Goal: Task Accomplishment & Management: Complete application form

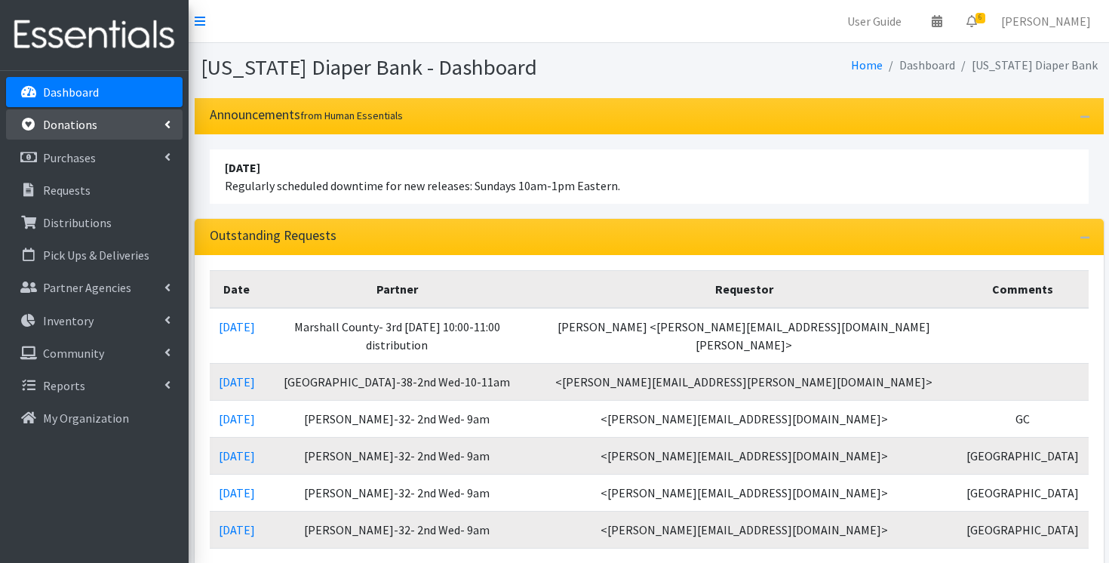
click at [76, 127] on p "Donations" at bounding box center [70, 124] width 54 height 15
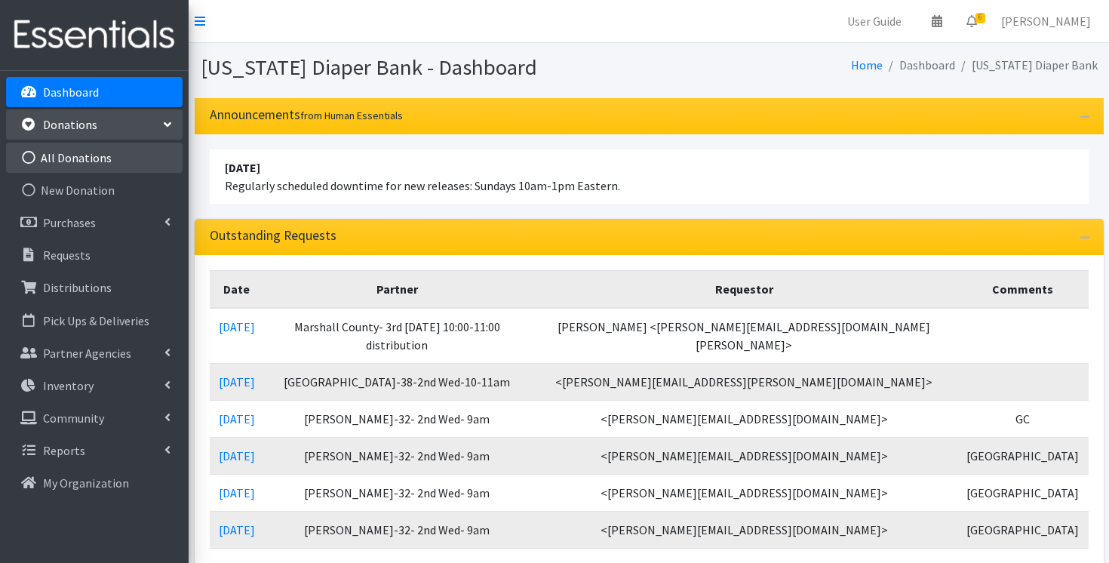
click at [83, 152] on link "All Donations" at bounding box center [94, 158] width 176 height 30
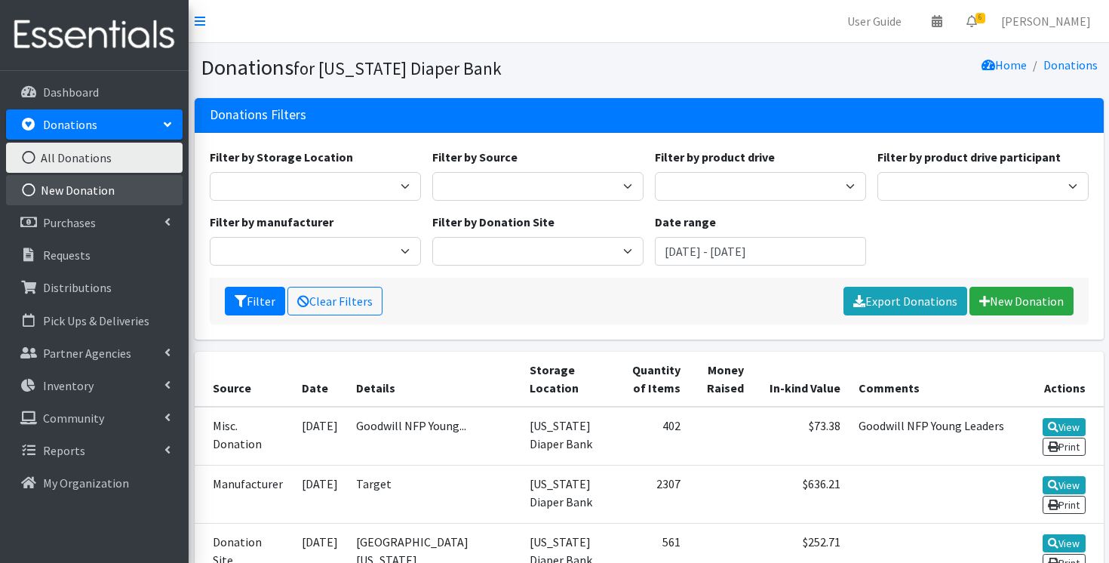
click at [87, 184] on link "New Donation" at bounding box center [94, 190] width 176 height 30
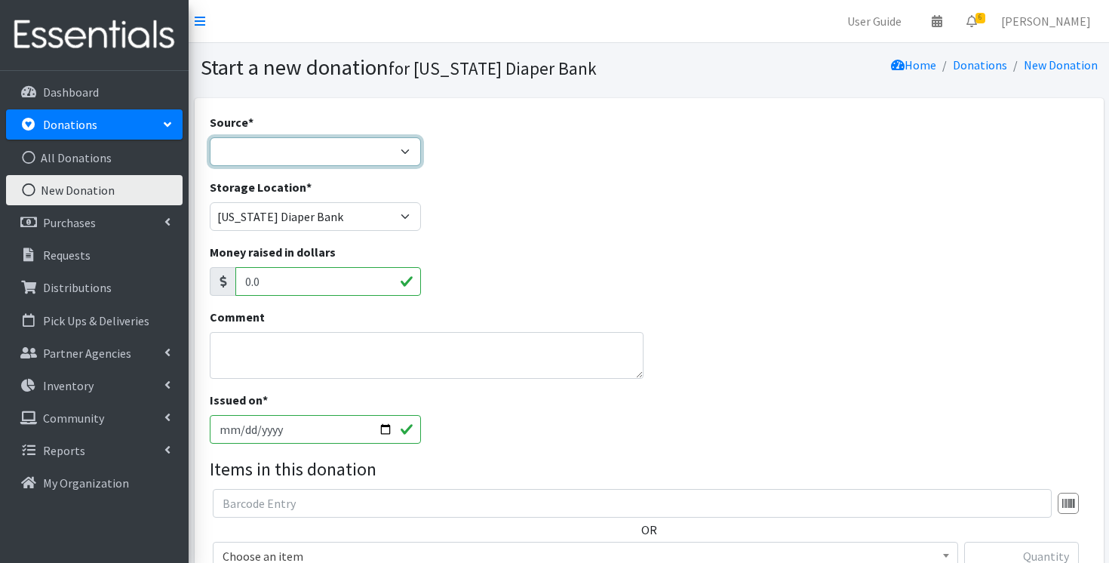
click at [324, 145] on select "Product Drive Manufacturer Donation Site Misc. Donation" at bounding box center [315, 151] width 211 height 29
select select "Manufacturer"
click at [210, 137] on select "Product Drive Manufacturer Donation Site Misc. Donation" at bounding box center [315, 151] width 211 height 29
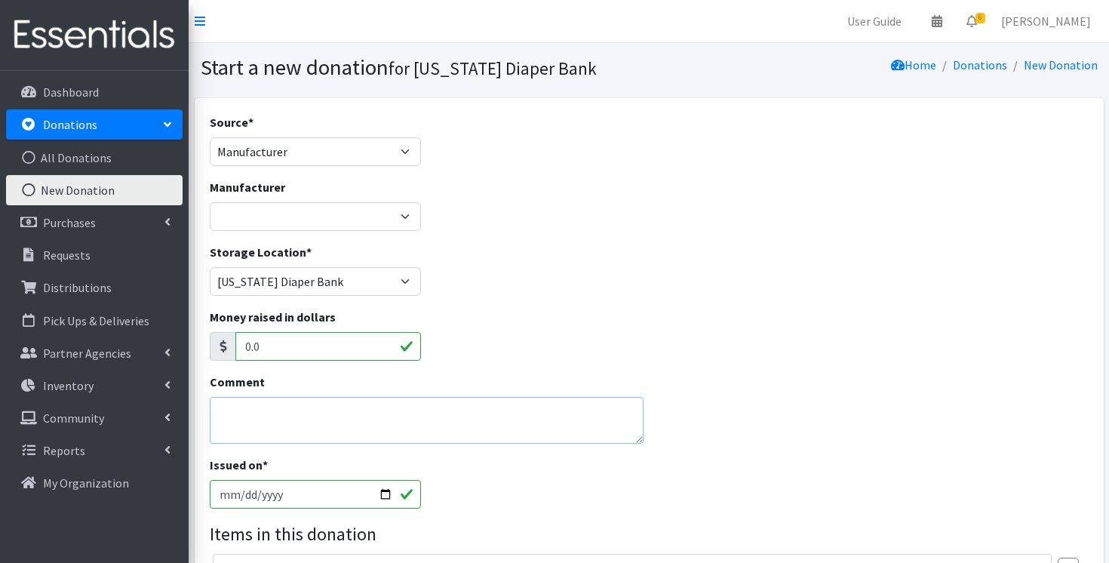
click at [311, 408] on textarea "Comment" at bounding box center [427, 420] width 434 height 47
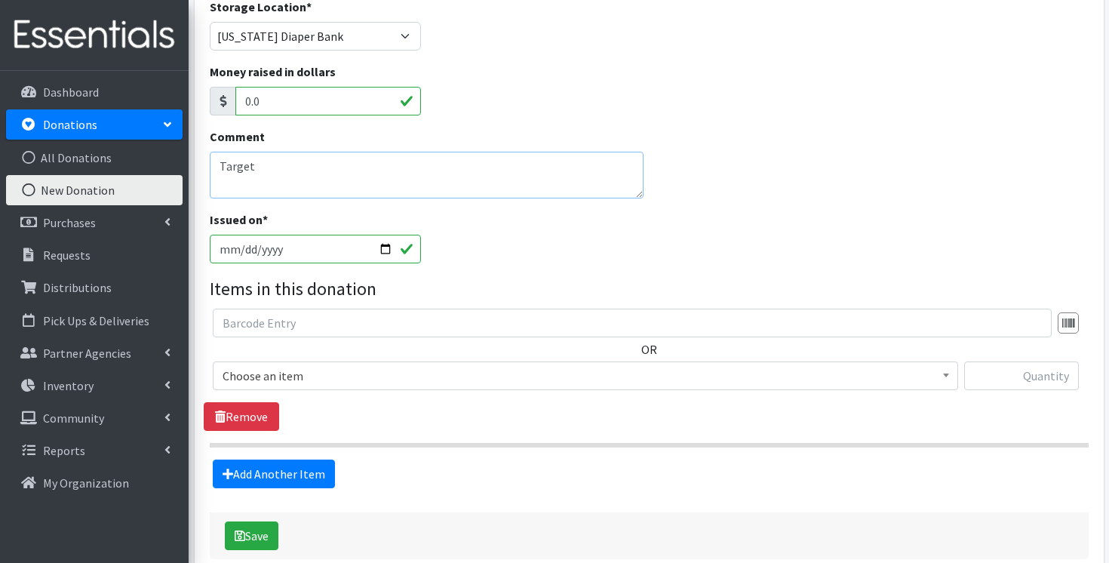
scroll to position [312, 0]
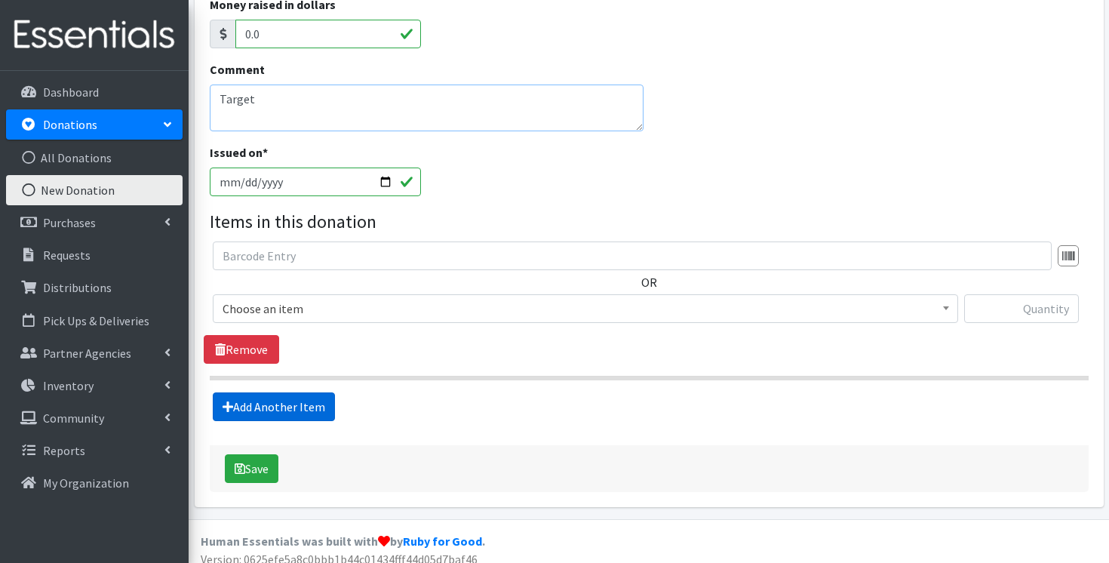
type textarea "Target"
click at [281, 407] on link "Add Another Item" at bounding box center [274, 406] width 122 height 29
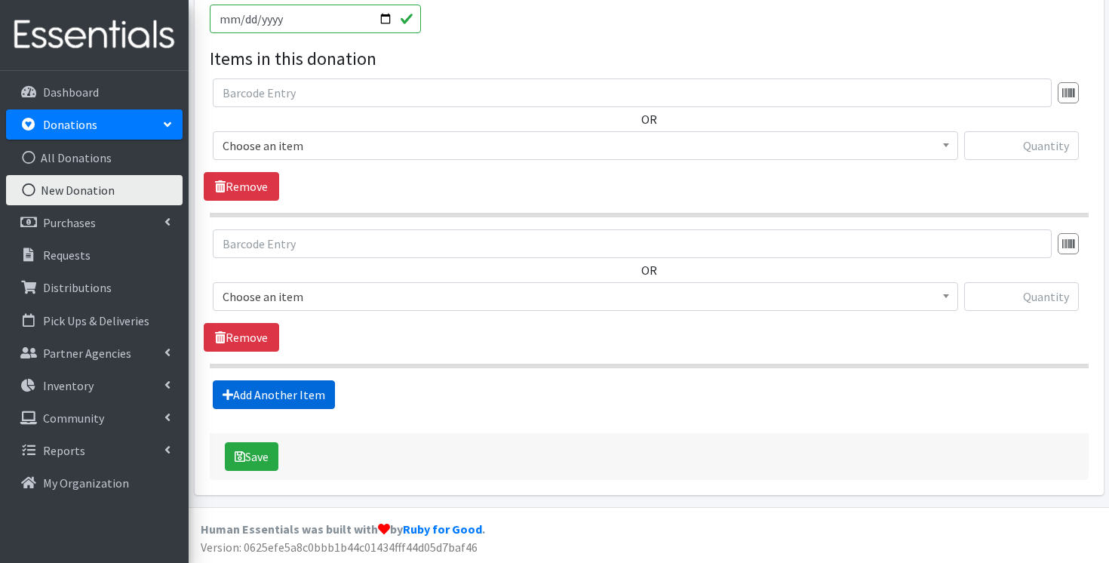
click at [281, 407] on link "Add Another Item" at bounding box center [274, 394] width 122 height 29
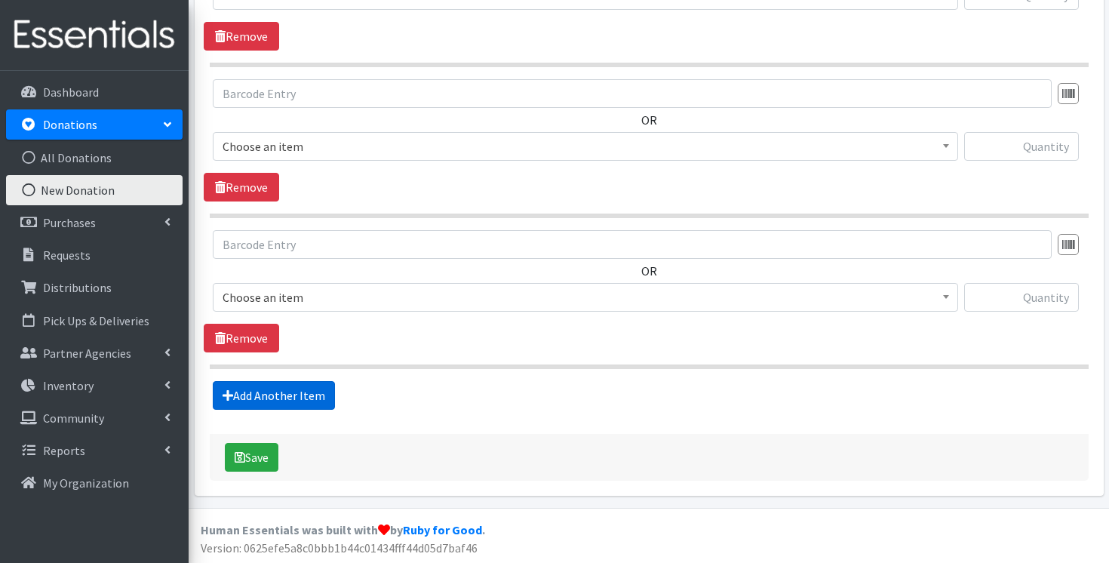
click at [281, 407] on link "Add Another Item" at bounding box center [274, 395] width 122 height 29
click at [281, 407] on link "Add Another Item" at bounding box center [274, 394] width 122 height 29
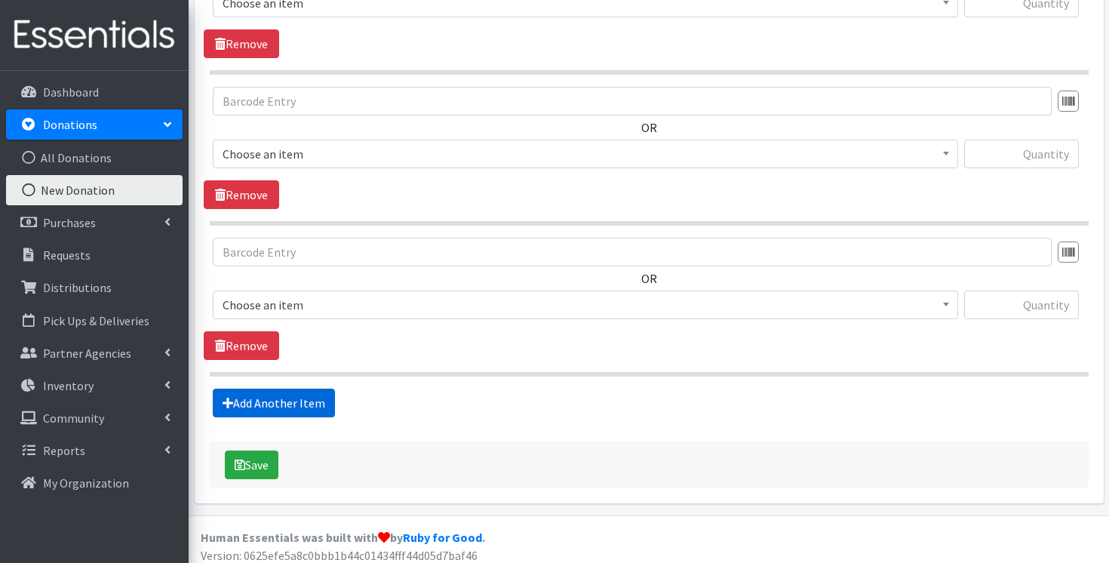
click at [281, 407] on link "Add Another Item" at bounding box center [274, 402] width 122 height 29
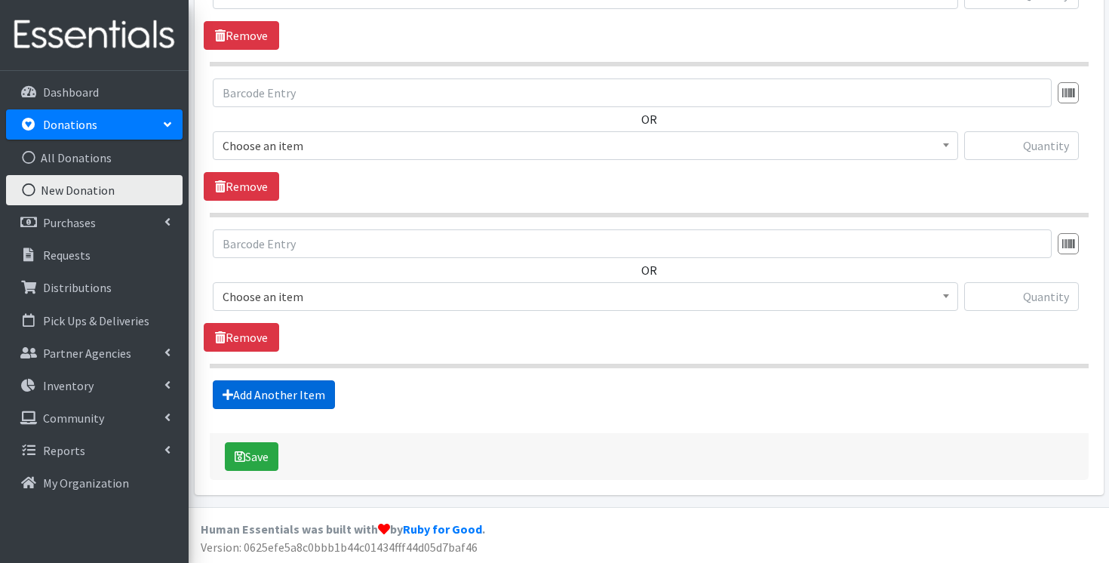
click at [281, 407] on link "Add Another Item" at bounding box center [274, 394] width 122 height 29
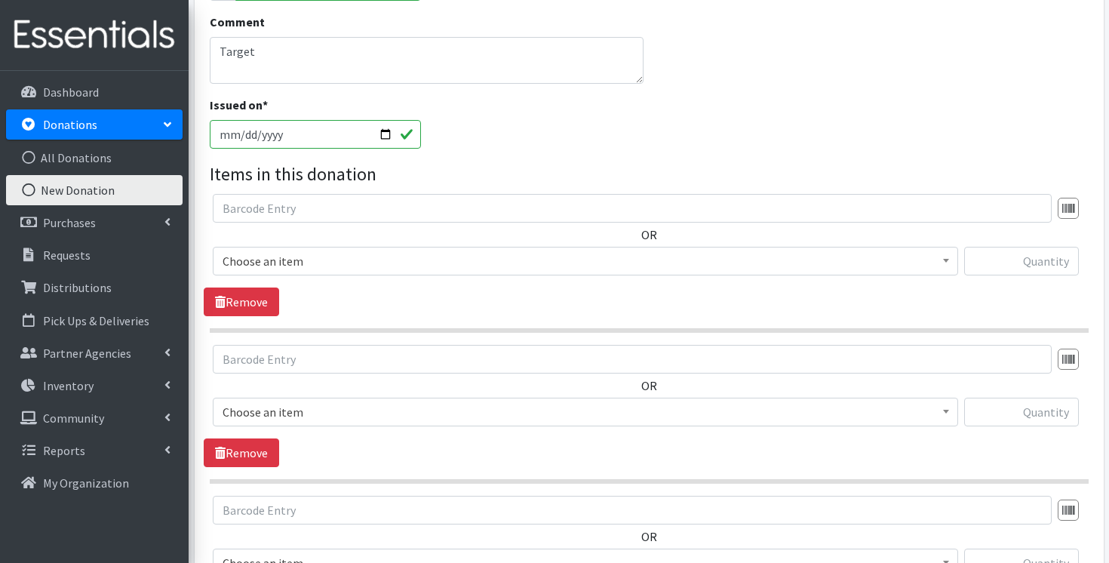
scroll to position [354, 0]
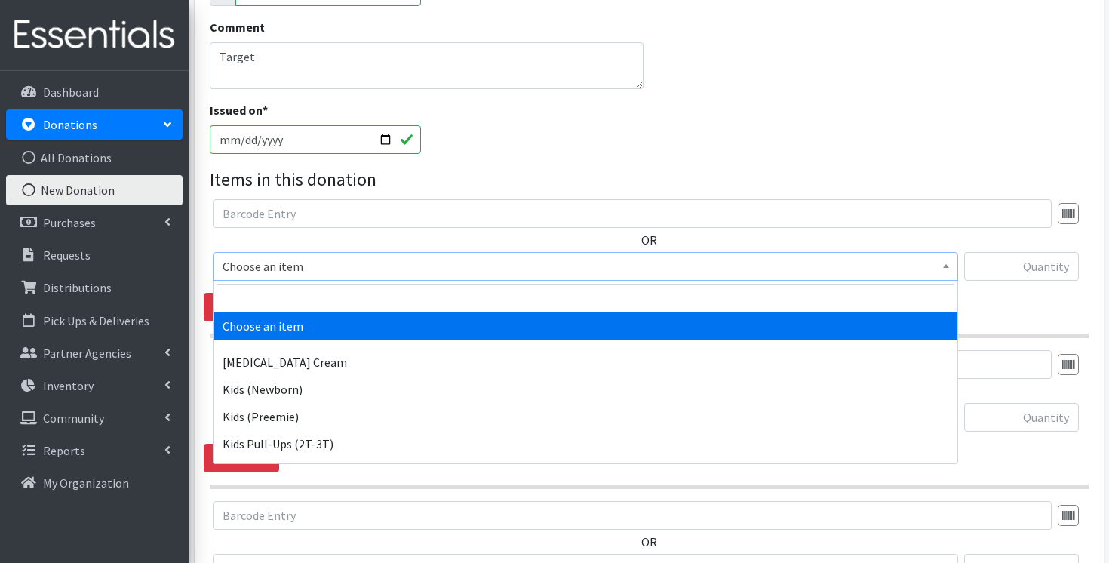
click at [578, 270] on span "Choose an item" at bounding box center [585, 266] width 726 height 21
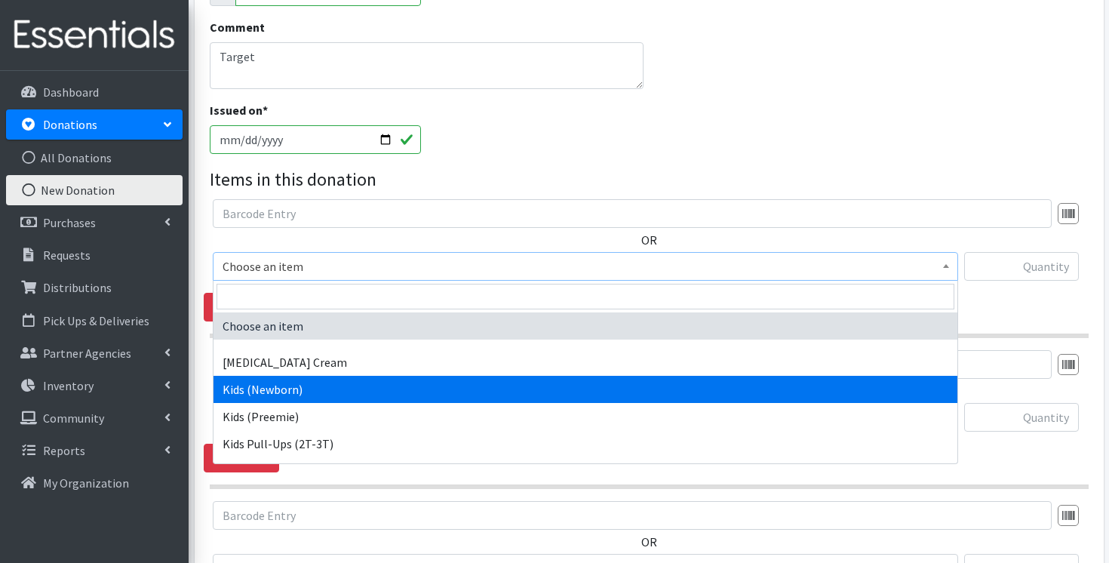
select select "3400"
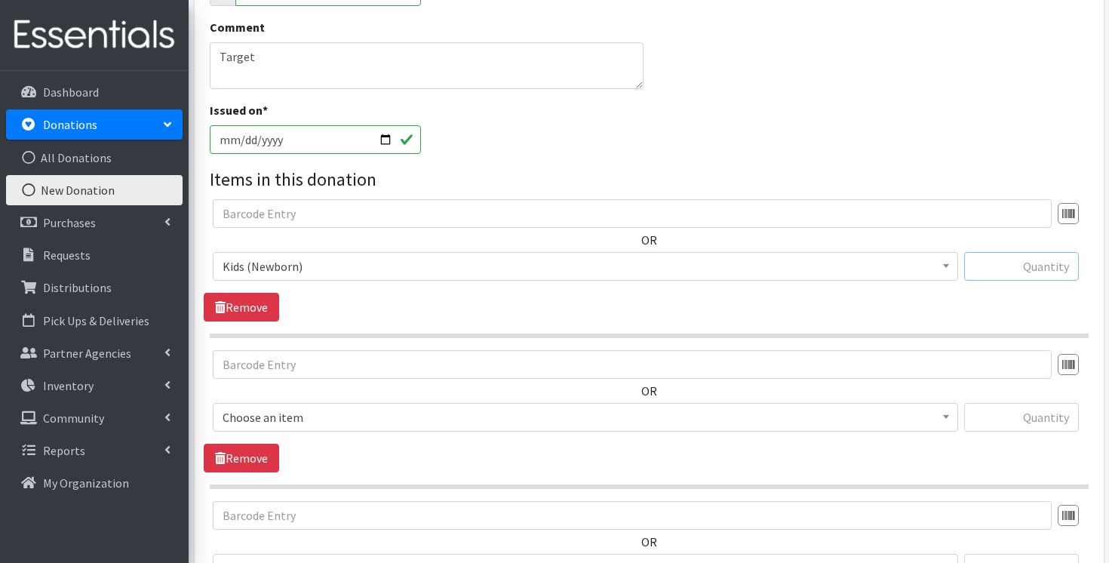
click at [1054, 262] on input "text" at bounding box center [1021, 266] width 115 height 29
paste input "2280"
type input "2280"
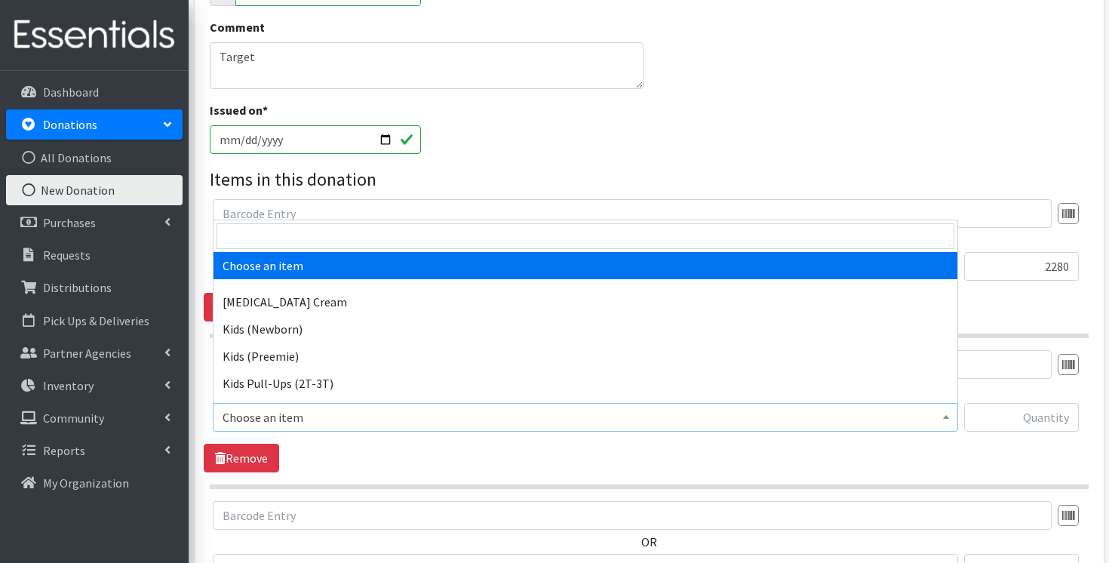
click at [815, 418] on span "Choose an item" at bounding box center [585, 417] width 726 height 21
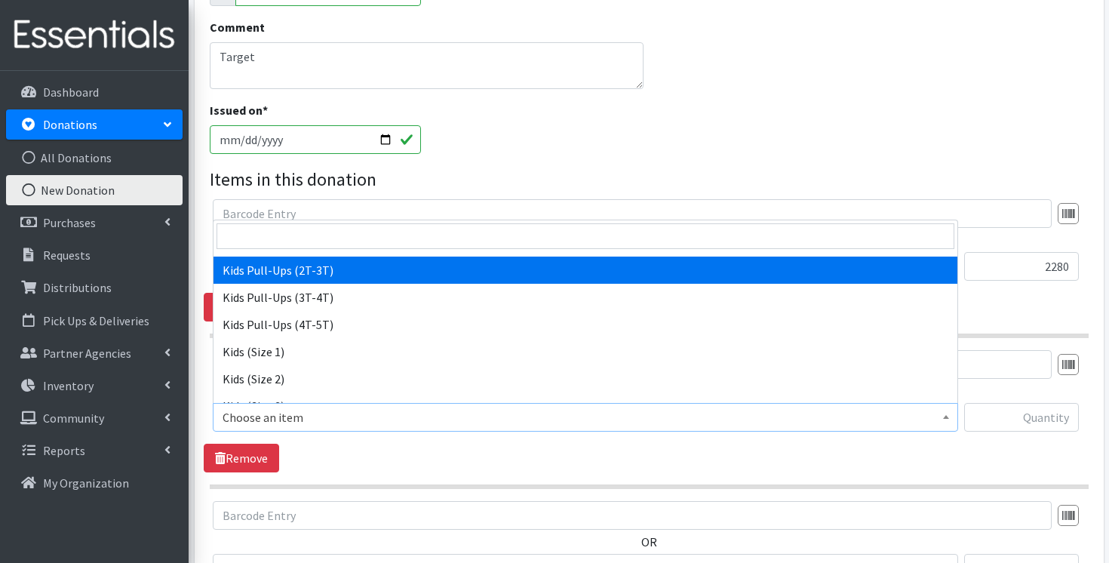
scroll to position [179, 0]
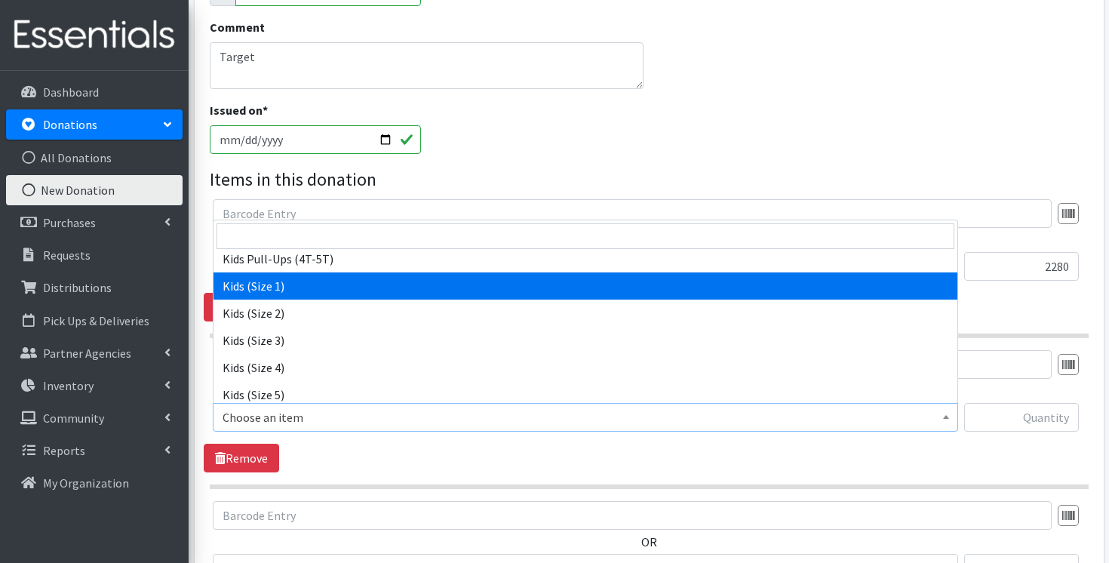
select select "3401"
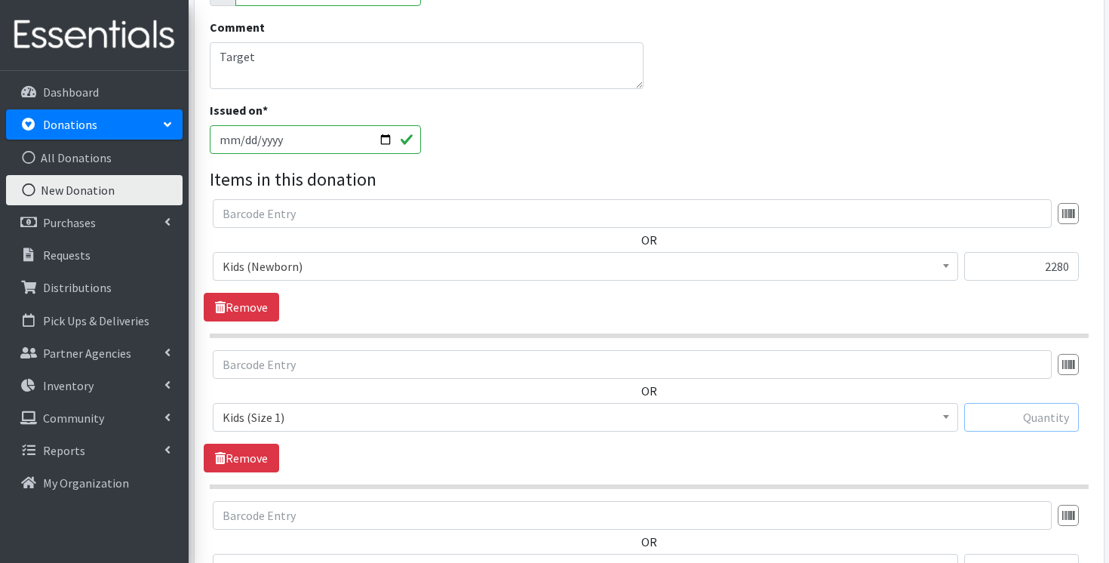
click at [1051, 414] on input "text" at bounding box center [1021, 417] width 115 height 29
paste input "3477"
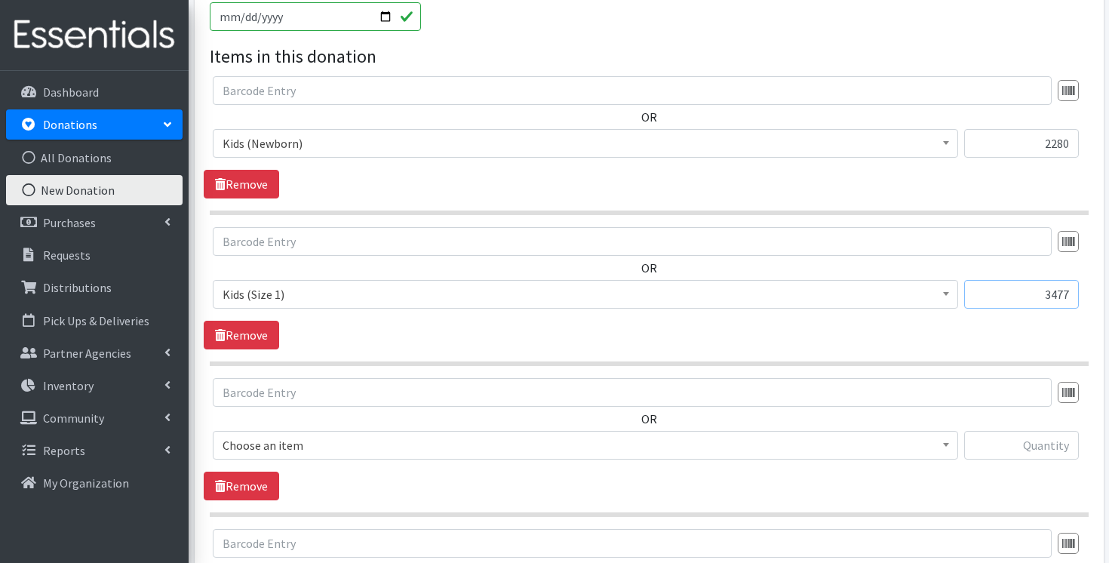
scroll to position [500, 0]
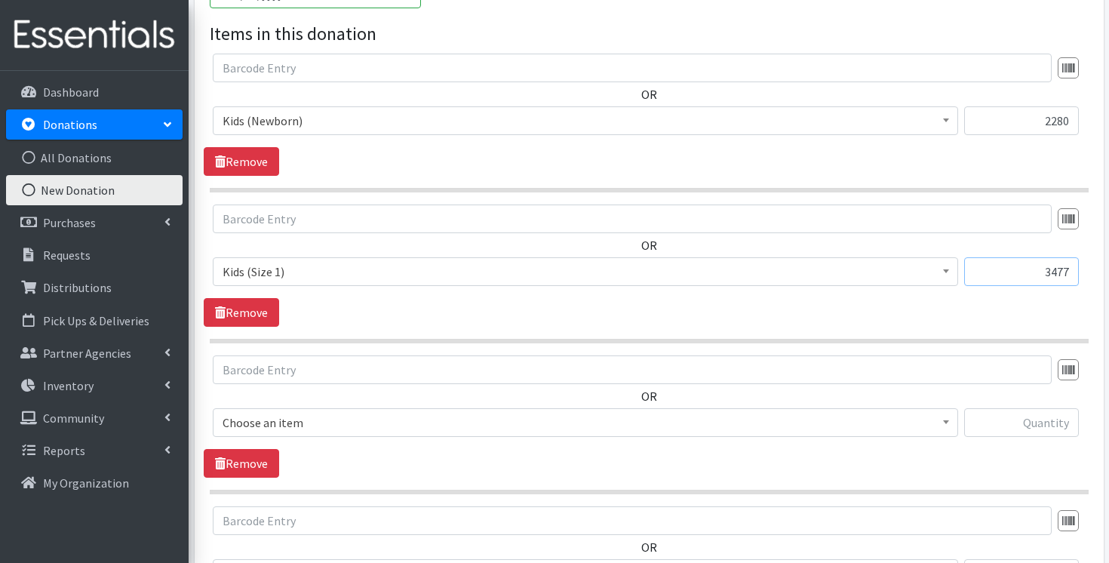
type input "3477"
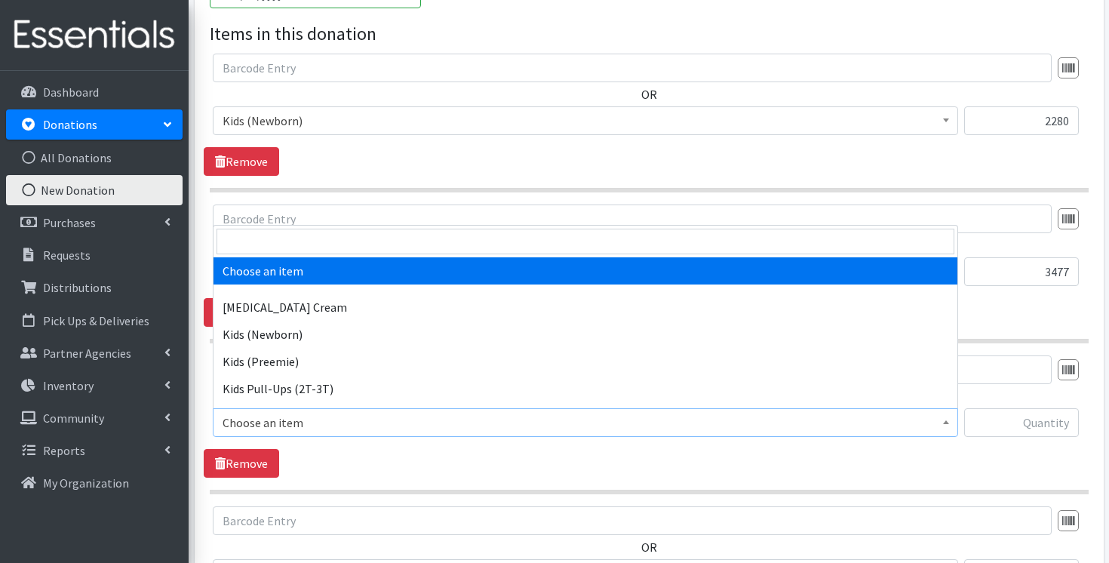
click at [857, 418] on span "Choose an item" at bounding box center [585, 422] width 726 height 21
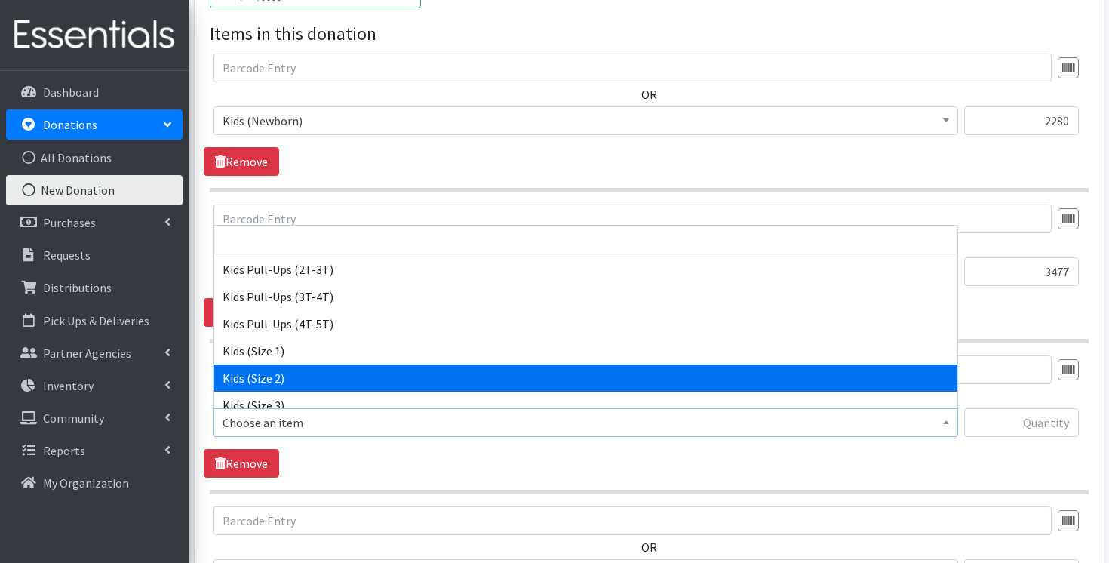
scroll to position [137, 0]
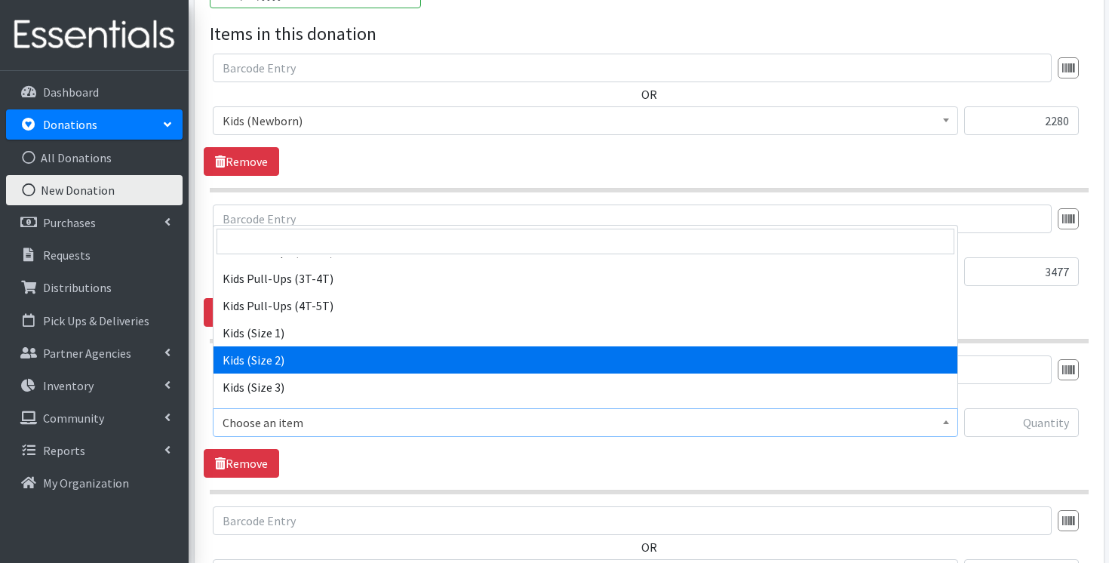
select select "3420"
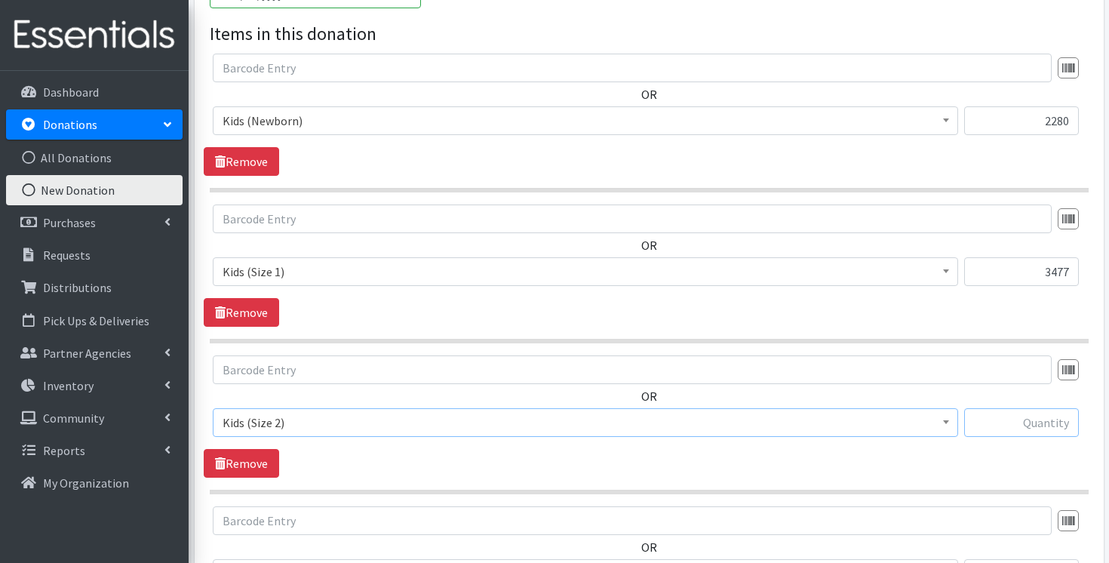
click at [1033, 419] on input "text" at bounding box center [1021, 422] width 115 height 29
paste input "2511"
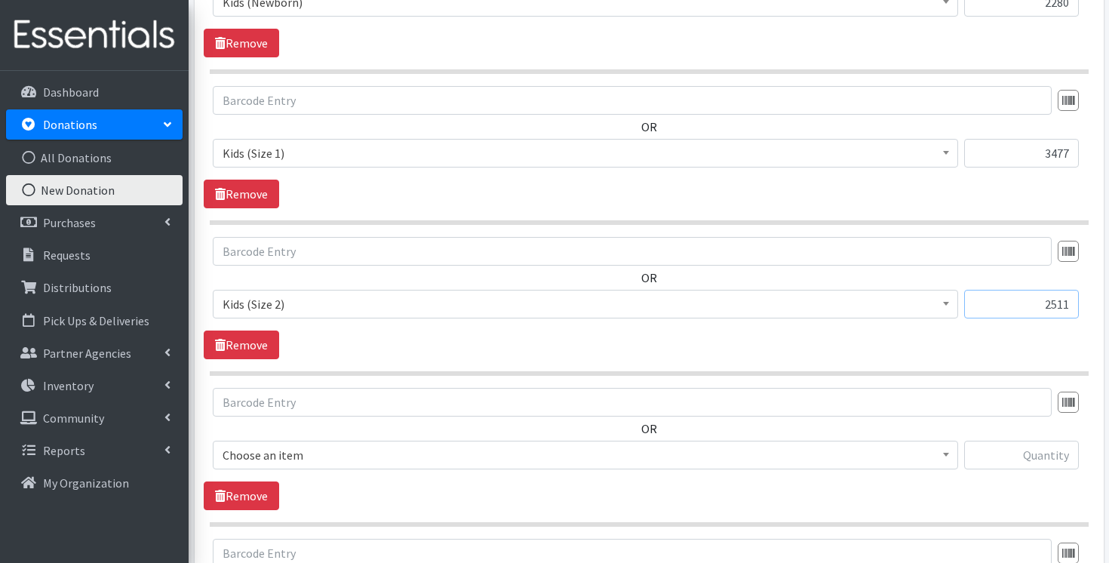
scroll to position [631, 0]
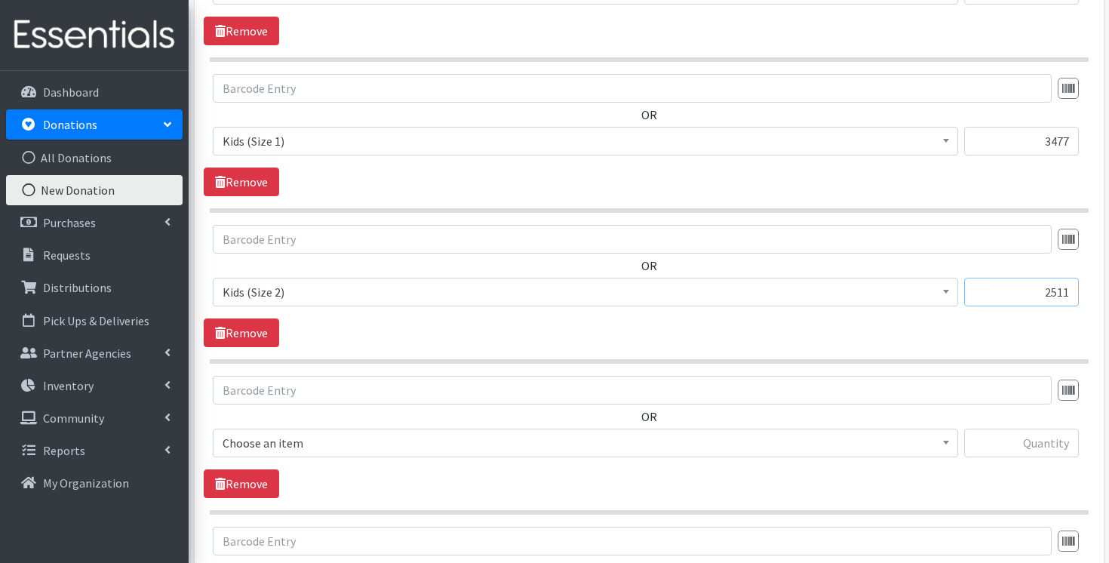
type input "2511"
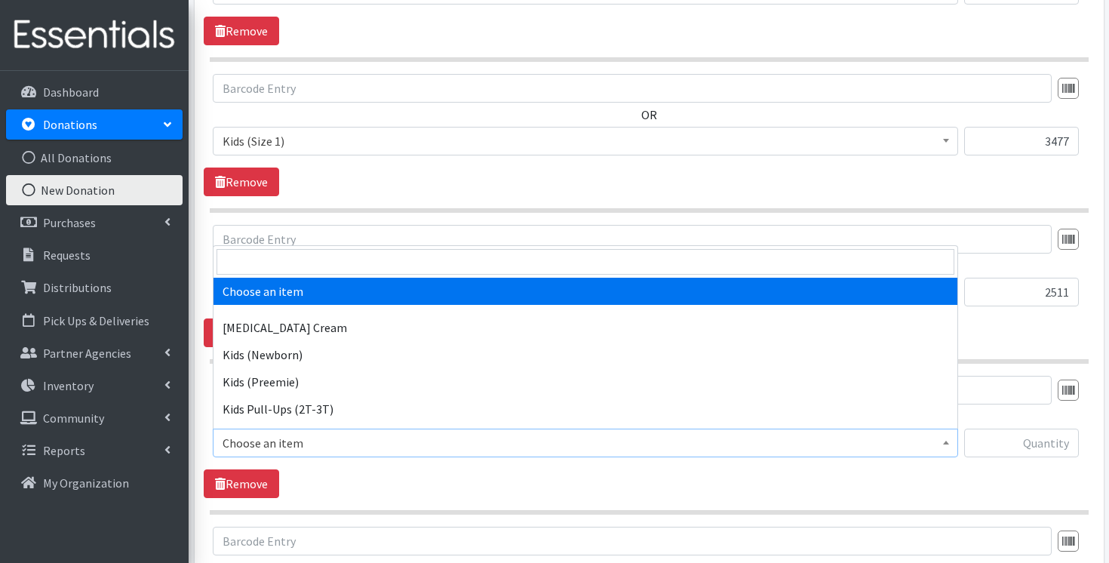
click at [876, 434] on span "Choose an item" at bounding box center [585, 442] width 726 height 21
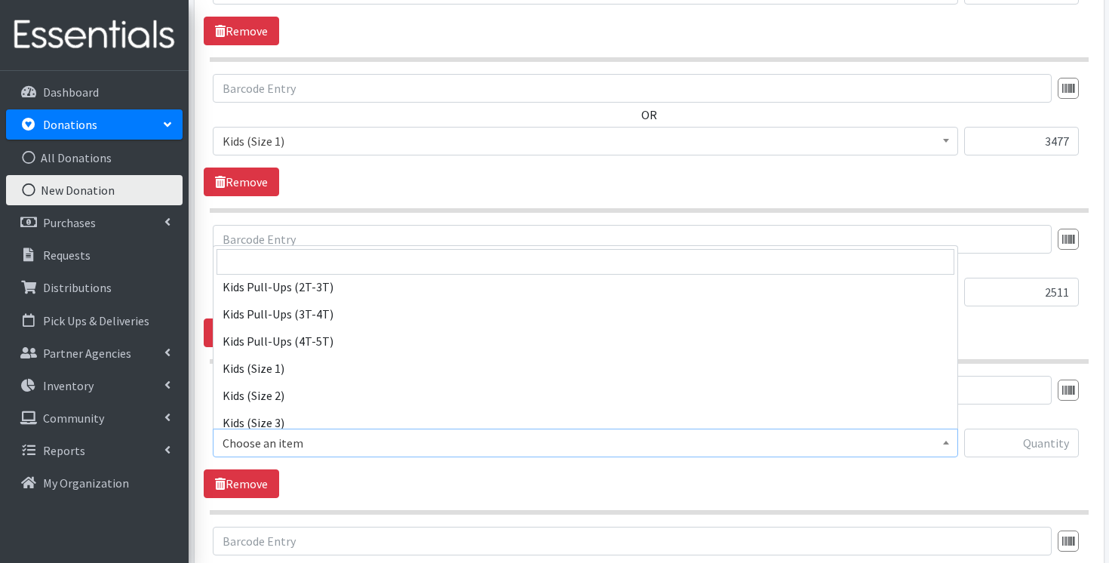
scroll to position [167, 0]
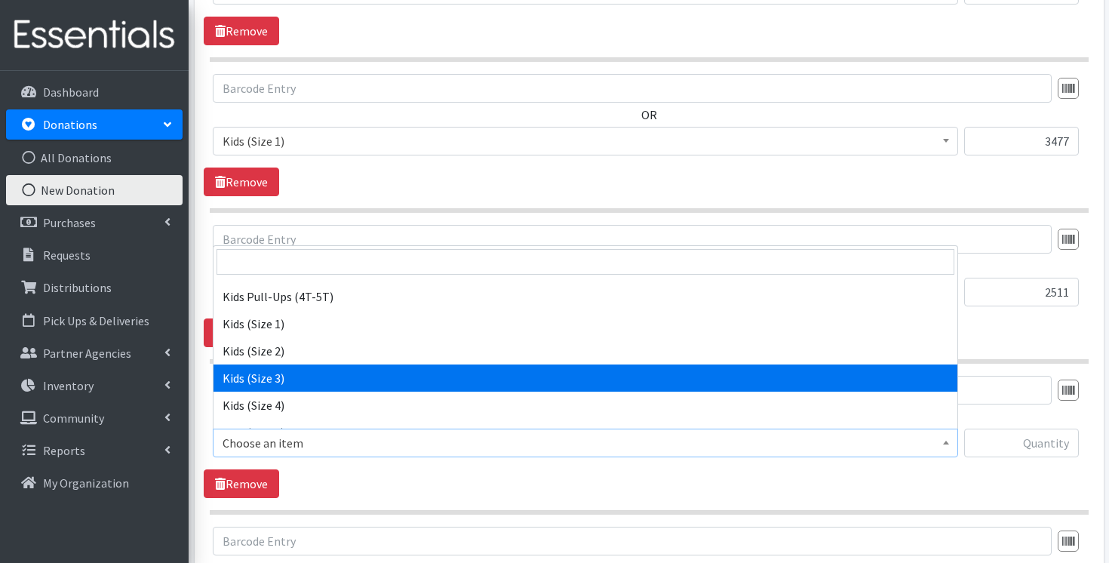
select select "3393"
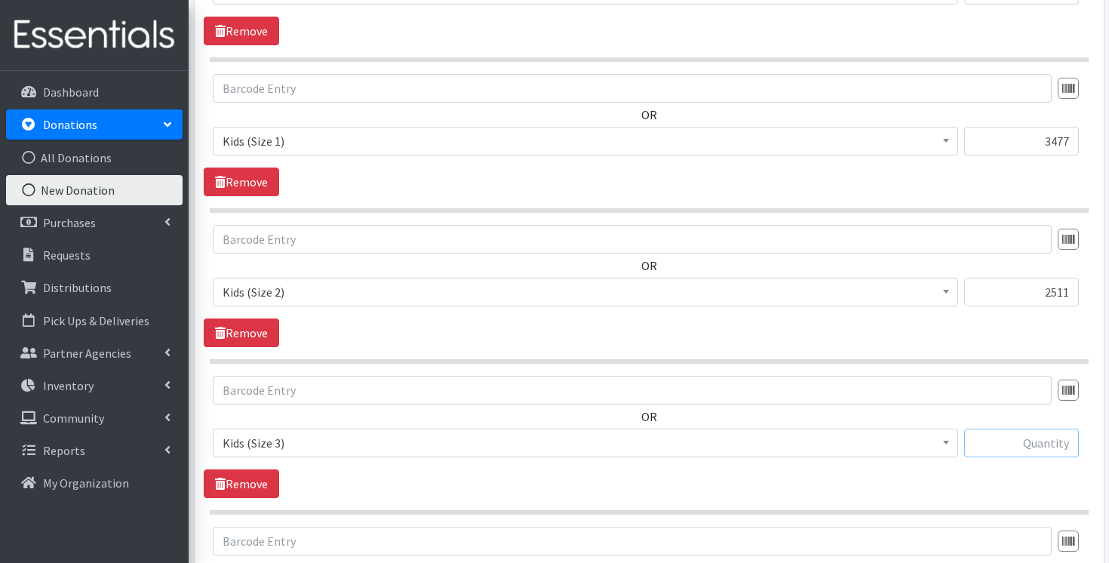
click at [1051, 437] on input "text" at bounding box center [1021, 442] width 115 height 29
paste input "464"
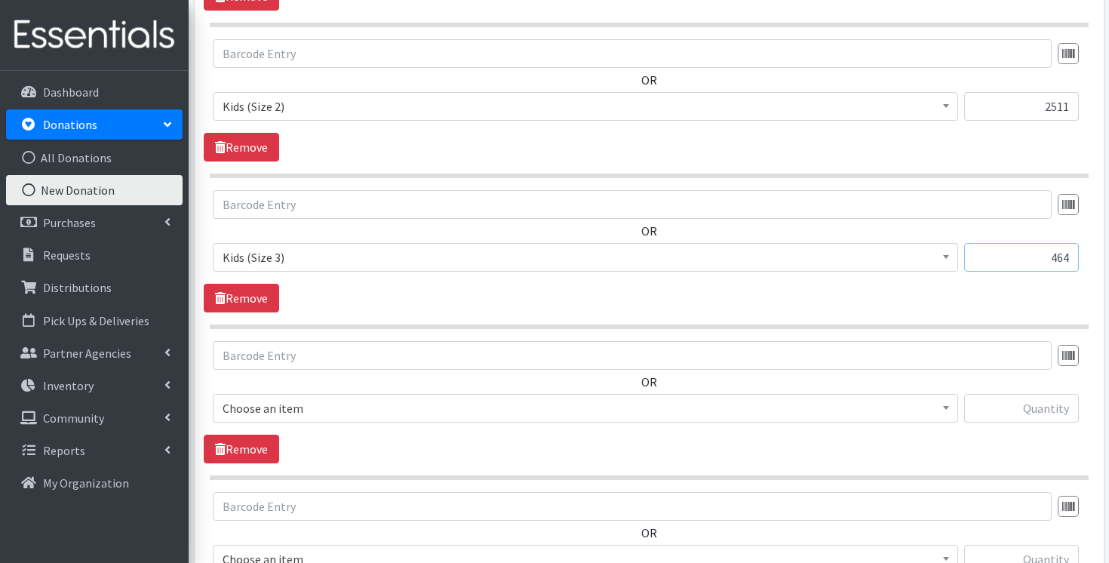
scroll to position [870, 0]
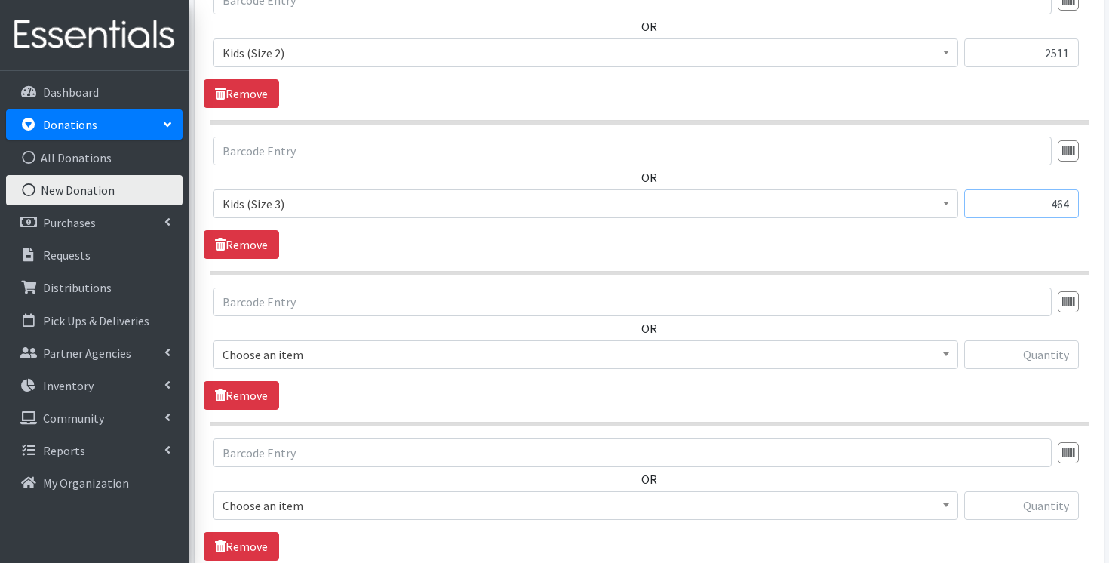
type input "464"
click at [805, 365] on span "Choose an item" at bounding box center [585, 354] width 745 height 29
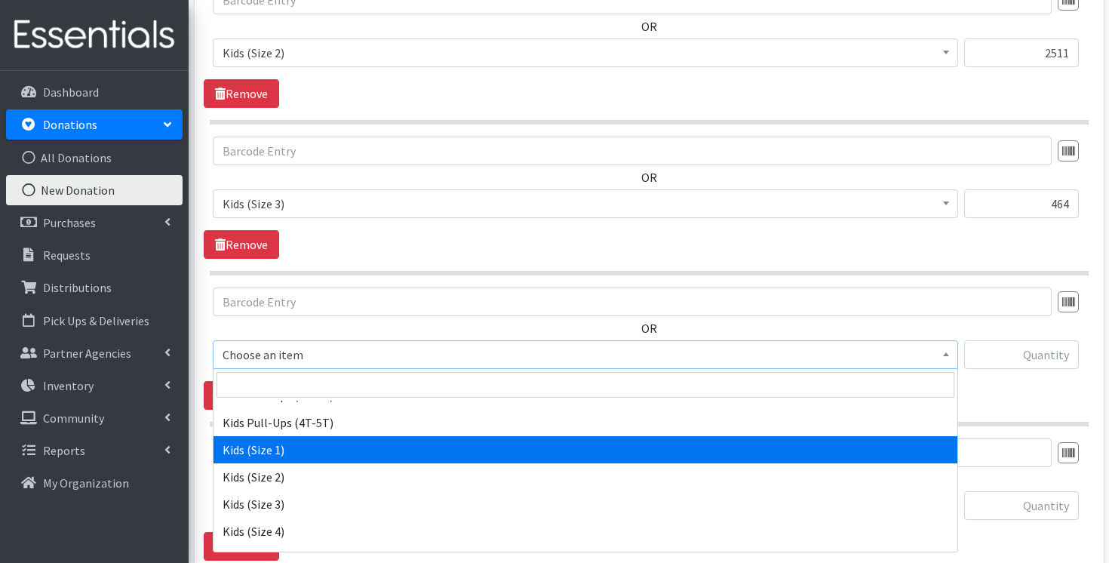
scroll to position [180, 0]
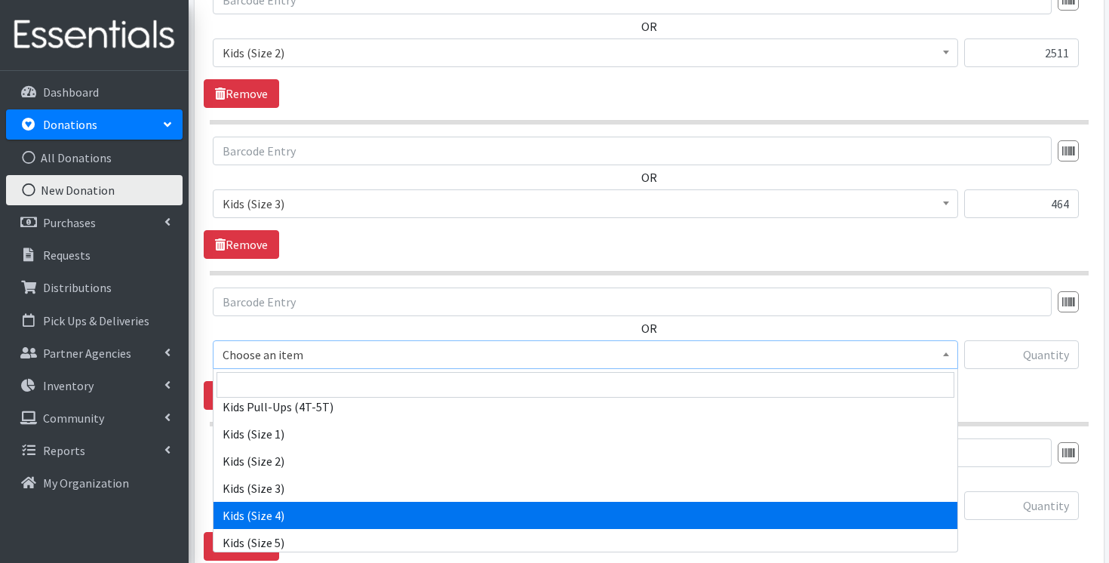
select select "3394"
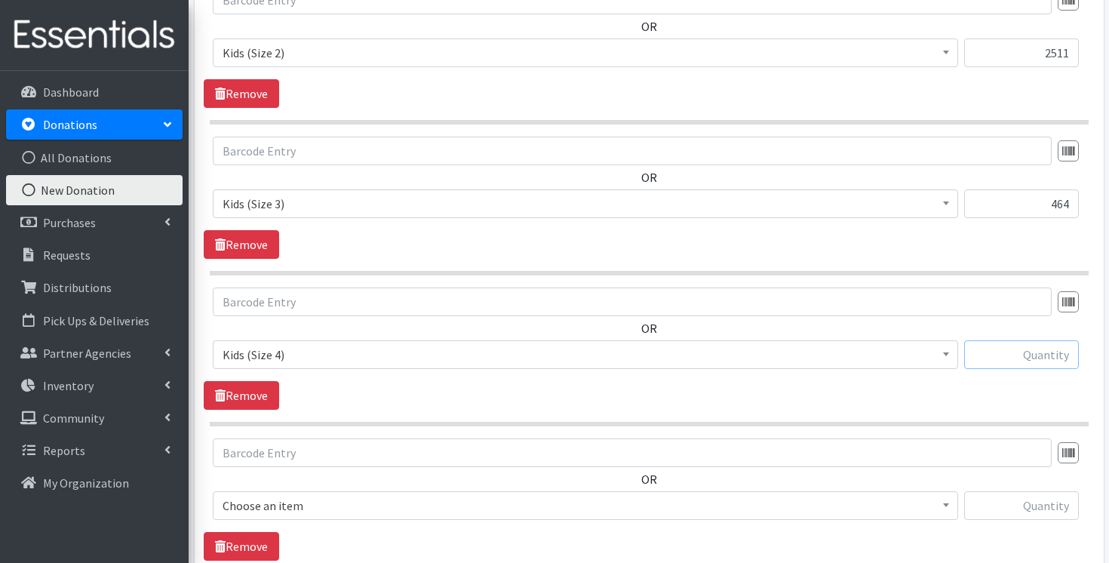
click at [1051, 348] on input "text" at bounding box center [1021, 354] width 115 height 29
paste input "1939"
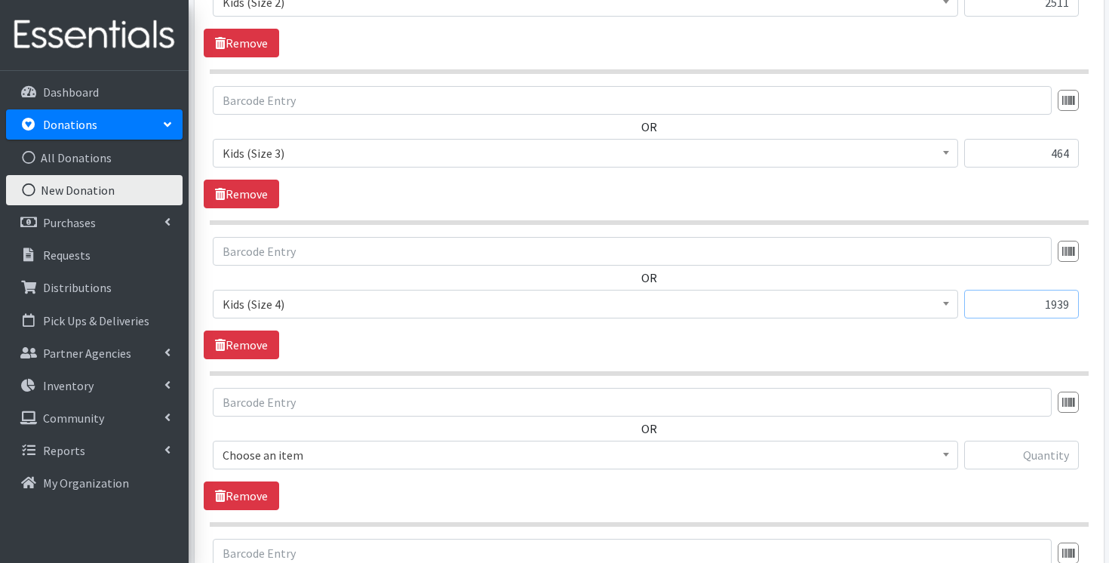
scroll to position [1004, 0]
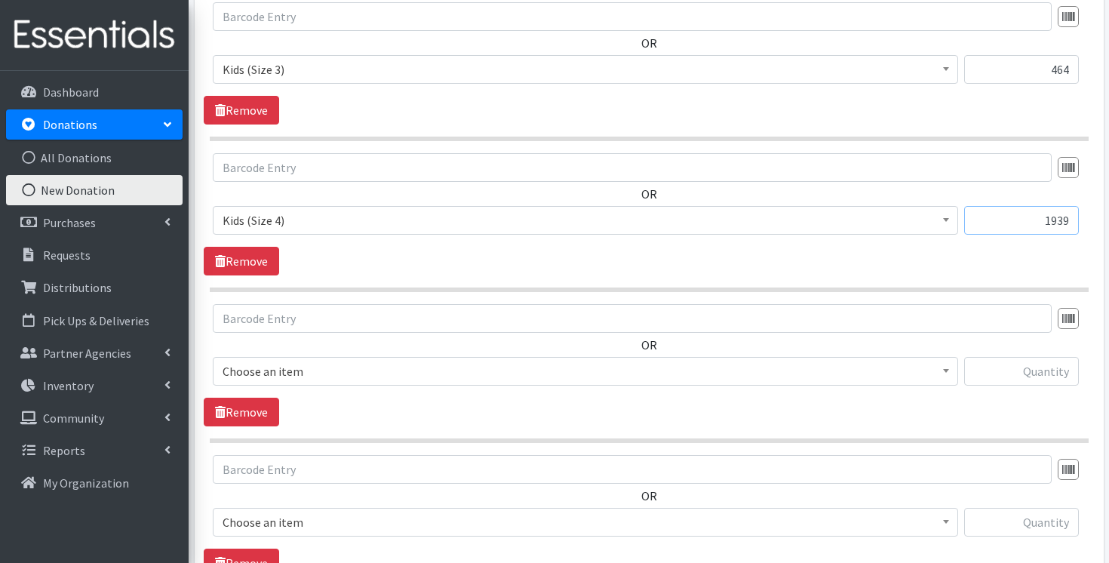
type input "1939"
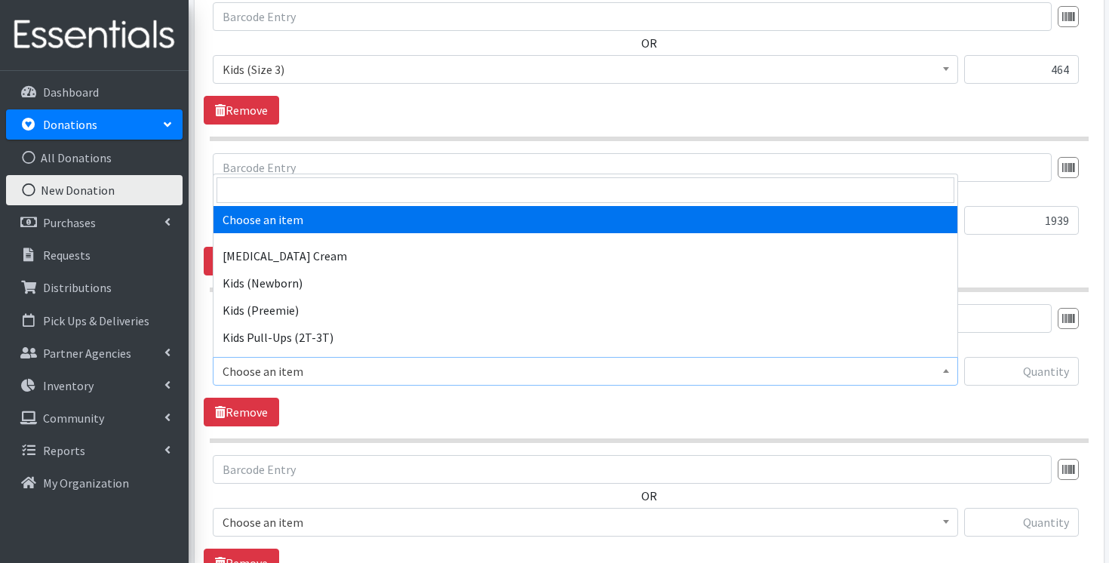
click at [854, 364] on span "Choose an item" at bounding box center [585, 371] width 726 height 21
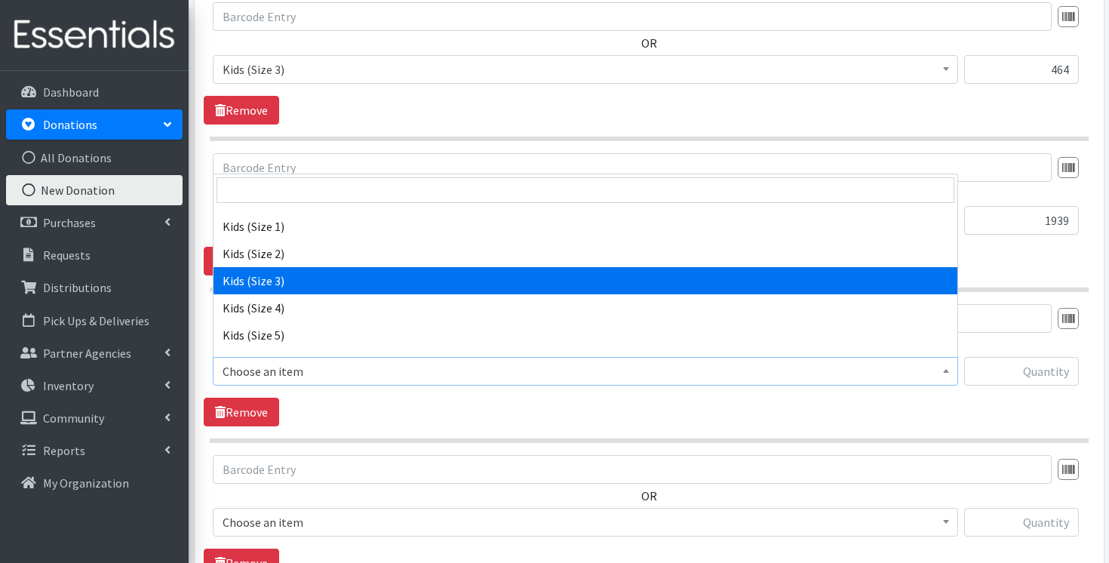
scroll to position [195, 0]
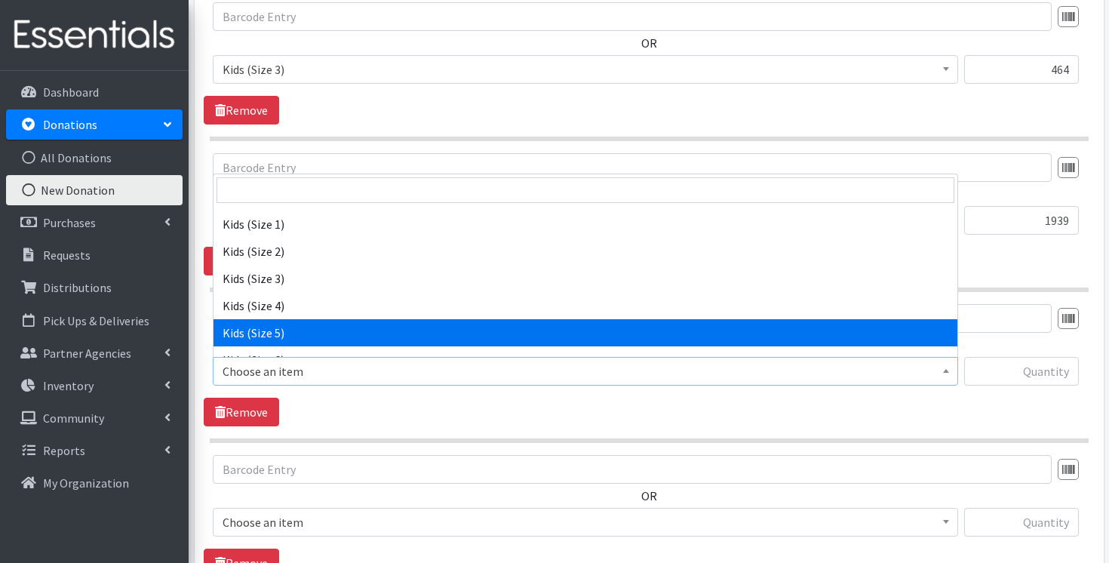
select select "3407"
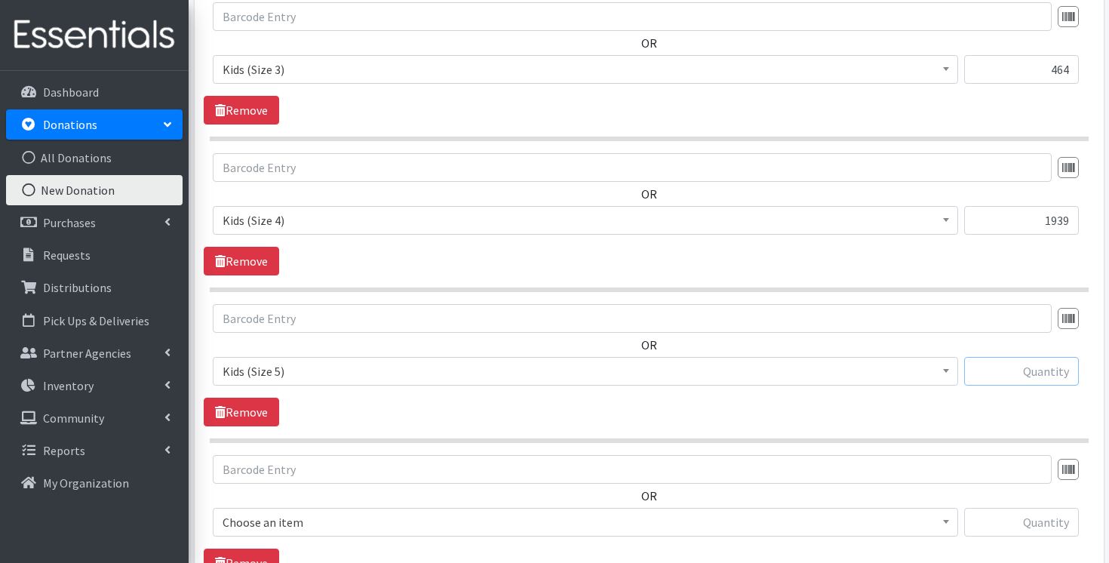
click at [1029, 369] on input "text" at bounding box center [1021, 371] width 115 height 29
paste input "2102"
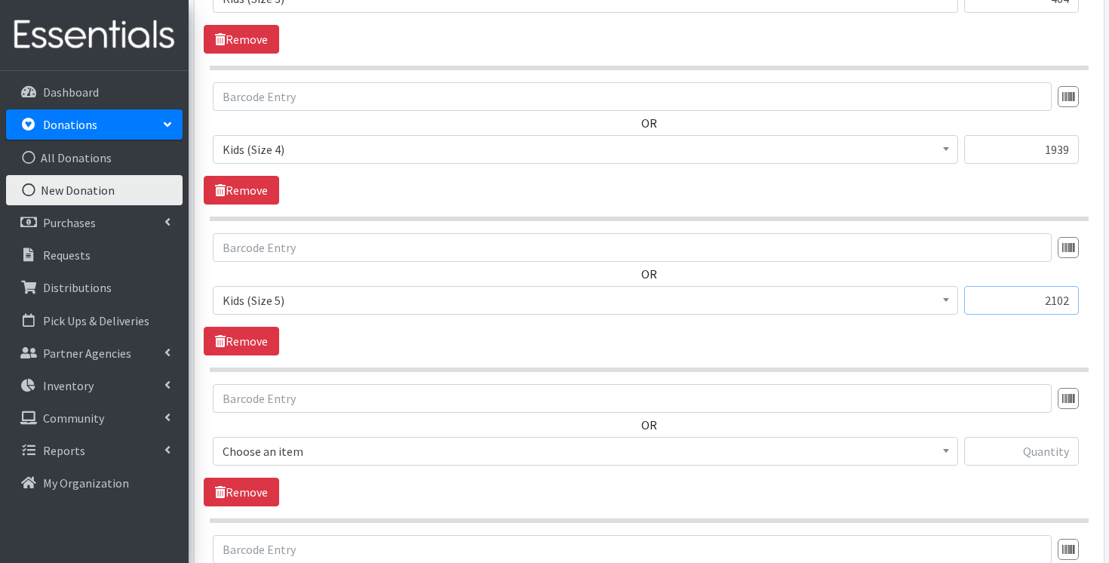
scroll to position [1101, 0]
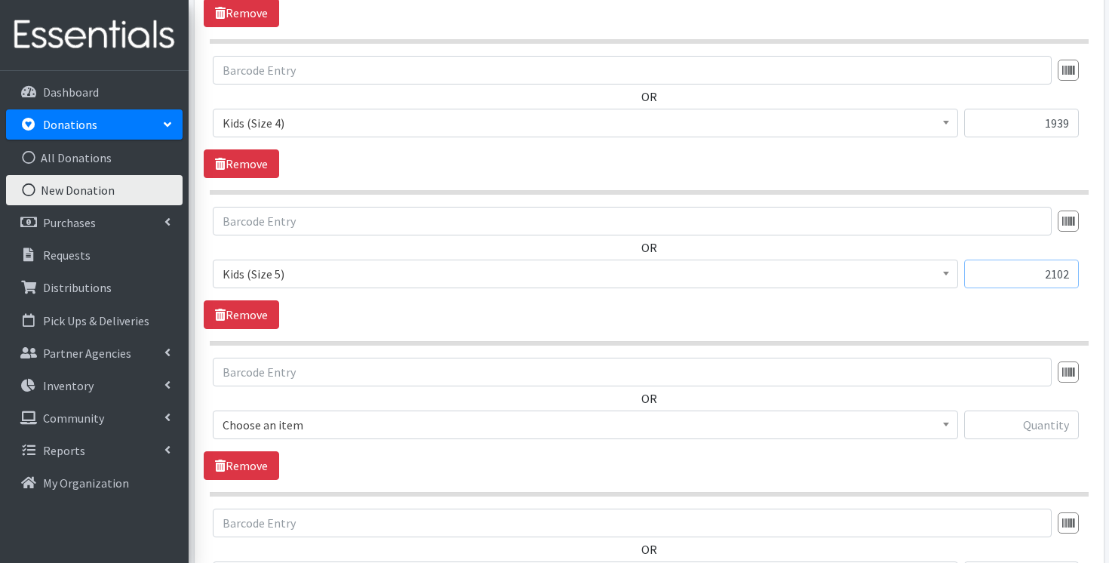
type input "2102"
click at [757, 404] on div "OR Choose an item Diaper Rash Cream Kids (Newborn) Kids (Preemie) Kids Pull-Ups…" at bounding box center [649, 404] width 890 height 94
click at [763, 424] on span "Choose an item" at bounding box center [585, 424] width 726 height 21
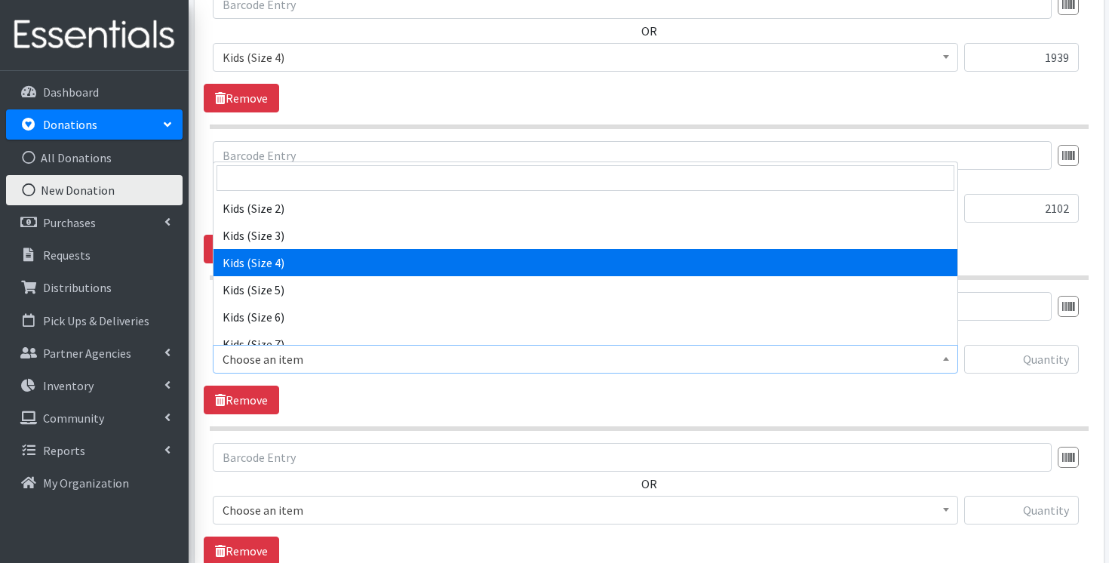
scroll to position [230, 0]
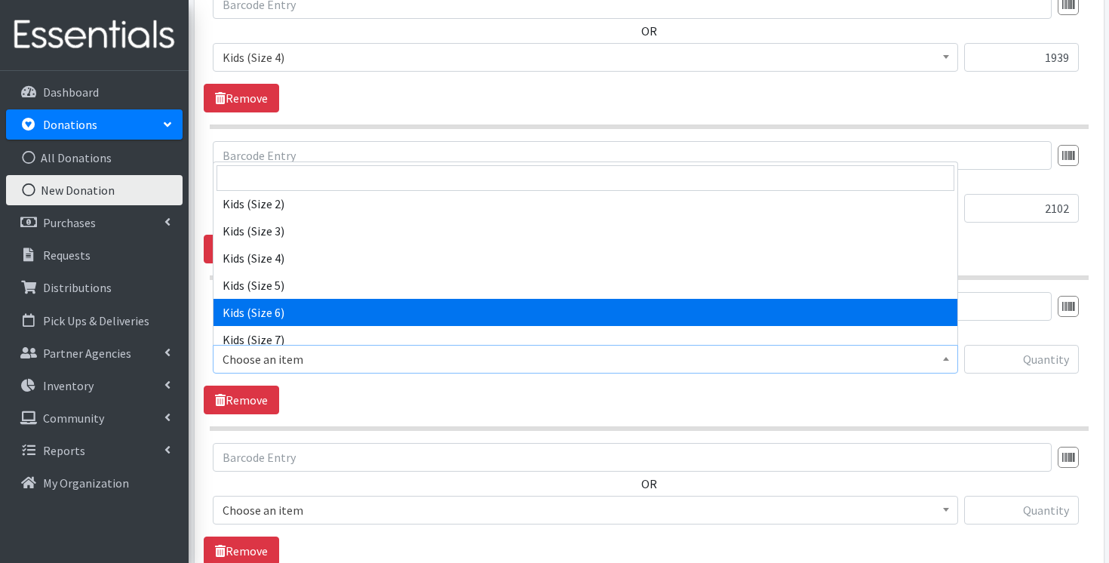
select select "3419"
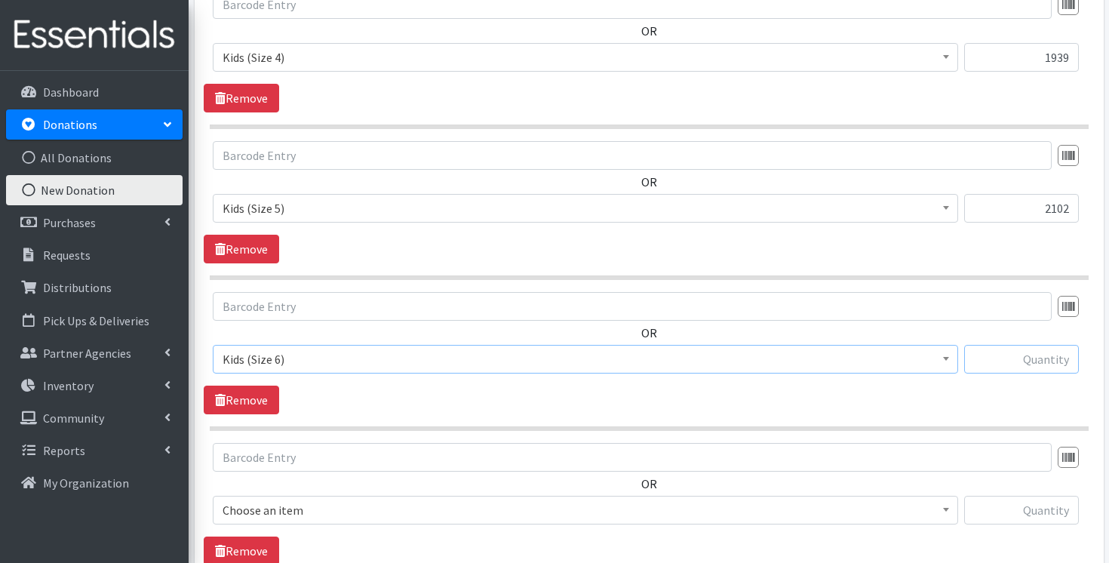
click at [1039, 368] on input "text" at bounding box center [1021, 359] width 115 height 29
paste input "1004"
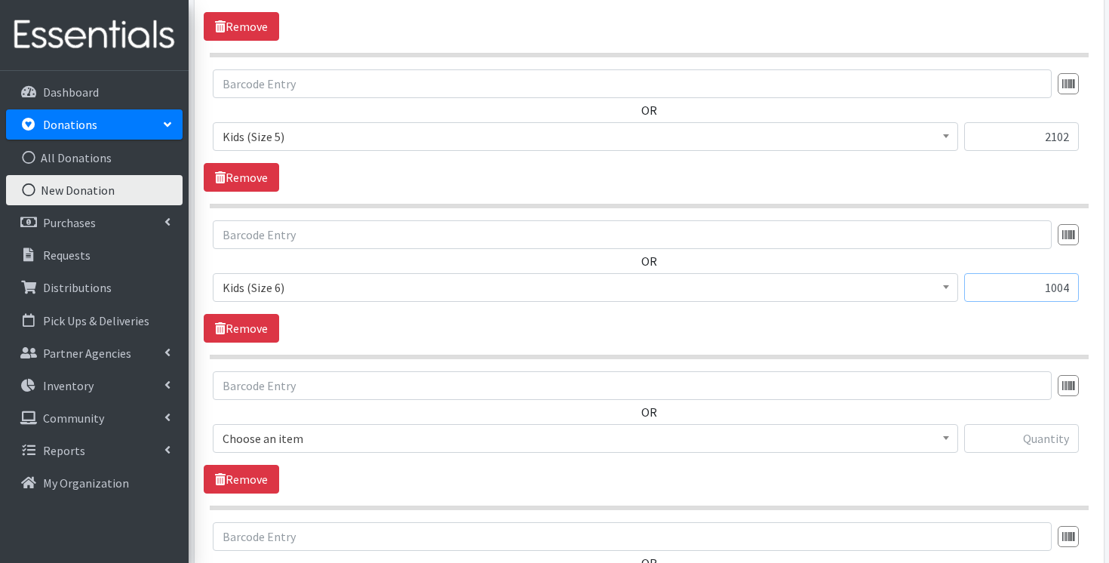
scroll to position [1247, 0]
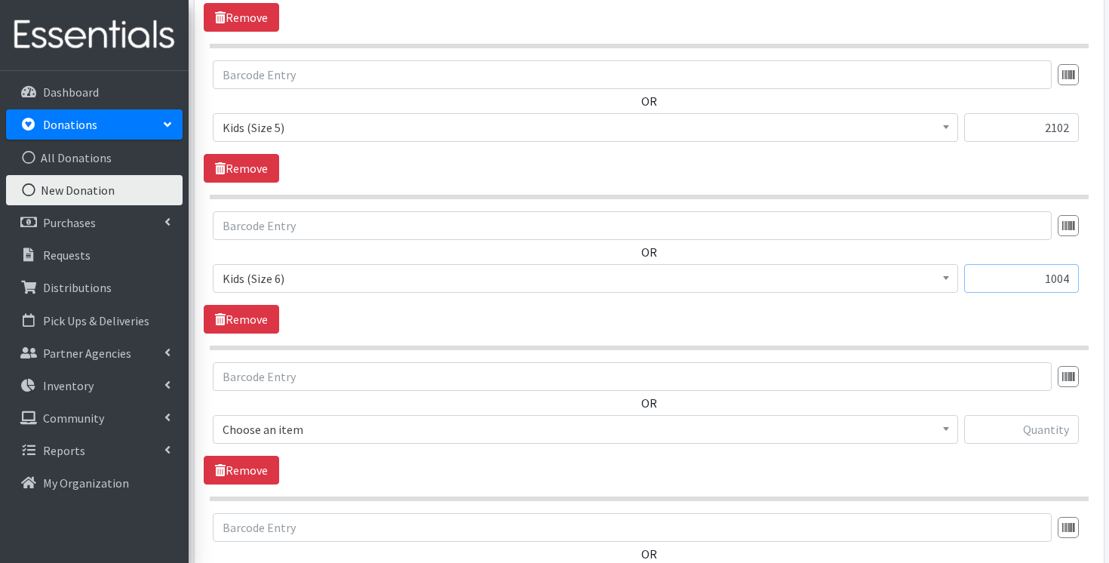
type input "1004"
click at [772, 435] on span "Choose an item" at bounding box center [585, 429] width 726 height 21
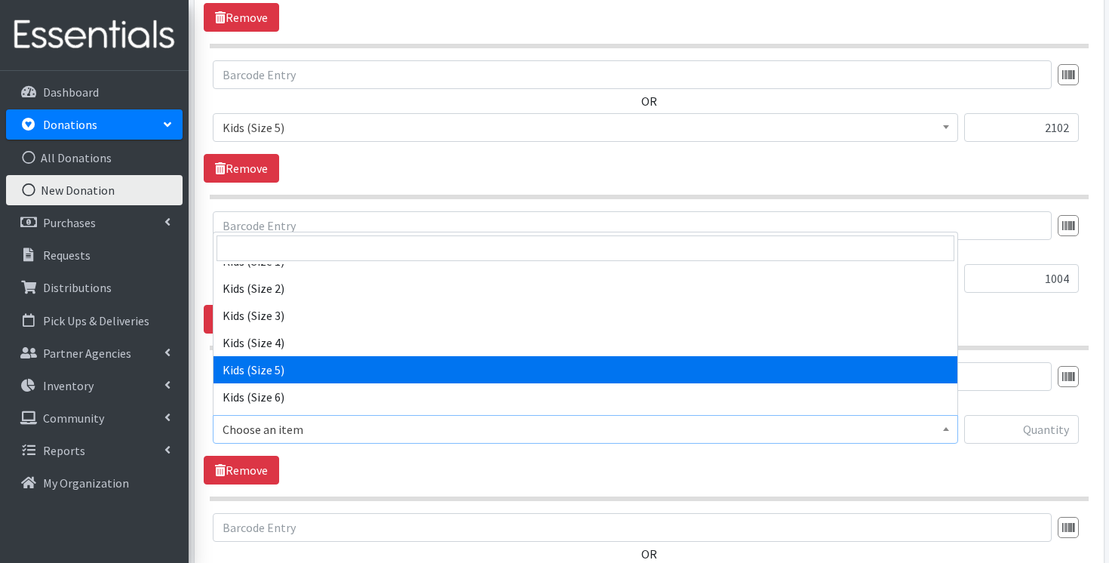
scroll to position [262, 0]
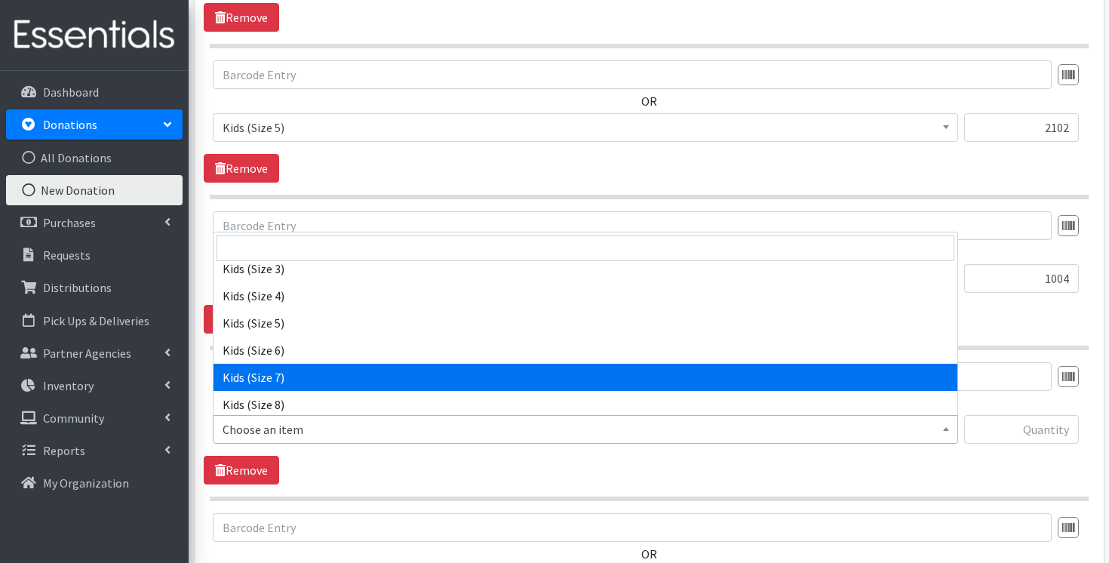
select select "7177"
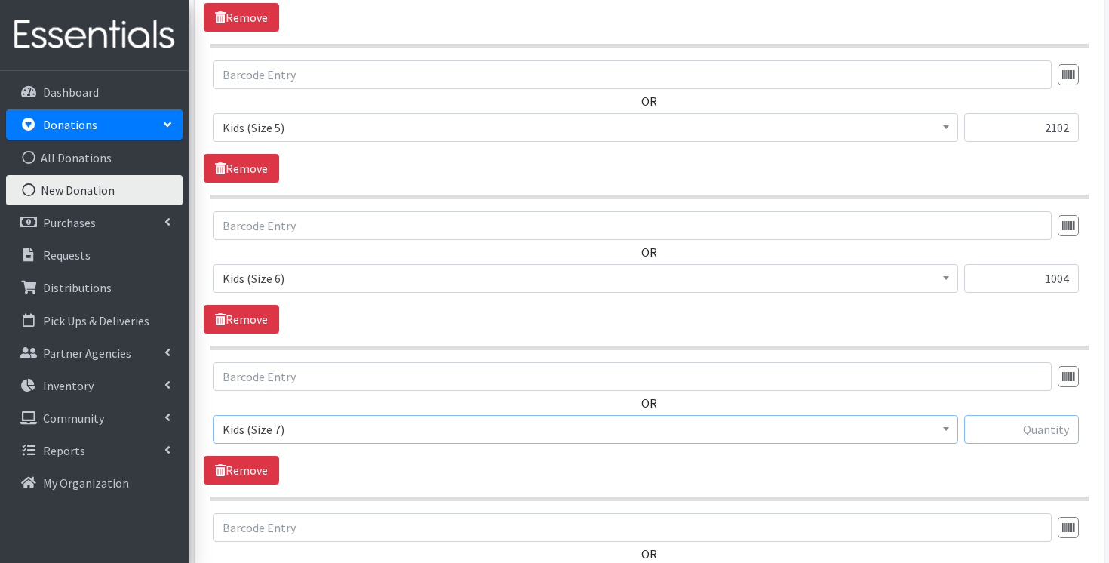
click at [993, 425] on input "text" at bounding box center [1021, 429] width 115 height 29
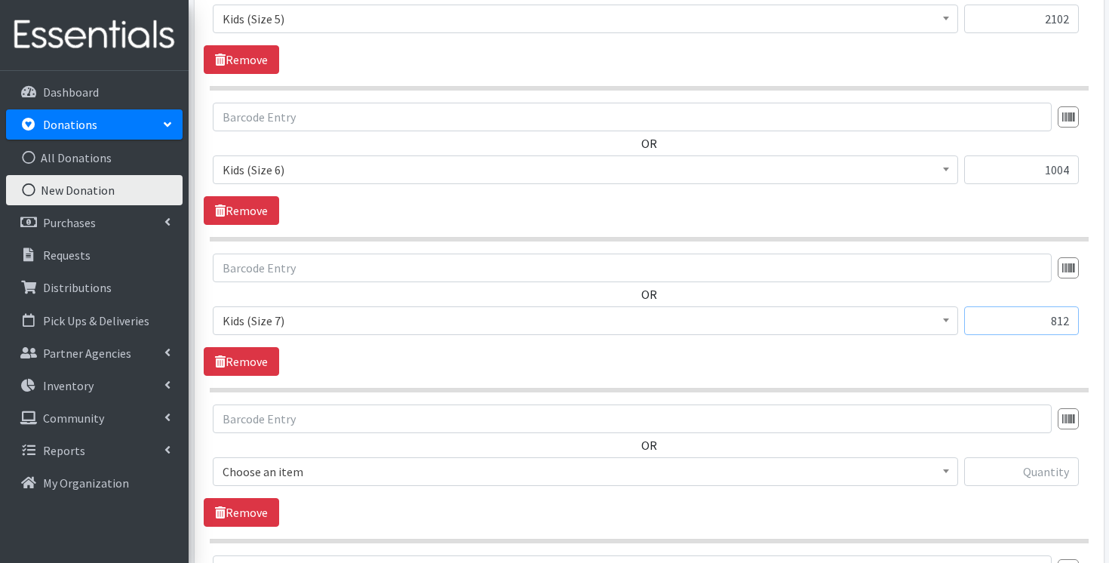
scroll to position [1390, 0]
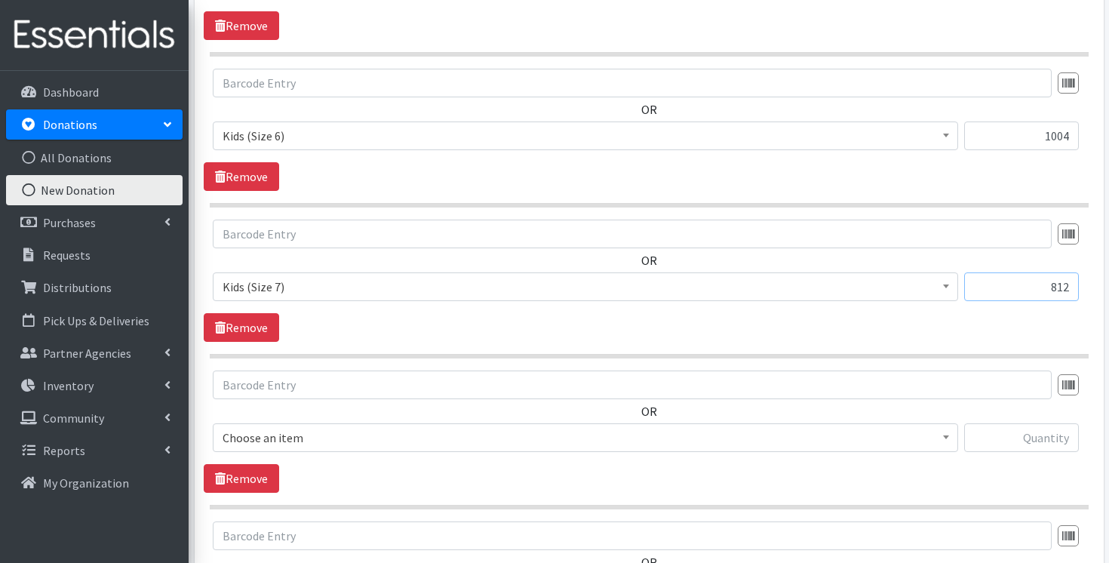
type input "812"
click at [888, 429] on span "Choose an item" at bounding box center [585, 437] width 726 height 21
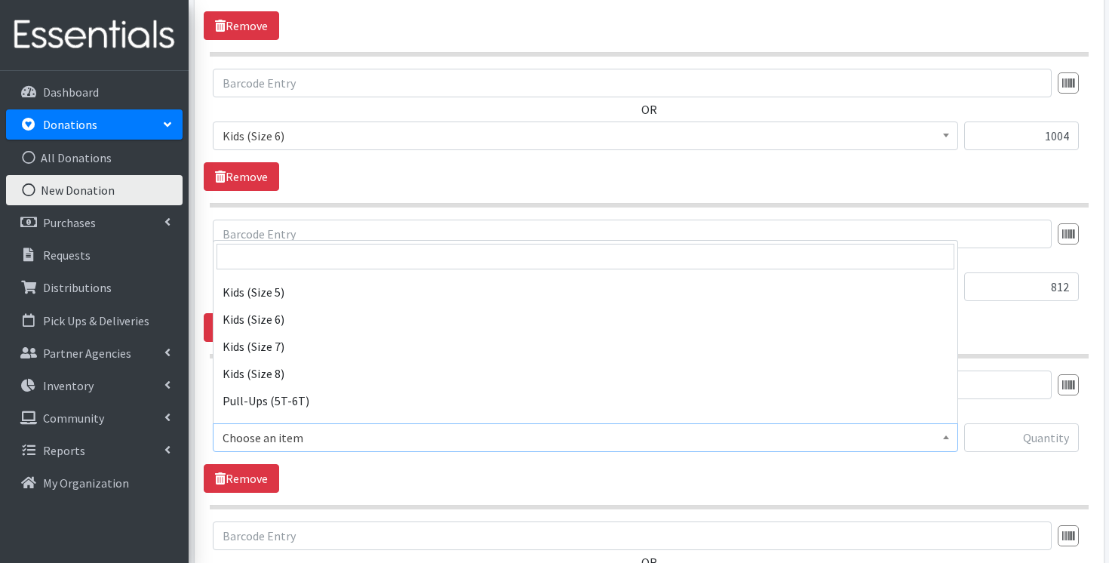
scroll to position [302, 0]
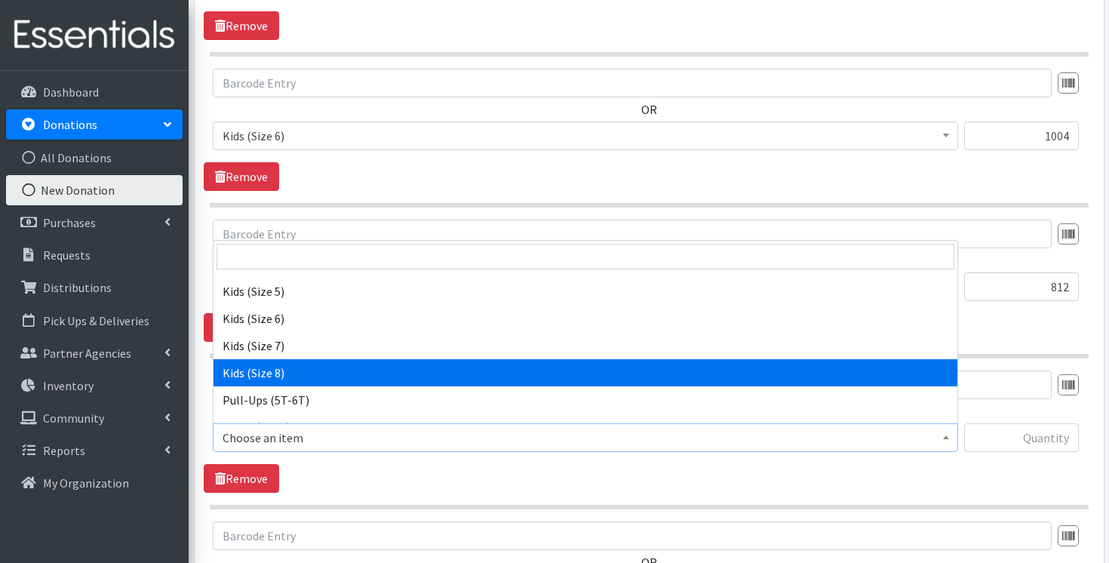
select select "14190"
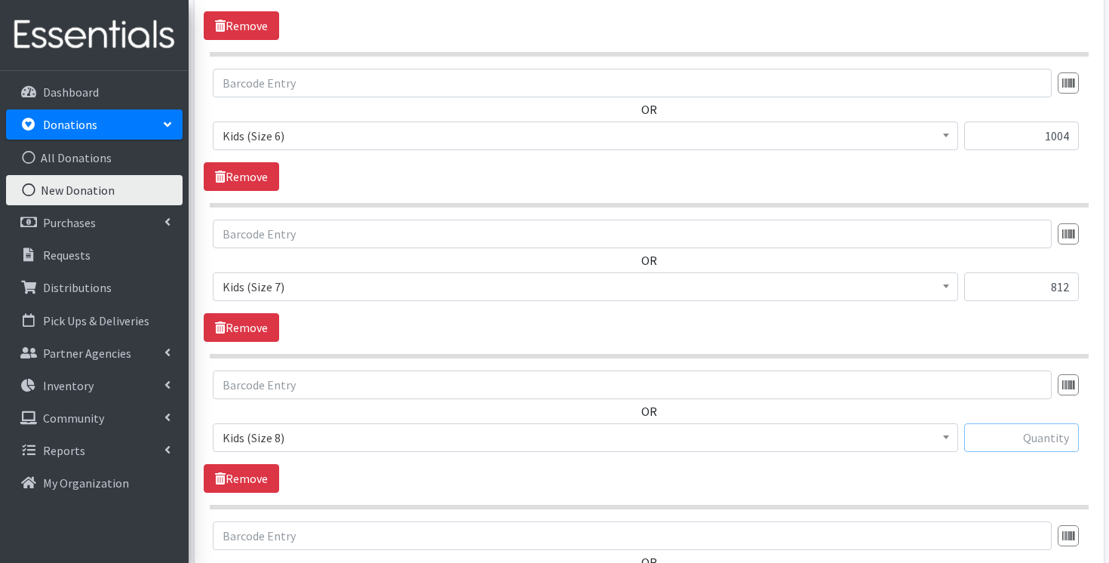
click at [1055, 443] on input "text" at bounding box center [1021, 437] width 115 height 29
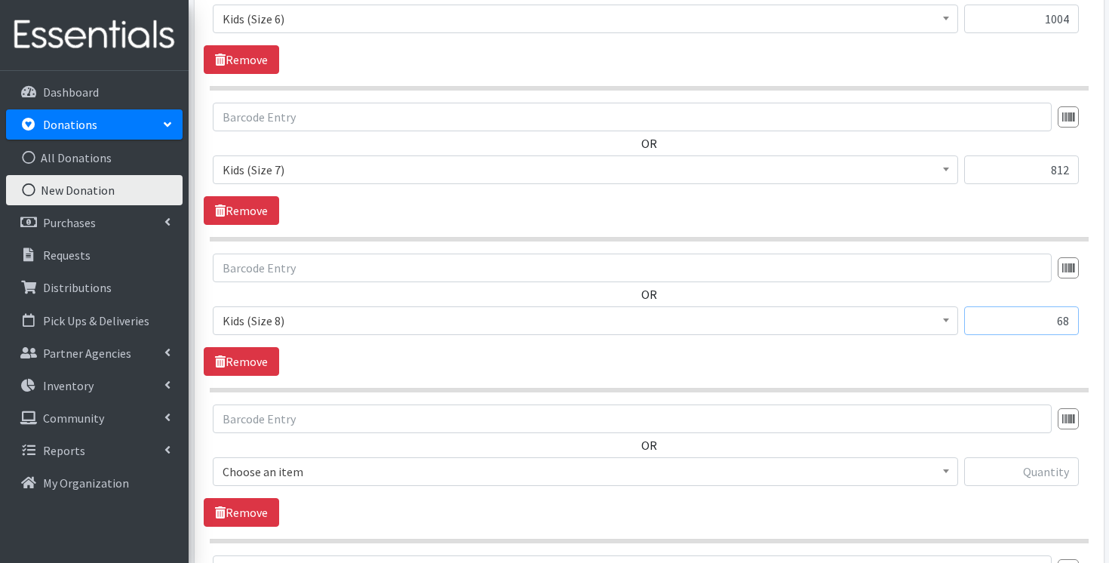
scroll to position [1563, 0]
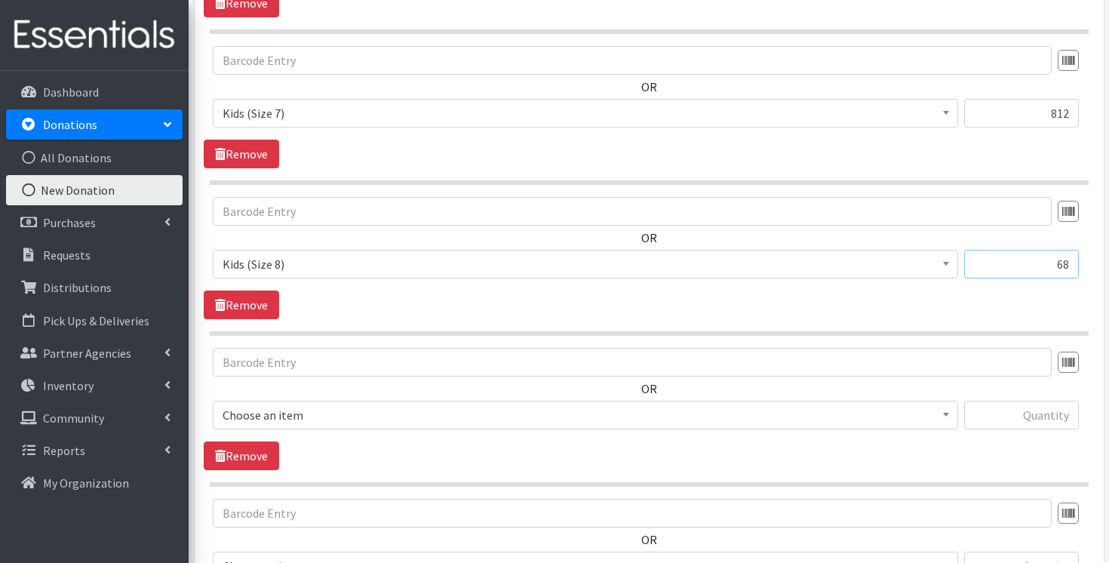
type input "68"
click at [915, 416] on span "Choose an item" at bounding box center [585, 414] width 726 height 21
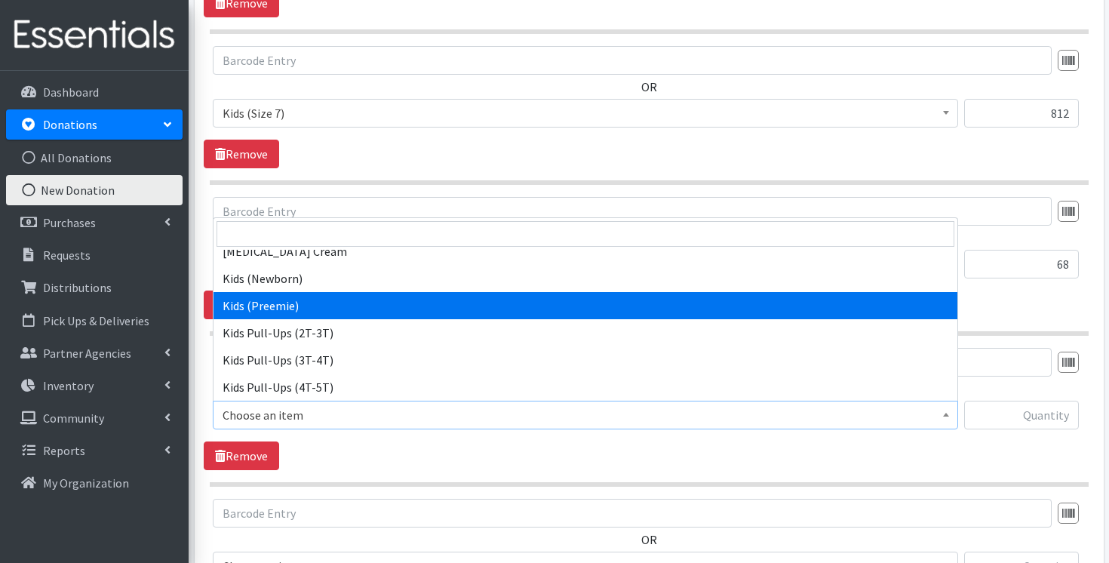
scroll to position [50, 0]
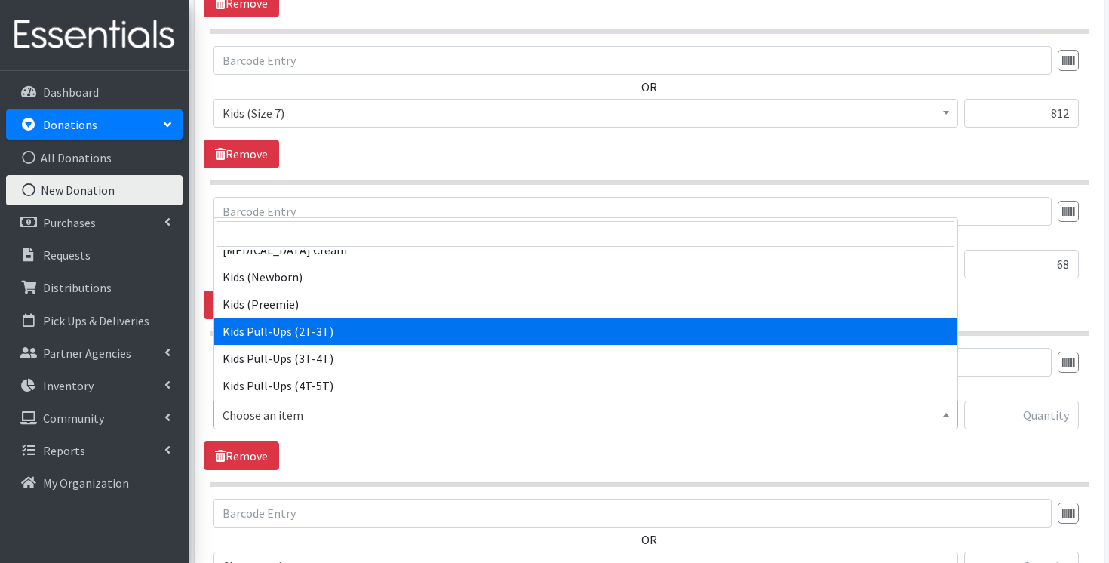
select select "3415"
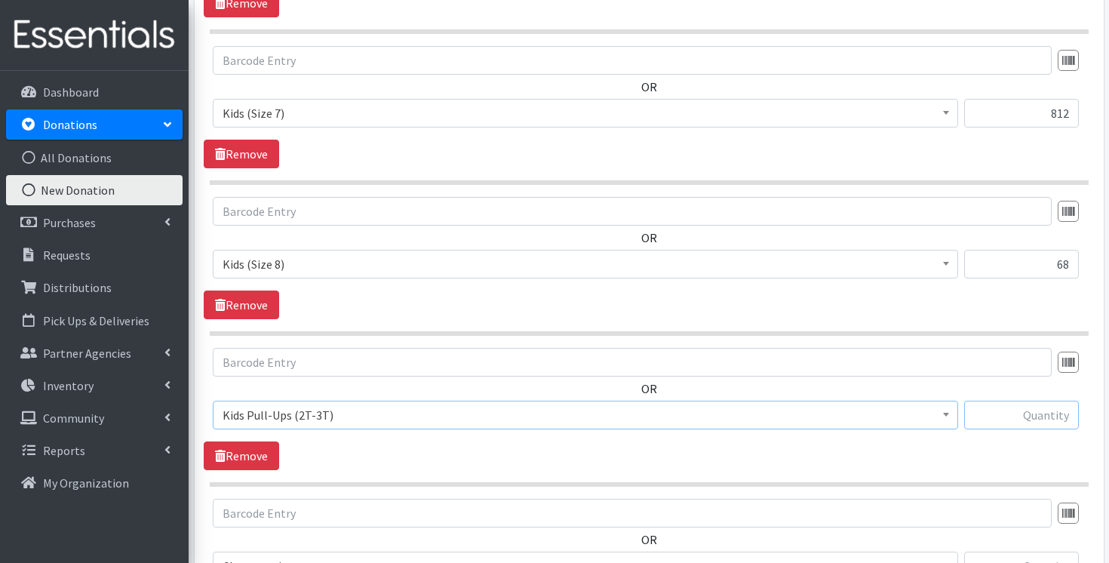
click at [1010, 425] on input "text" at bounding box center [1021, 414] width 115 height 29
paste input "530"
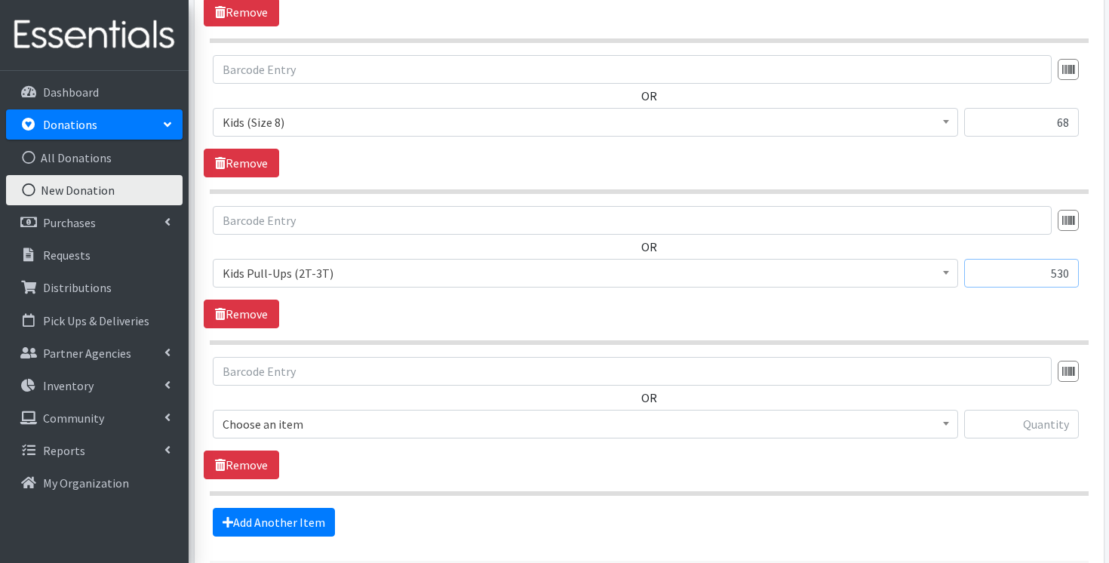
type input "530"
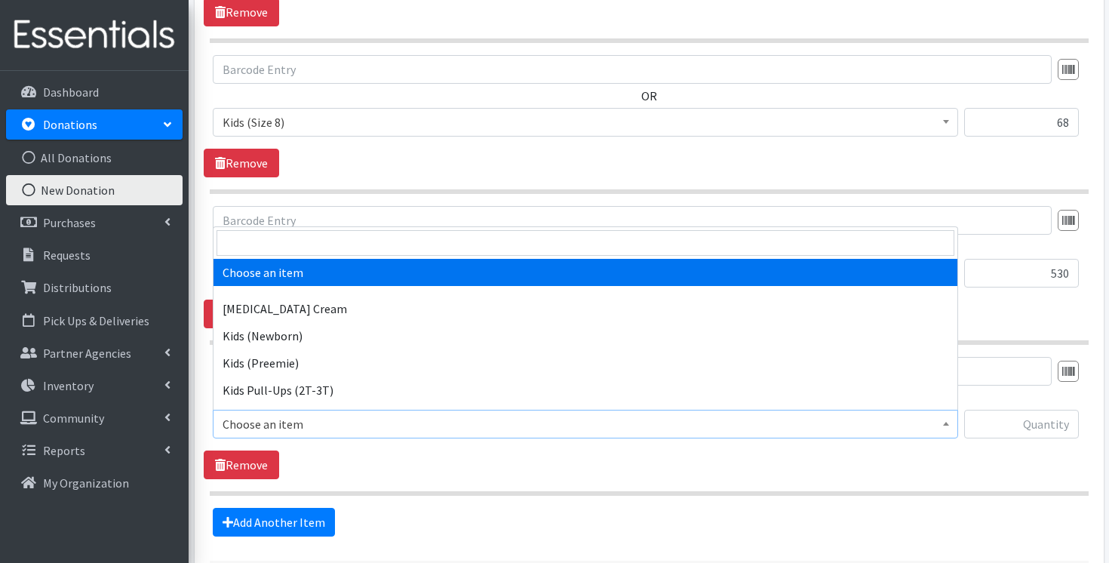
click at [824, 412] on span "Choose an item" at bounding box center [585, 424] width 745 height 29
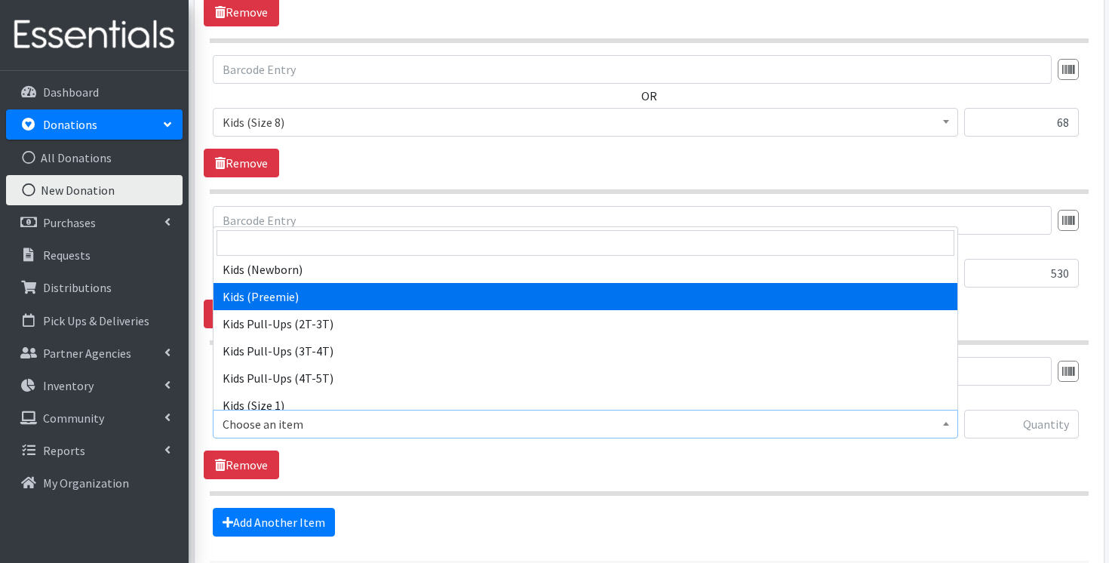
scroll to position [68, 0]
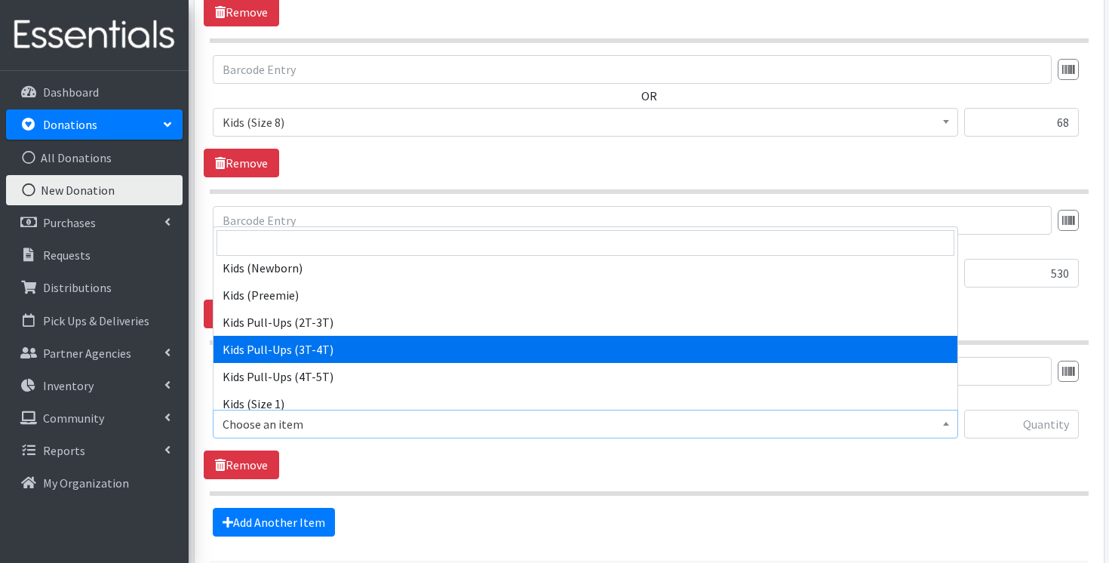
select select "3417"
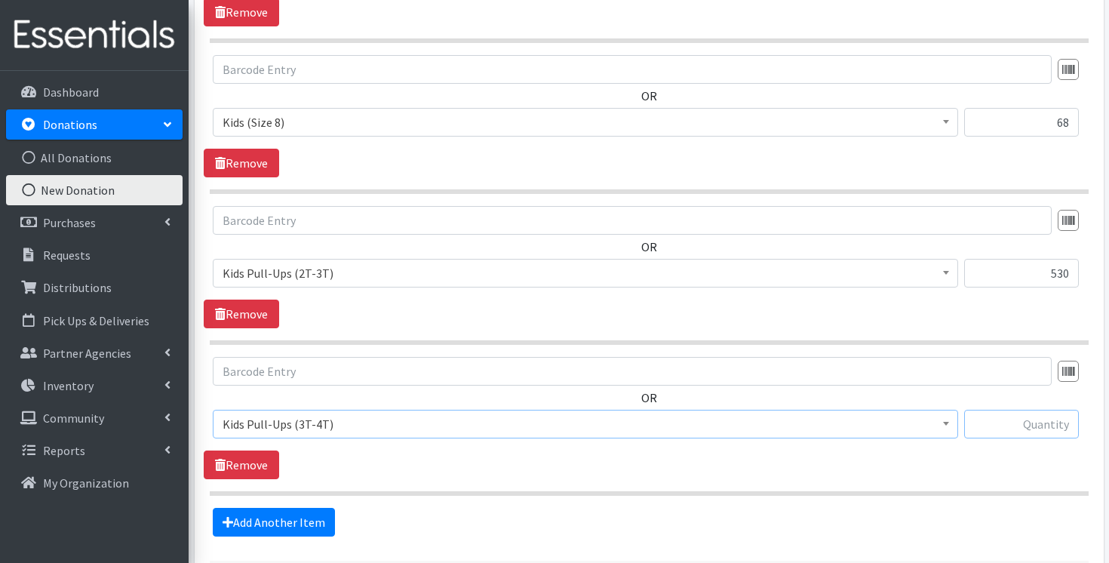
click at [1000, 424] on input "text" at bounding box center [1021, 424] width 115 height 29
type input "726"
click at [293, 522] on link "Add Another Item" at bounding box center [274, 522] width 122 height 29
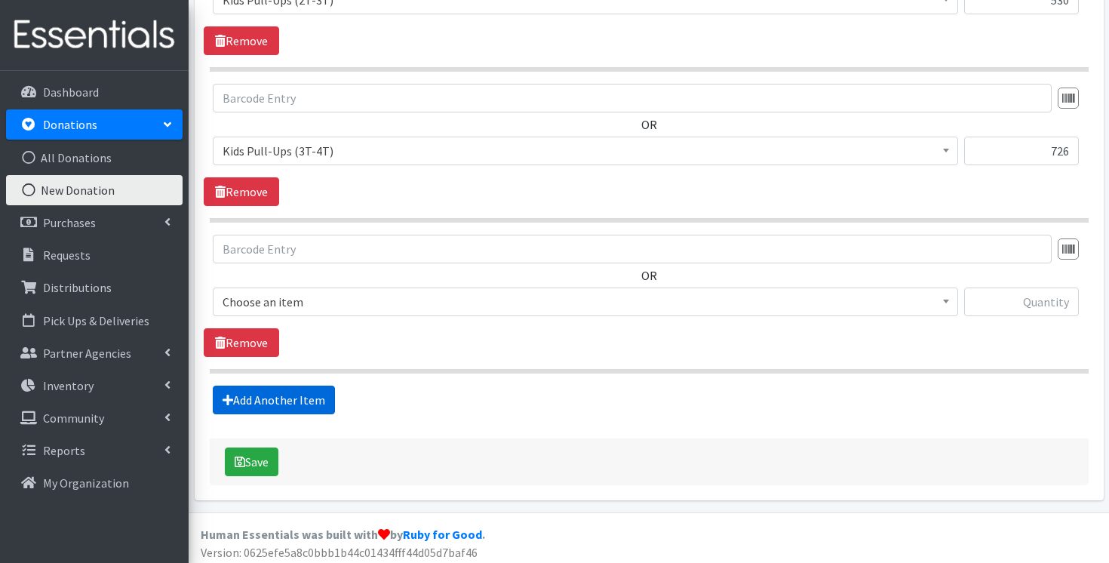
scroll to position [1984, 0]
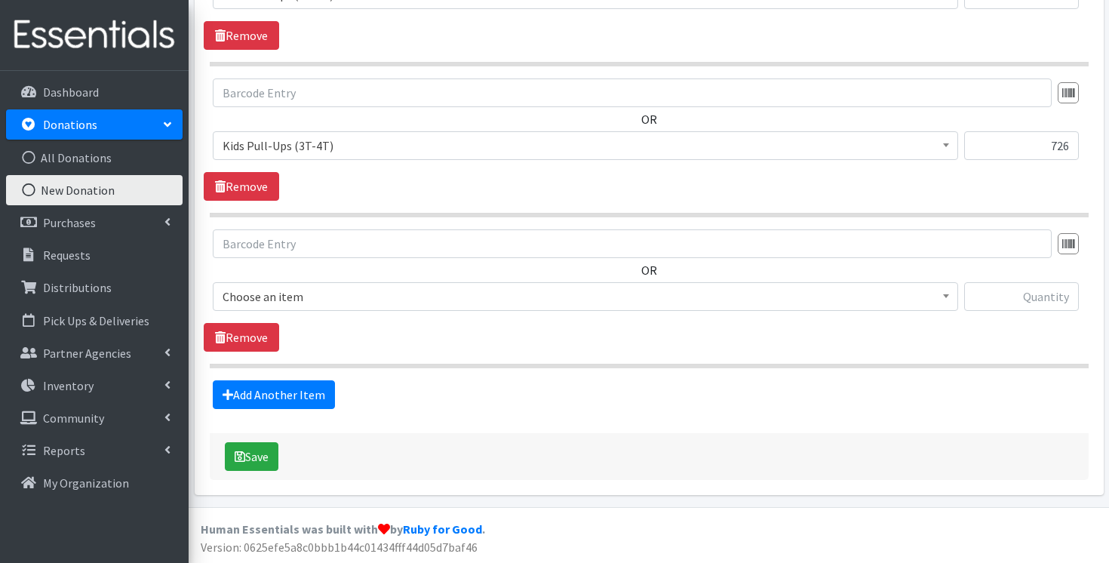
click at [473, 300] on span "Choose an item" at bounding box center [585, 296] width 726 height 21
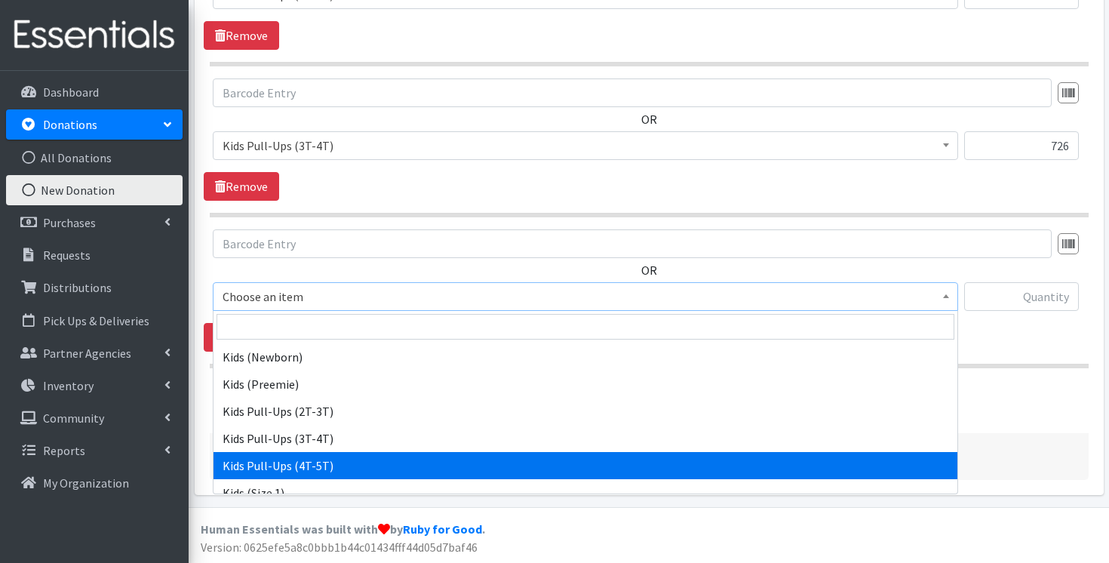
scroll to position [66, 0]
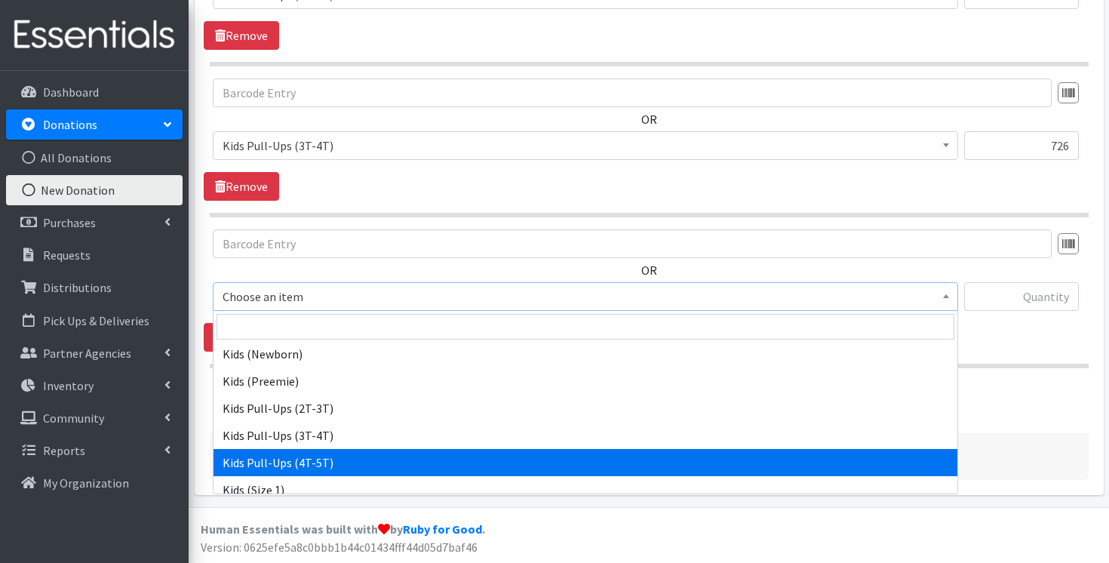
select select "3408"
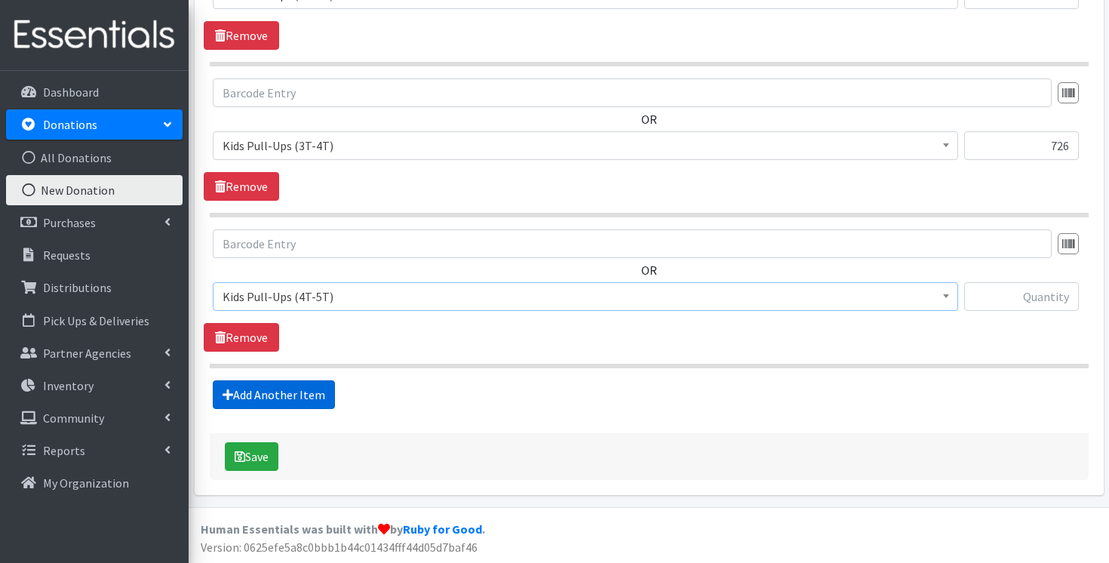
click at [271, 381] on link "Add Another Item" at bounding box center [274, 394] width 122 height 29
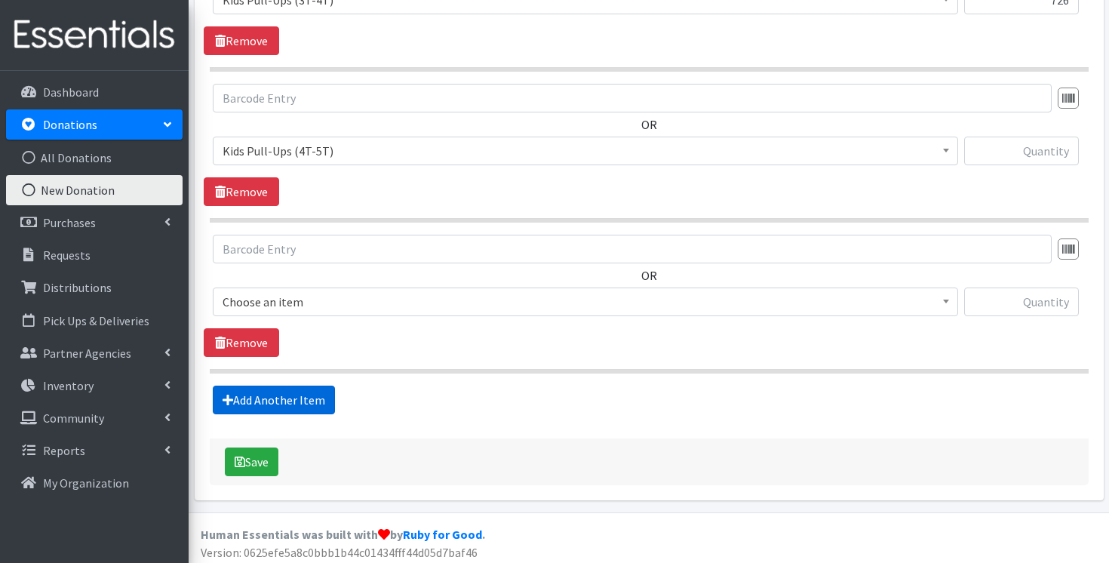
scroll to position [2134, 0]
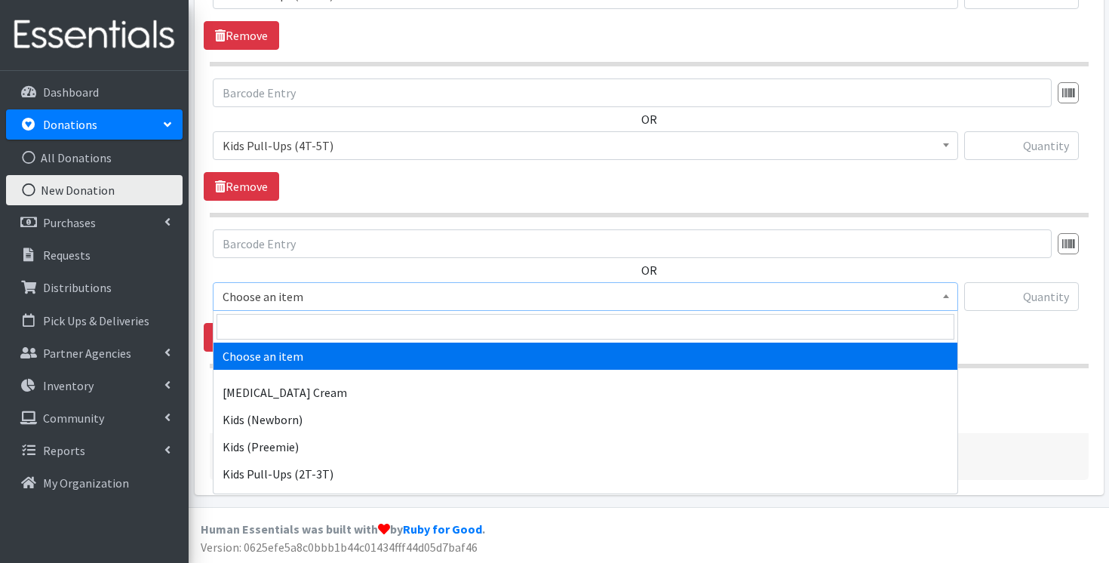
click at [418, 302] on span "Choose an item" at bounding box center [585, 296] width 726 height 21
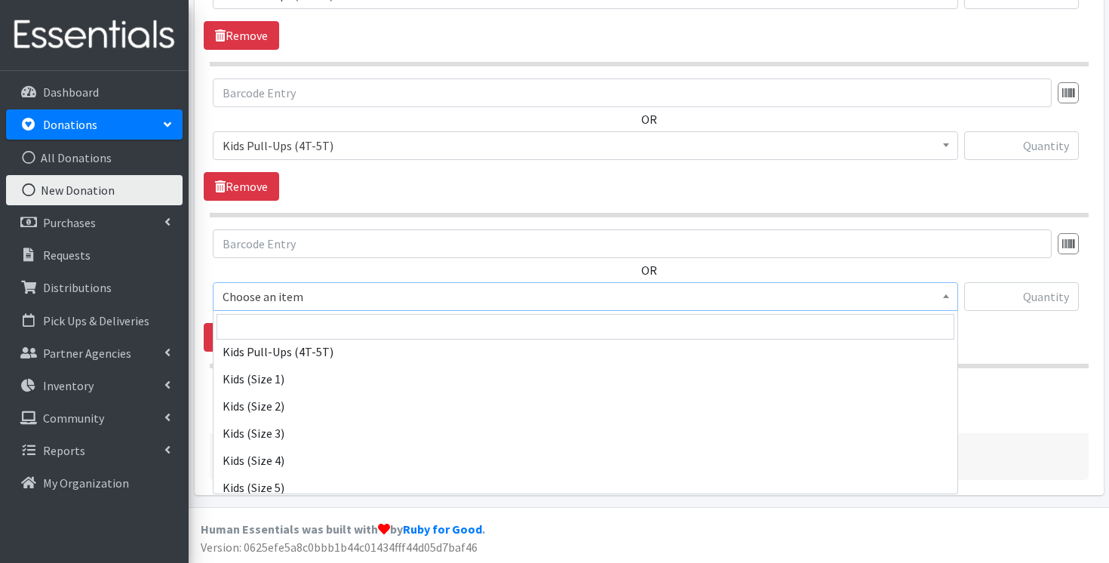
scroll to position [320, 0]
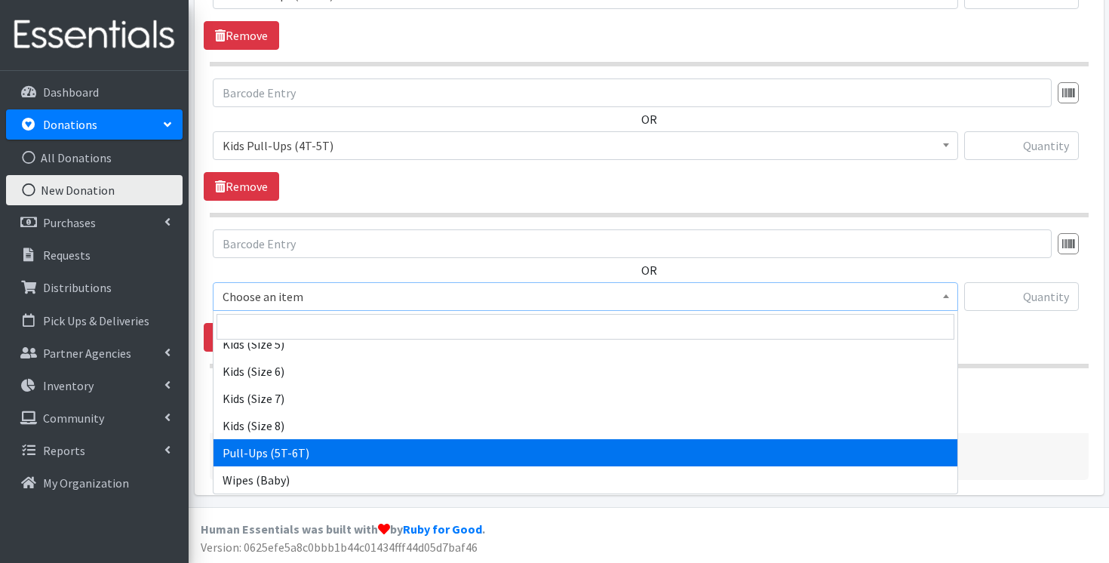
select select "15478"
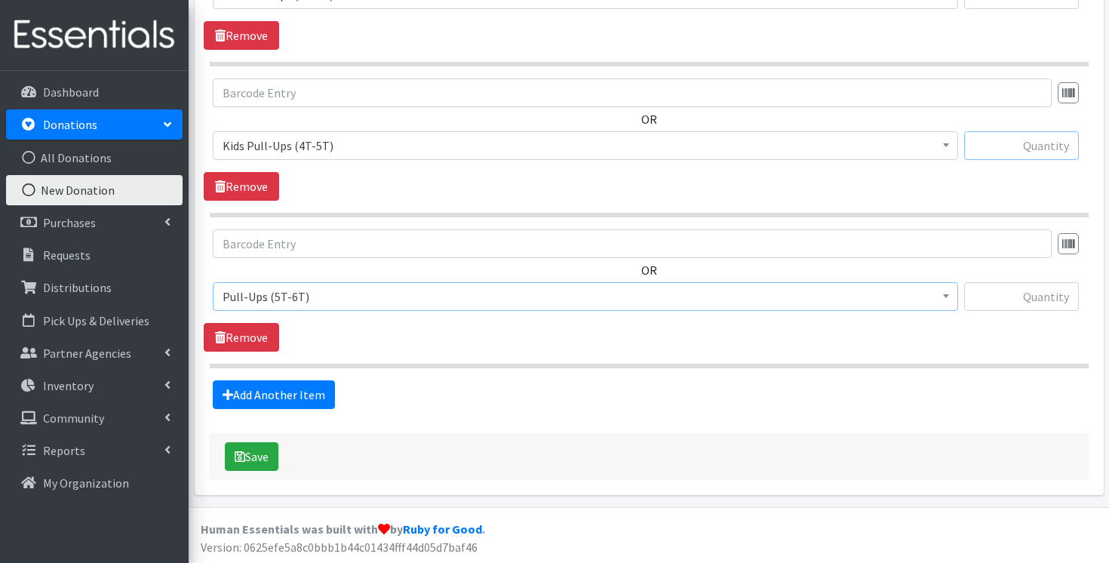
click at [989, 143] on input "text" at bounding box center [1021, 145] width 115 height 29
paste input "645"
type input "645"
click at [1016, 289] on input "text" at bounding box center [1021, 296] width 115 height 29
type input "245"
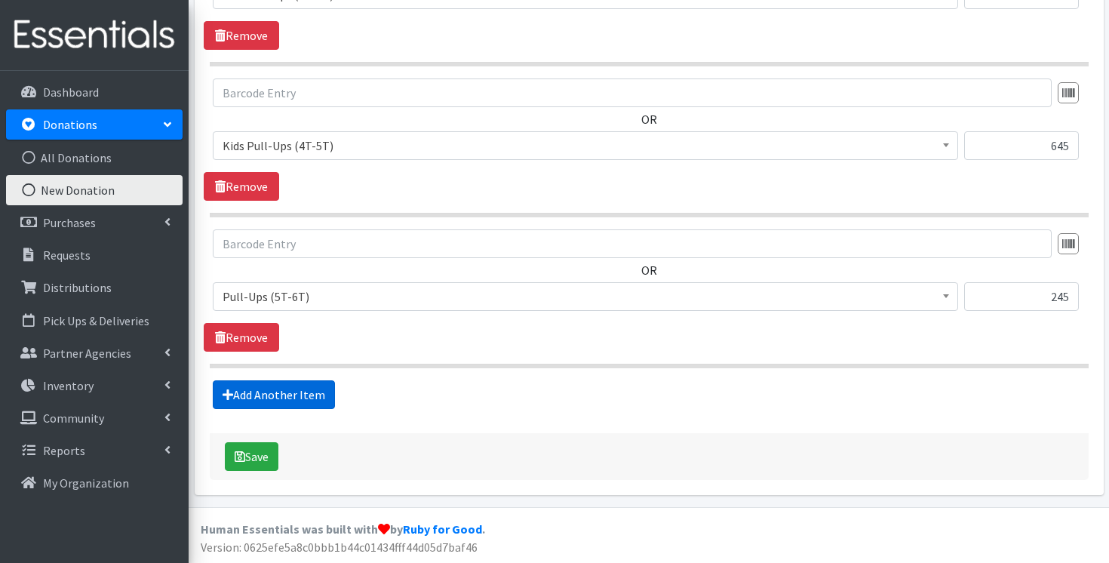
click at [294, 397] on link "Add Another Item" at bounding box center [274, 394] width 122 height 29
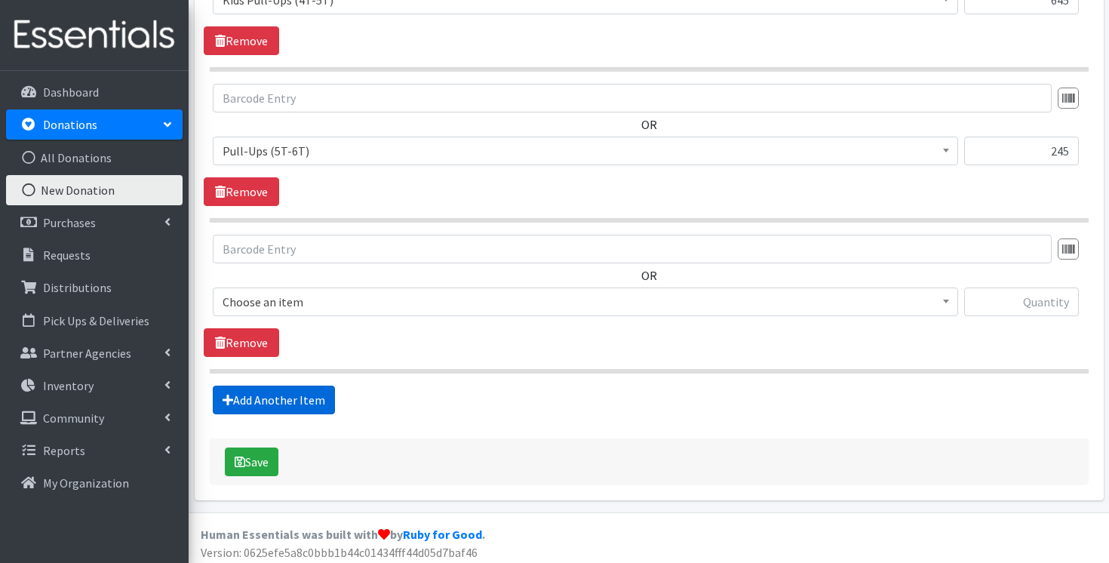
scroll to position [2285, 0]
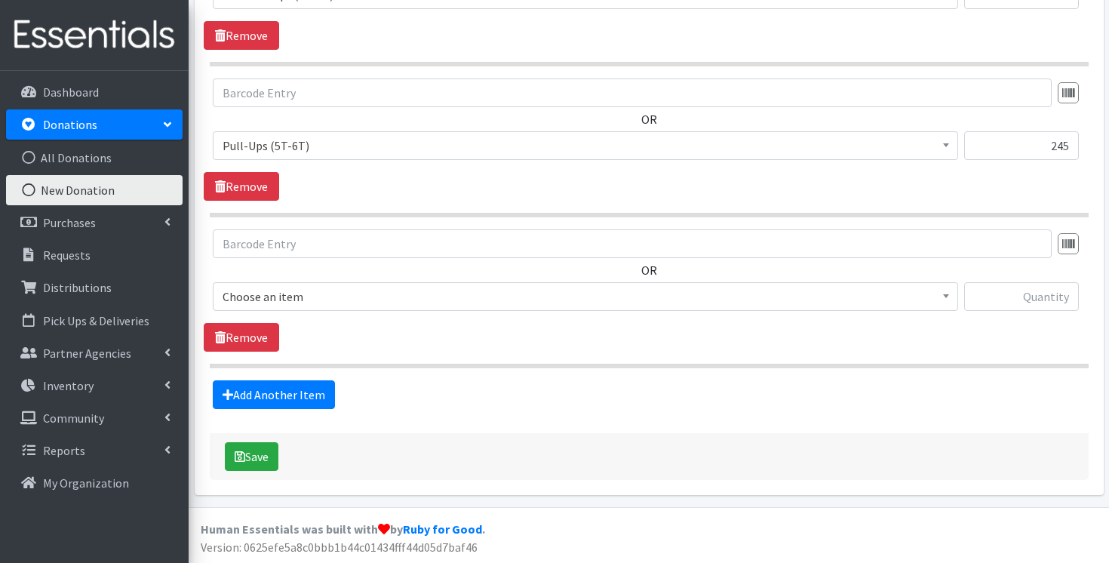
click at [427, 299] on span "Choose an item" at bounding box center [585, 296] width 726 height 21
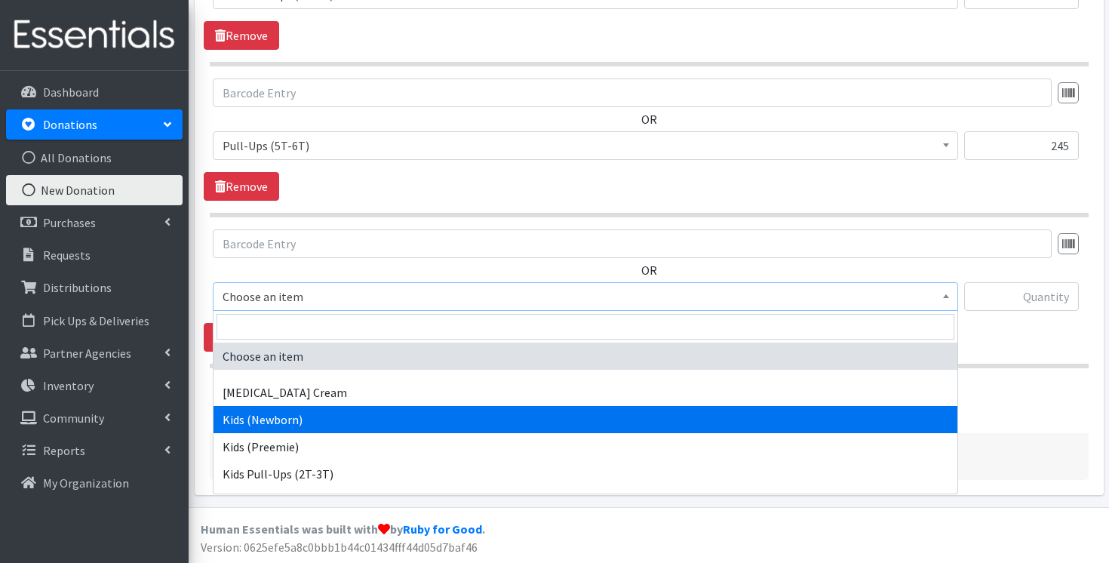
scroll to position [320, 0]
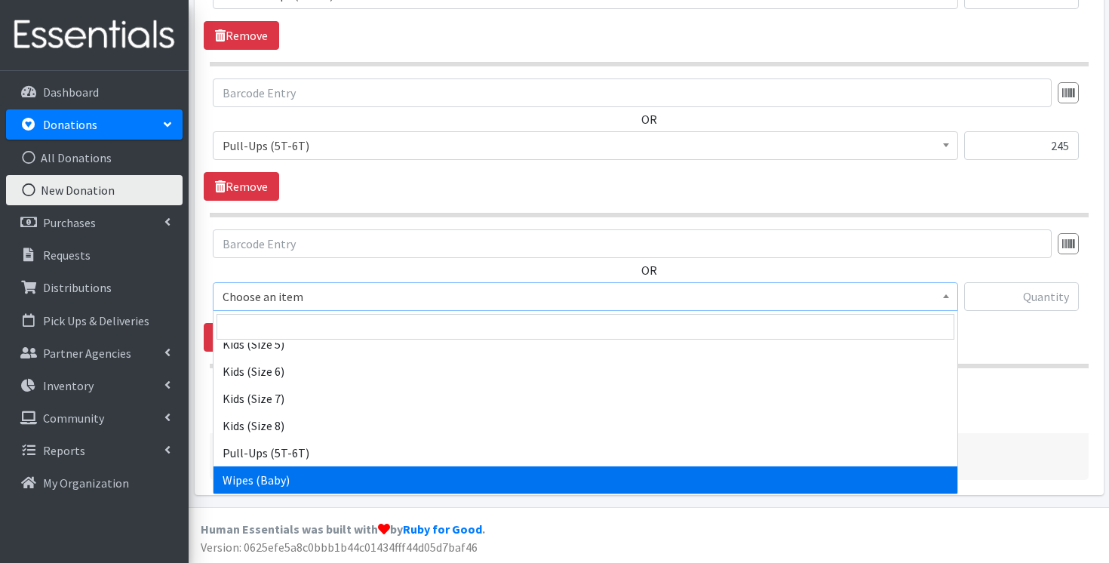
select select "3418"
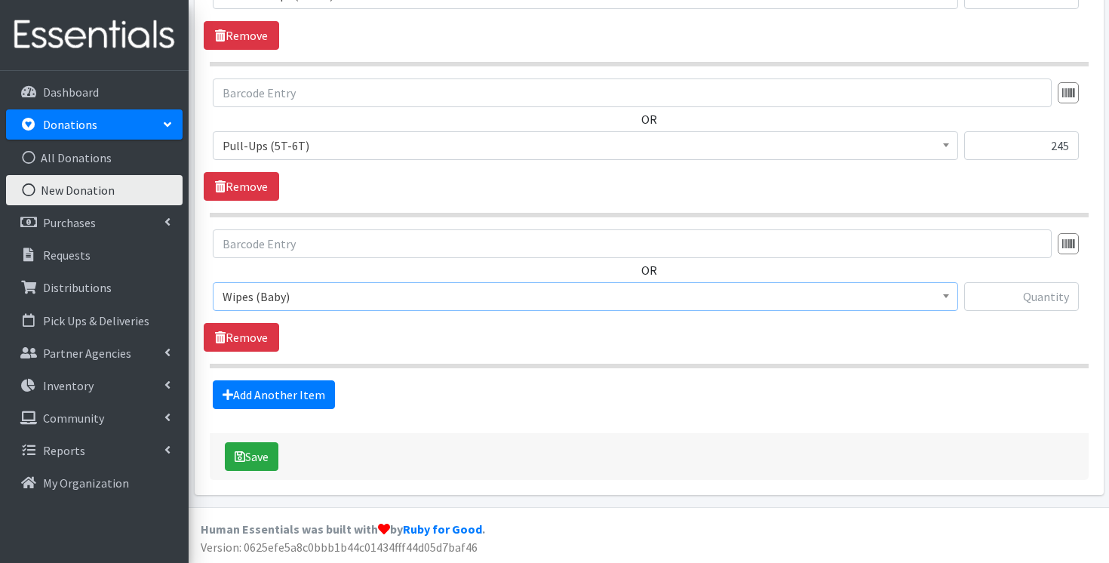
click at [1037, 293] on input "text" at bounding box center [1021, 296] width 115 height 29
type input "8"
click at [259, 455] on button "Save" at bounding box center [252, 456] width 54 height 29
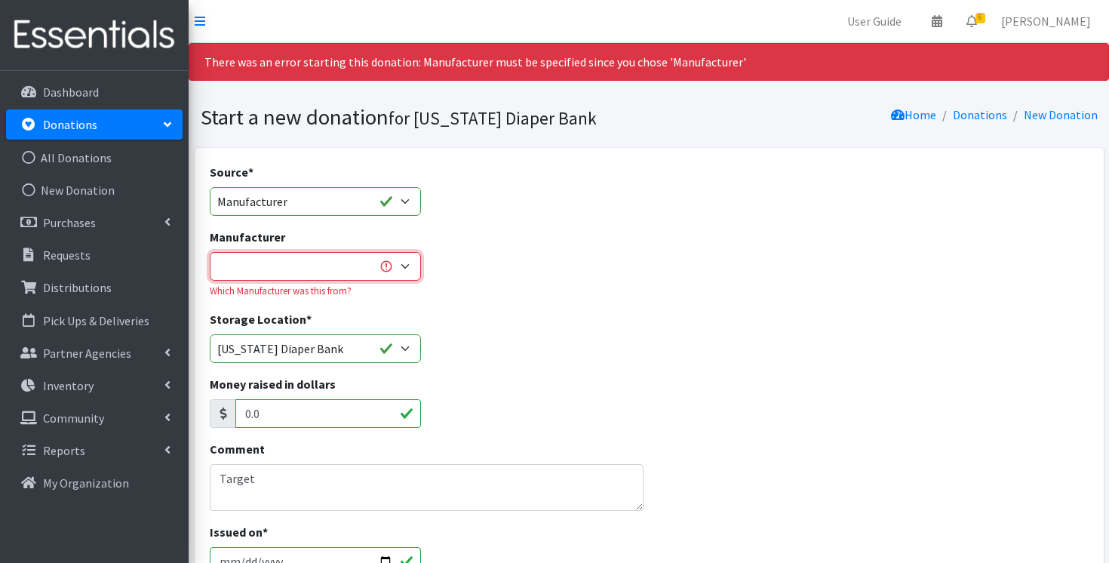
click at [335, 259] on select "Baby2Baby Huggies Target ---Create new Manufacturer---" at bounding box center [315, 266] width 211 height 29
select select "160"
click at [210, 252] on select "Baby2Baby Huggies Target ---Create new Manufacturer---" at bounding box center [315, 266] width 211 height 29
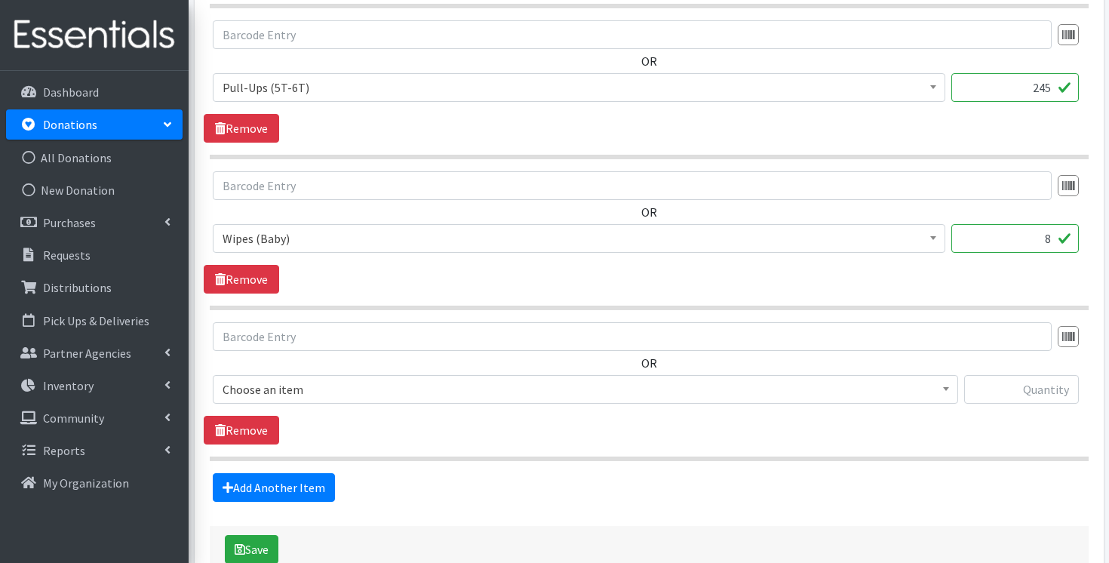
scroll to position [2504, 0]
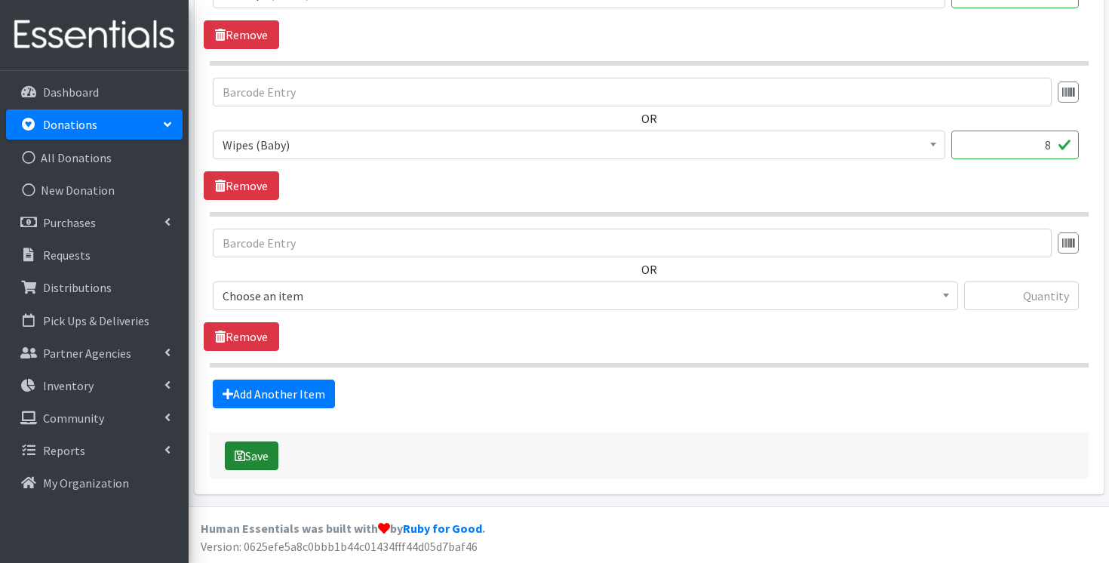
click at [254, 453] on button "Save" at bounding box center [252, 455] width 54 height 29
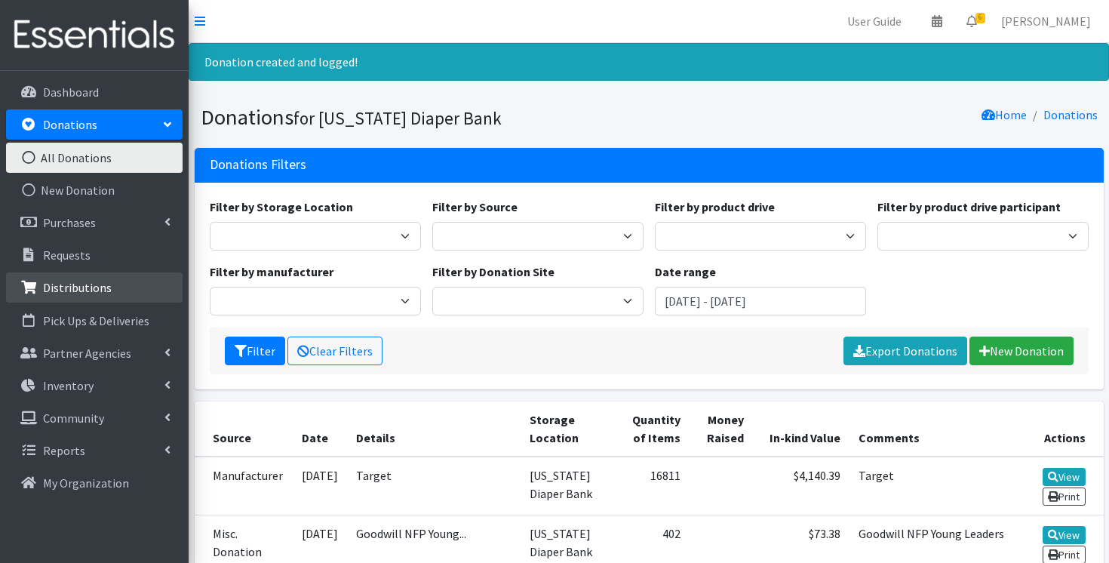
click at [87, 282] on p "Distributions" at bounding box center [77, 287] width 69 height 15
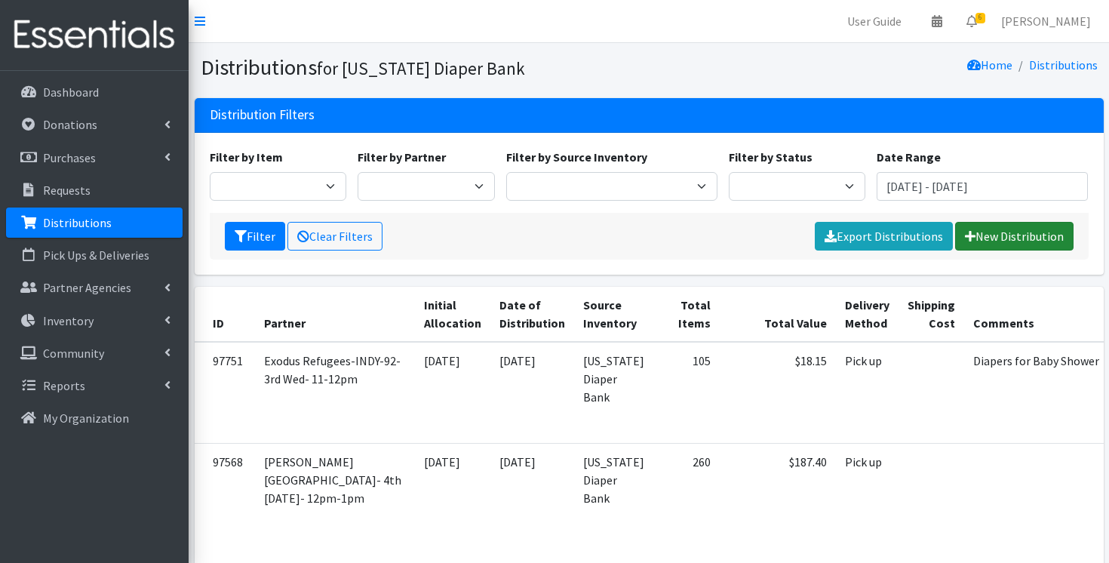
click at [1008, 228] on link "New Distribution" at bounding box center [1014, 236] width 118 height 29
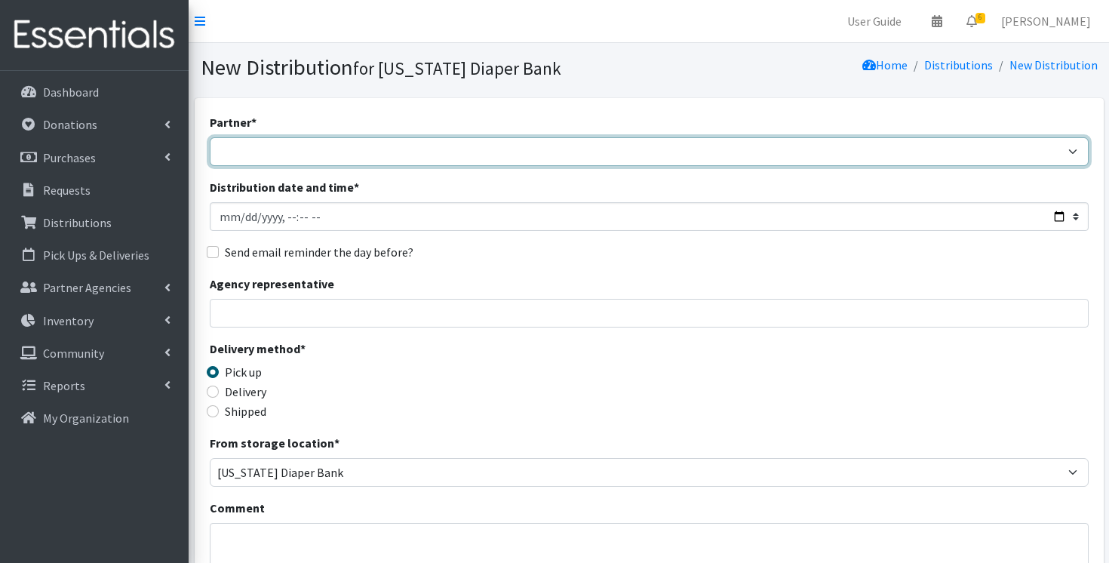
click at [371, 149] on select "ARC Boone and Hendricks County WIC TANF delivery/3rd Wed-11:00 Babies Basic Nee…" at bounding box center [649, 151] width 879 height 29
select select "5446"
click at [210, 137] on select "ARC Boone and Hendricks County WIC TANF delivery/3rd Wed-11:00 Babies Basic Nee…" at bounding box center [649, 151] width 879 height 29
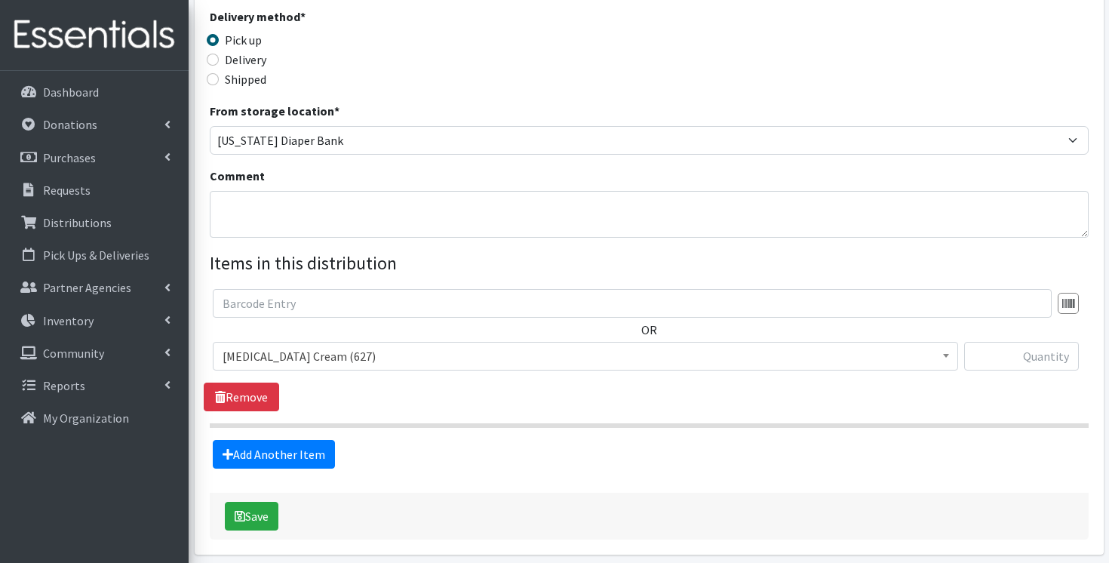
scroll to position [391, 0]
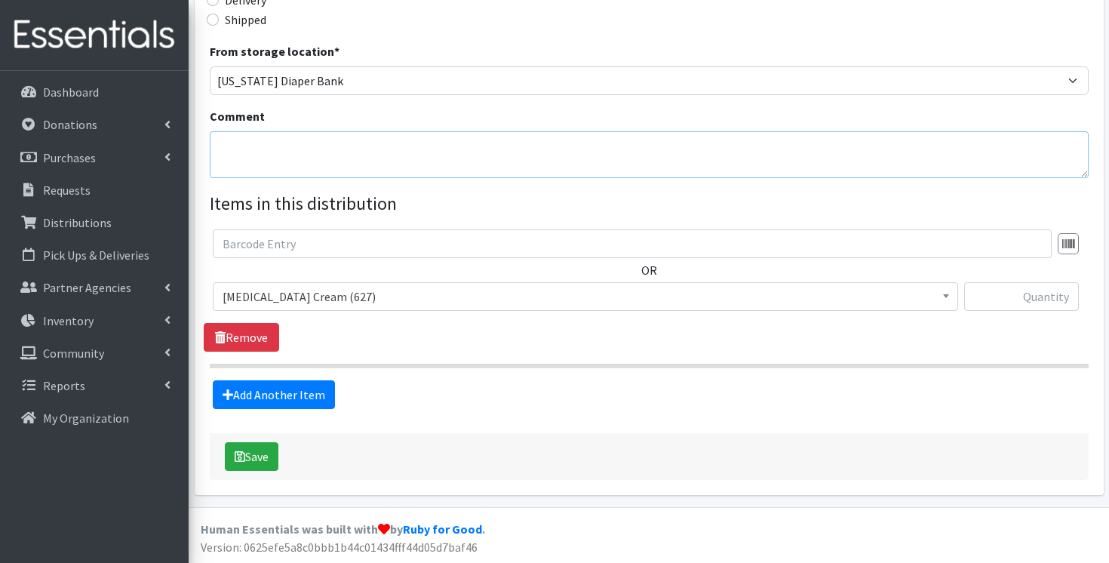
click at [308, 136] on textarea "Comment" at bounding box center [649, 154] width 879 height 47
type textarea "Target"
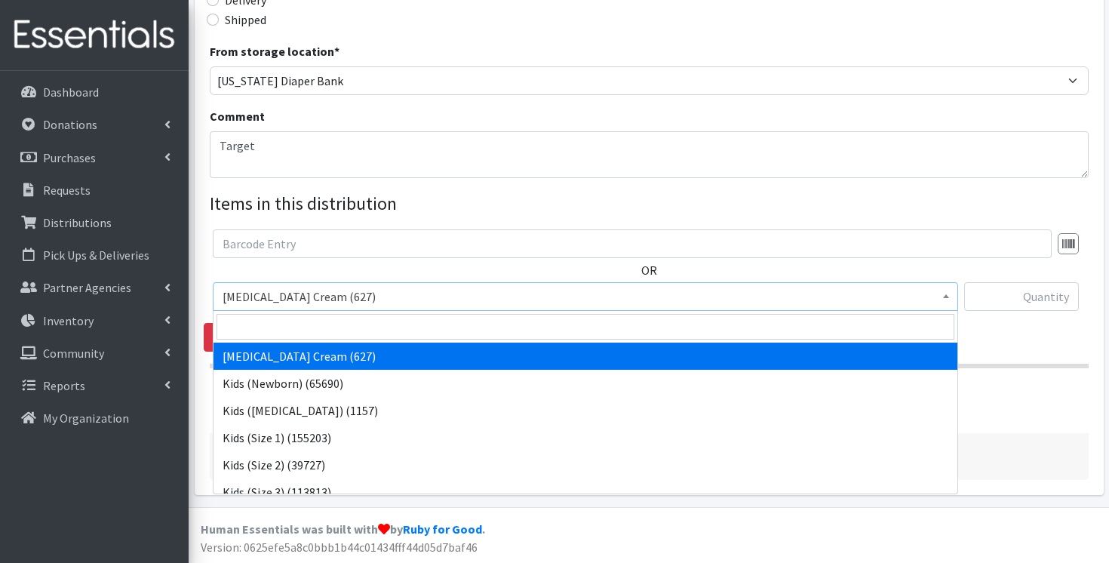
click at [389, 287] on span "Diaper Rash Cream (627)" at bounding box center [585, 296] width 726 height 21
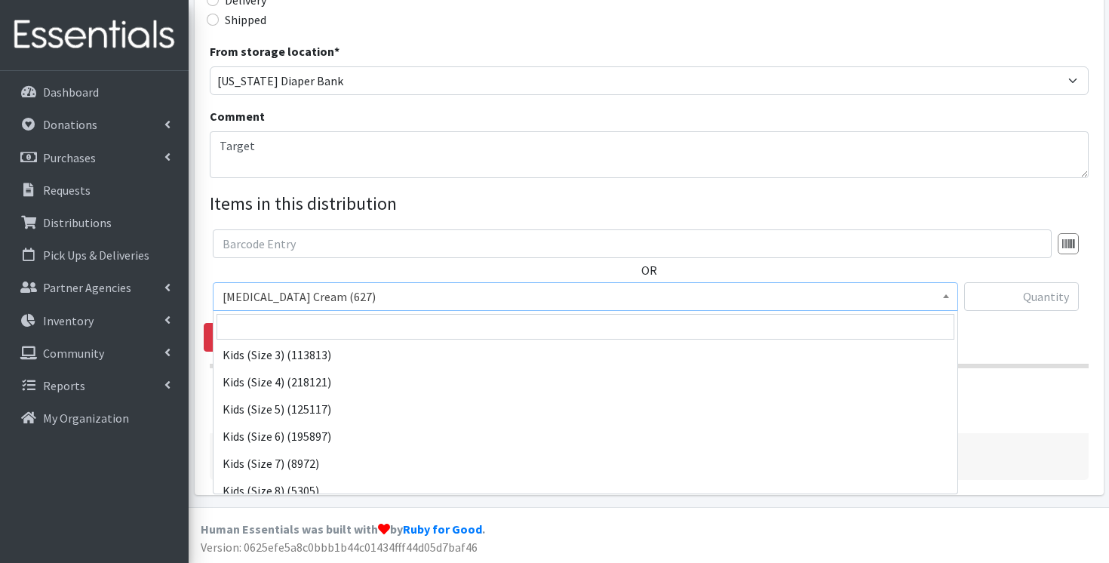
scroll to position [284, 0]
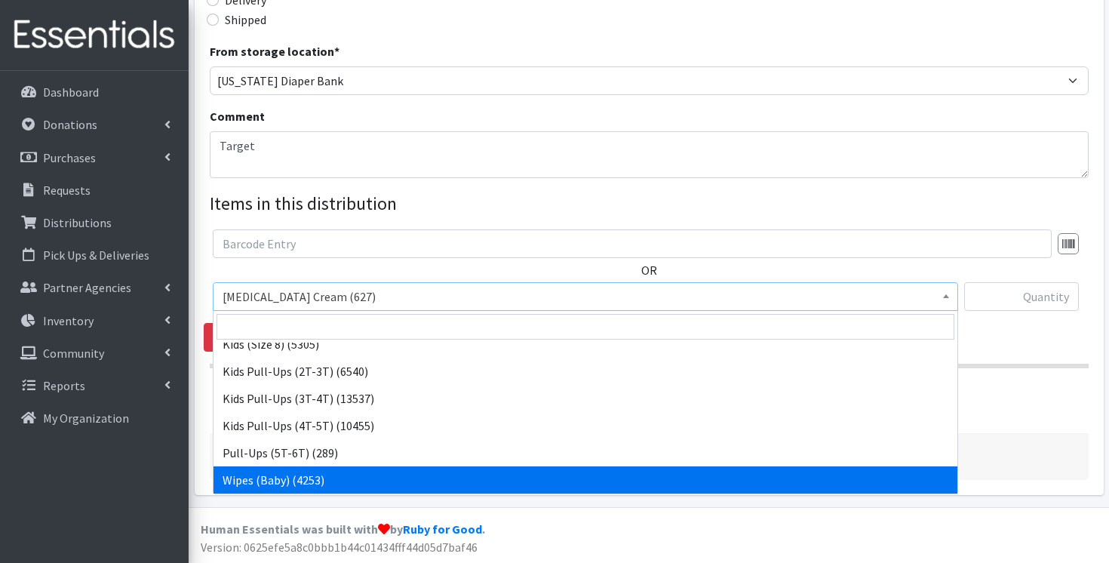
select select "3418"
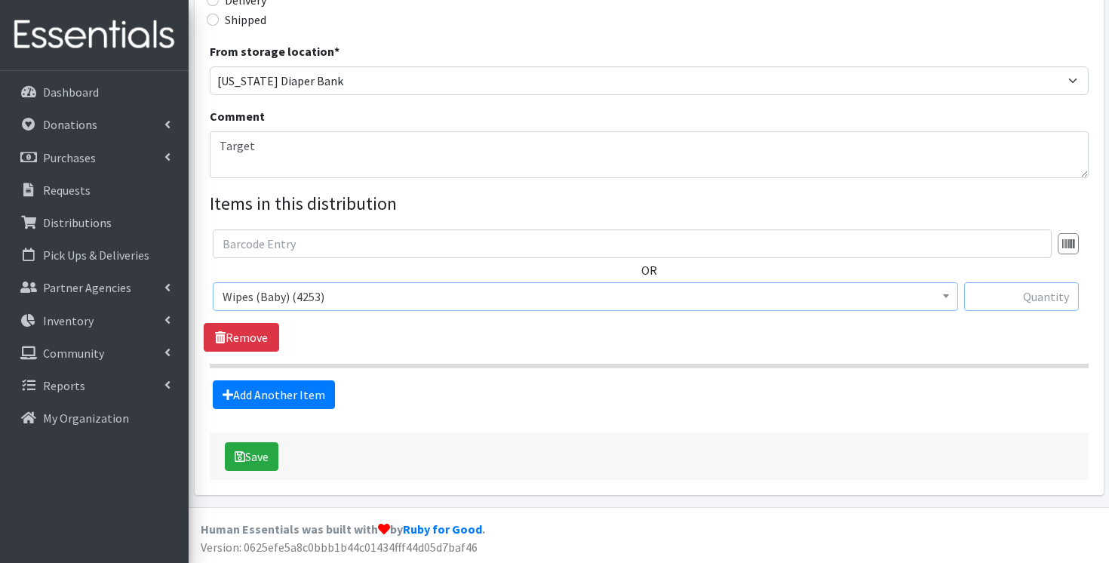
click at [1034, 287] on input "text" at bounding box center [1021, 296] width 115 height 29
type input "8"
click at [268, 391] on link "Add Another Item" at bounding box center [274, 394] width 122 height 29
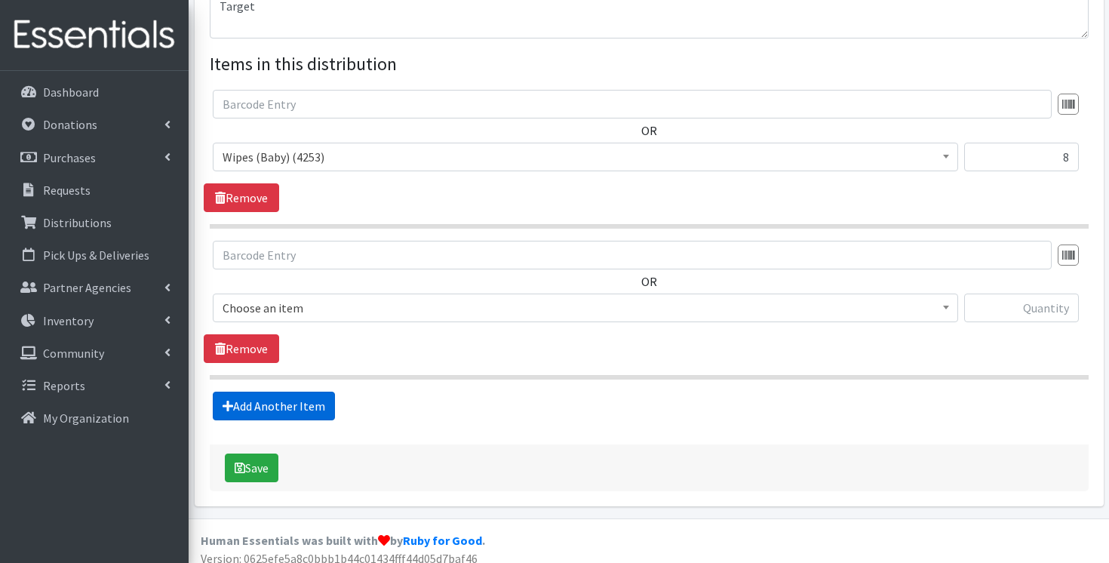
scroll to position [542, 0]
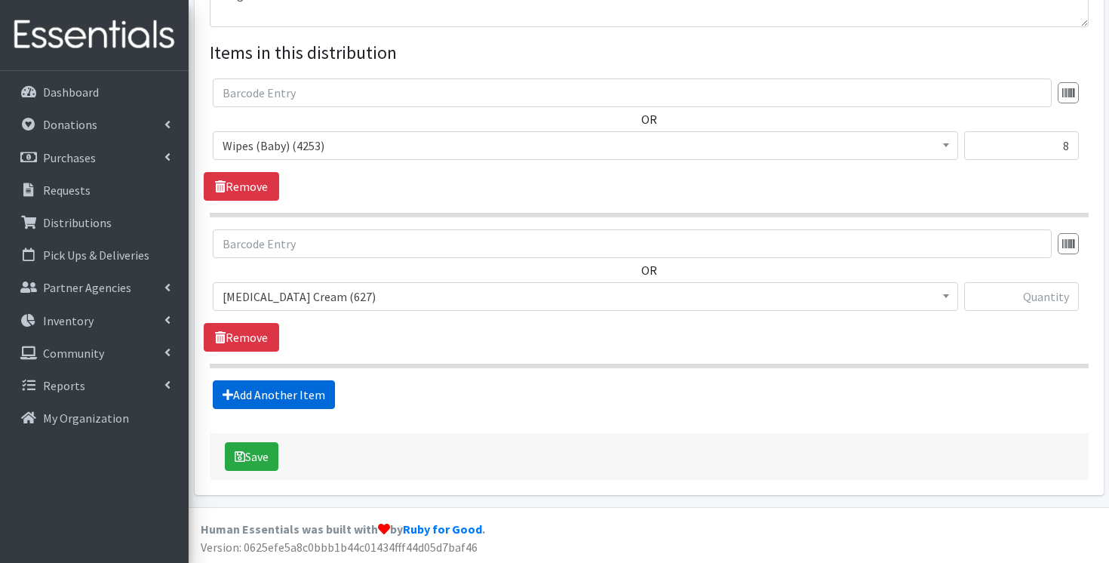
click at [267, 393] on link "Add Another Item" at bounding box center [274, 394] width 122 height 29
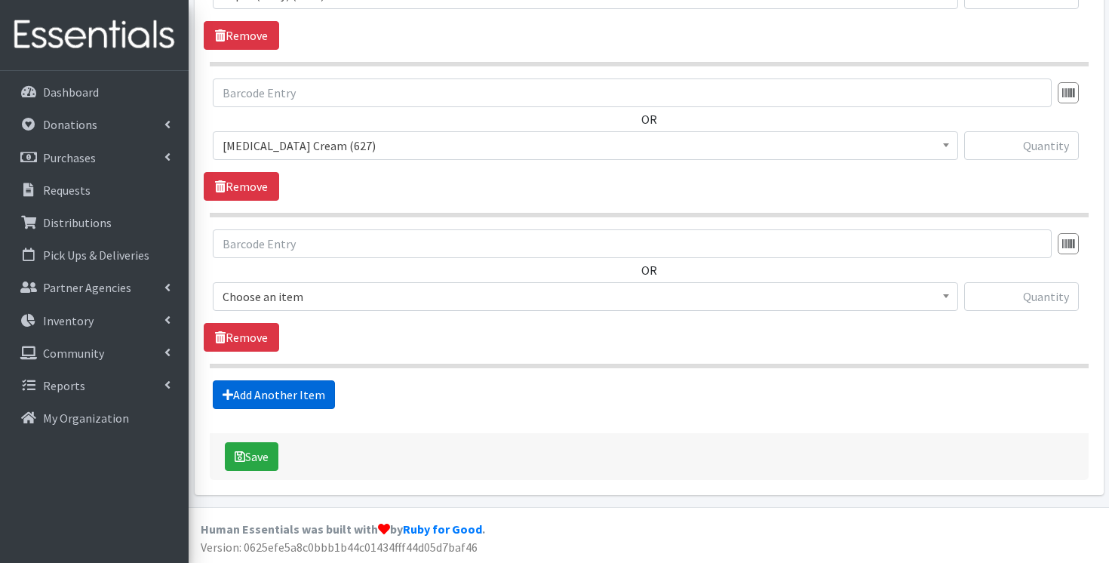
click at [267, 393] on link "Add Another Item" at bounding box center [274, 394] width 122 height 29
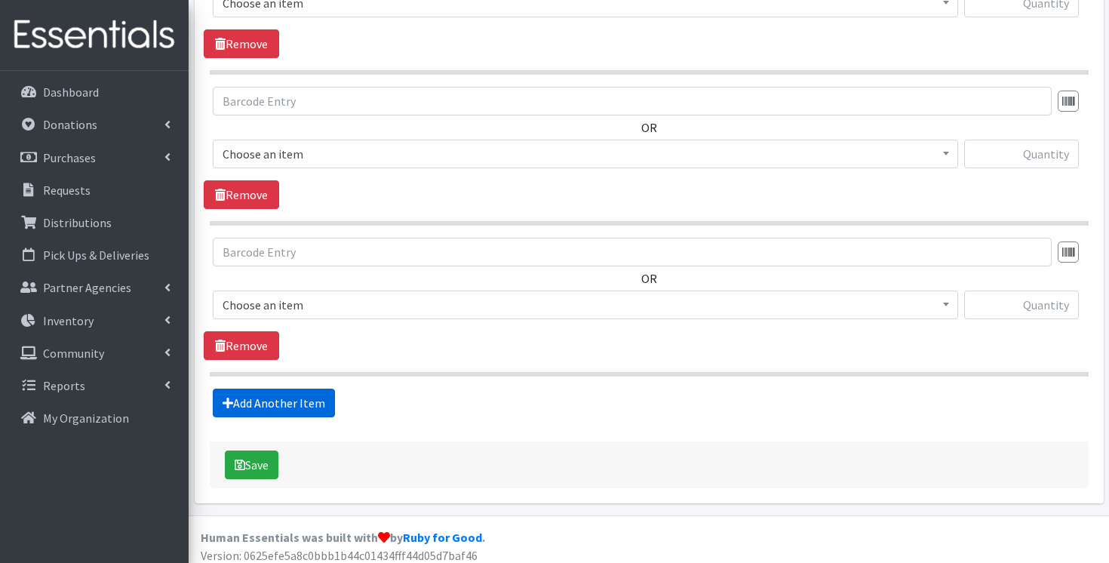
click at [267, 393] on link "Add Another Item" at bounding box center [274, 402] width 122 height 29
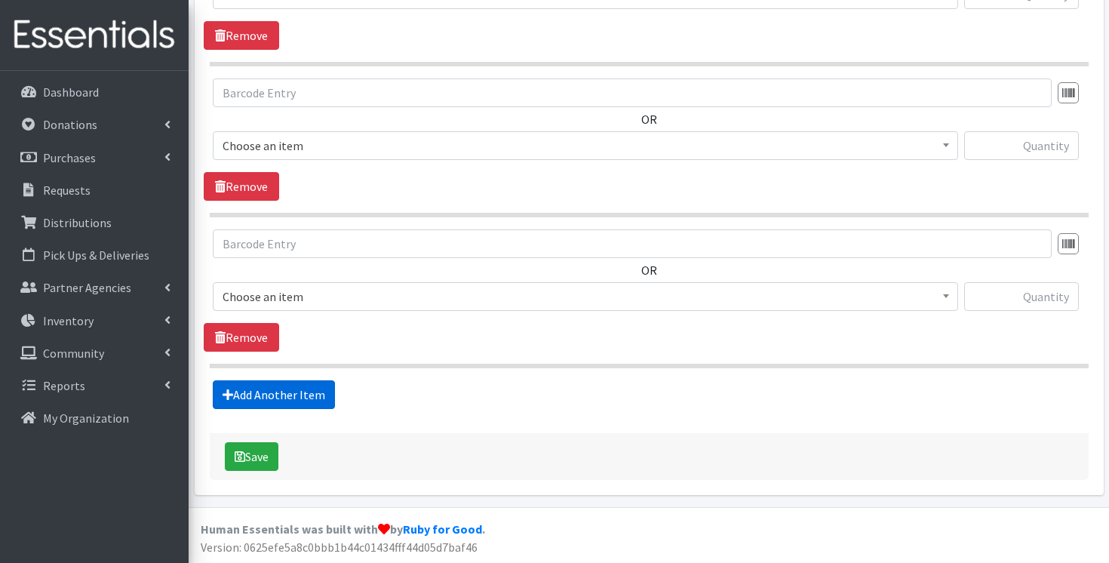
click at [267, 393] on link "Add Another Item" at bounding box center [274, 394] width 122 height 29
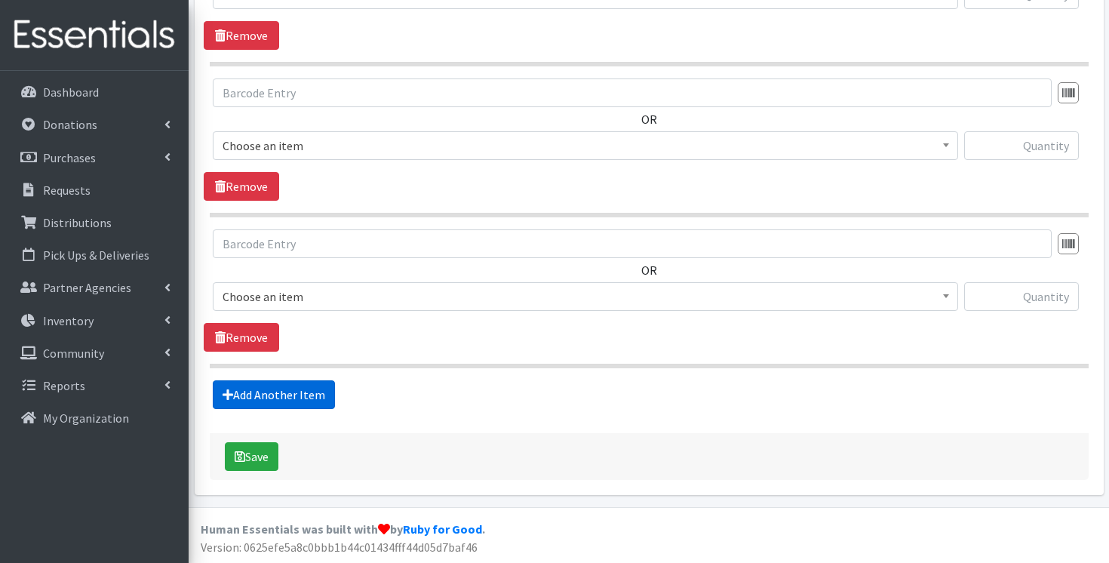
click at [267, 393] on link "Add Another Item" at bounding box center [274, 394] width 122 height 29
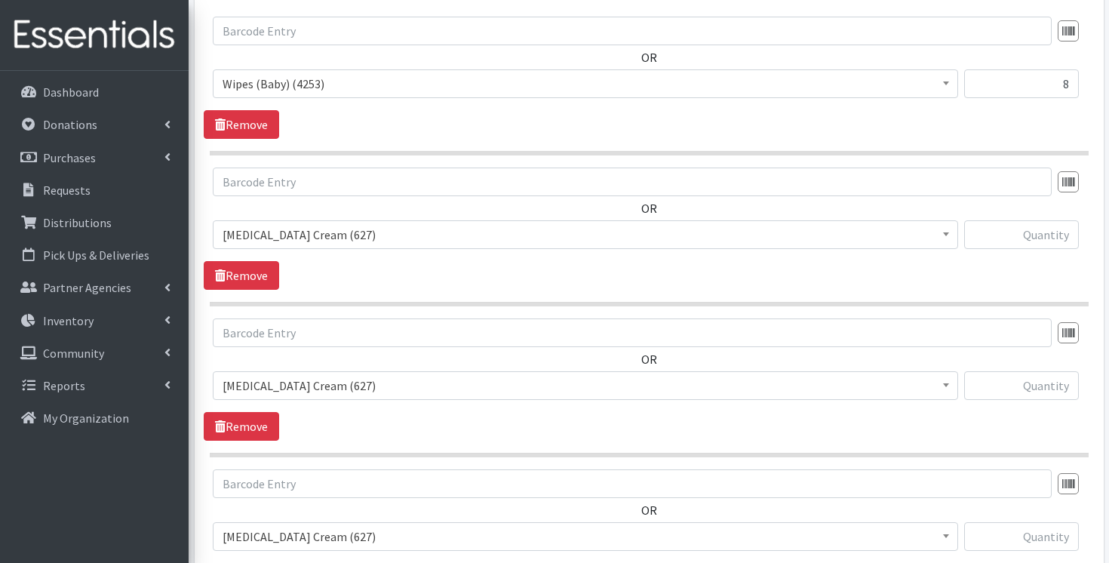
scroll to position [602, 0]
click at [652, 387] on span "Diaper Rash Cream (627)" at bounding box center [585, 387] width 726 height 21
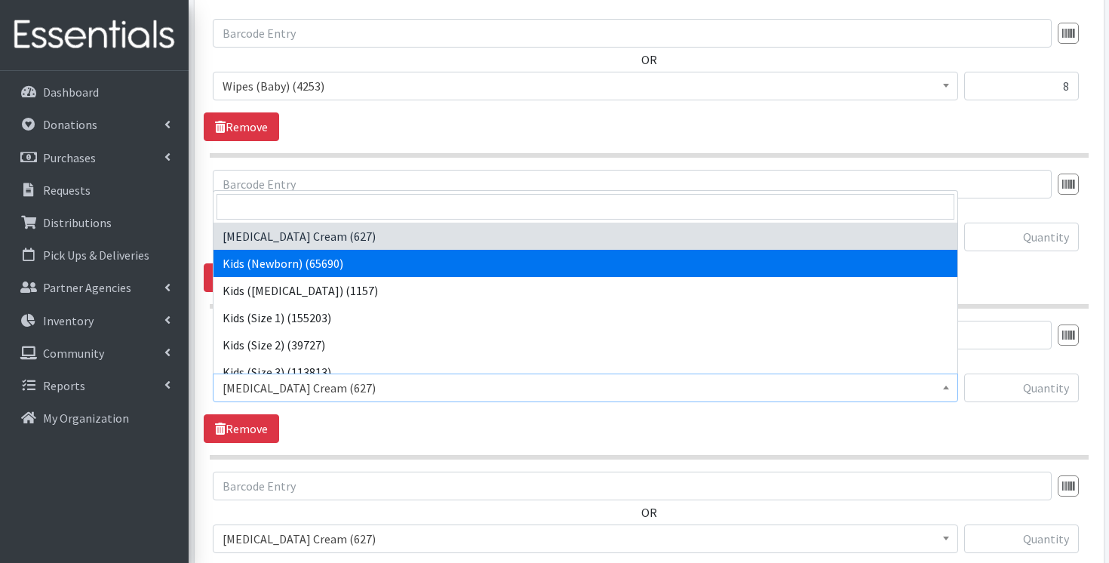
select select "3400"
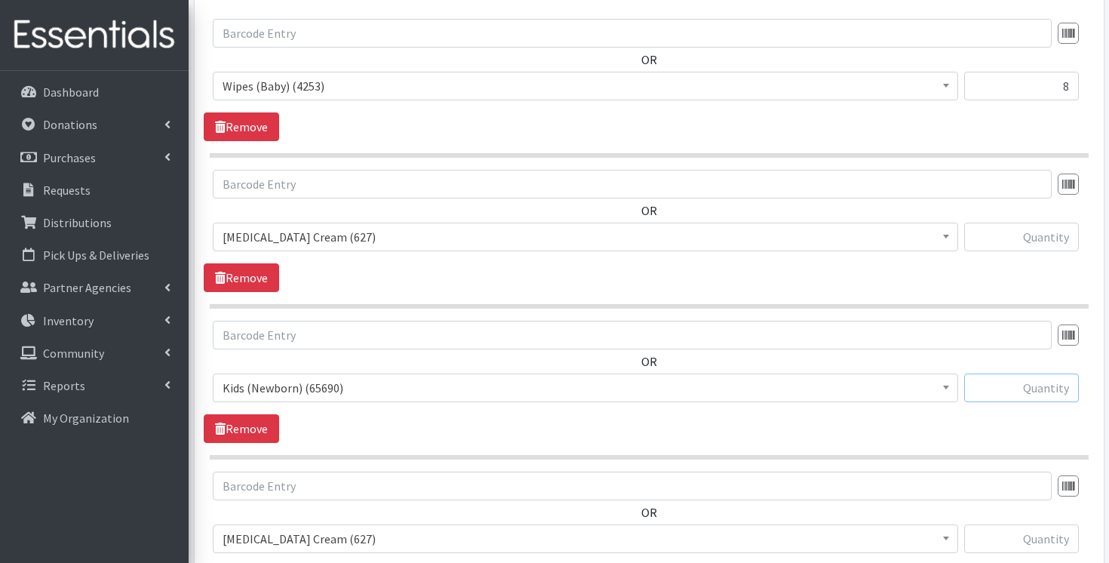
click at [1048, 391] on input "text" at bounding box center [1021, 387] width 115 height 29
paste input "2280"
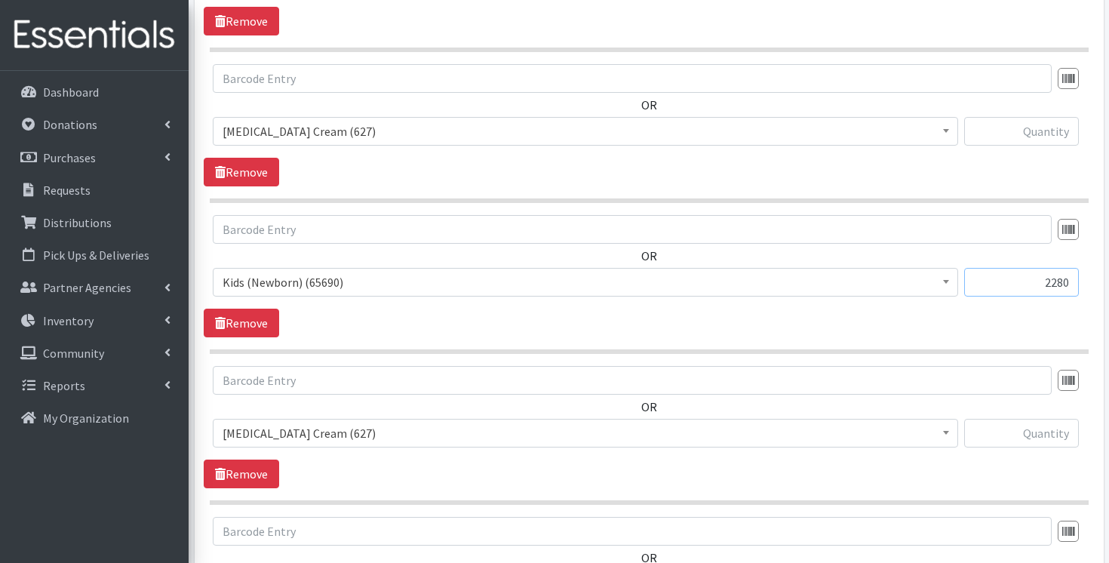
scroll to position [716, 0]
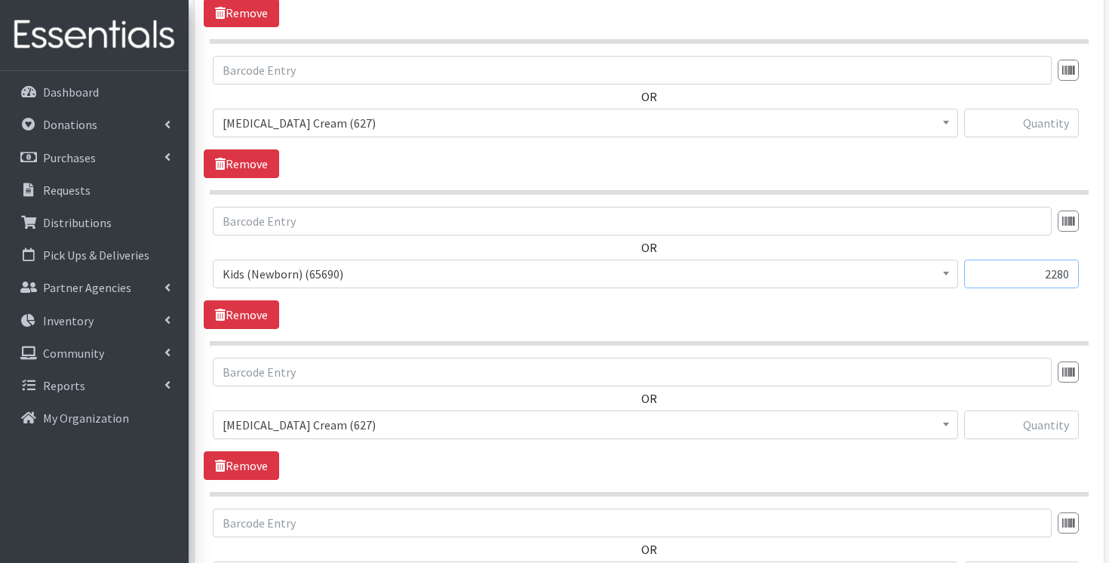
type input "2280"
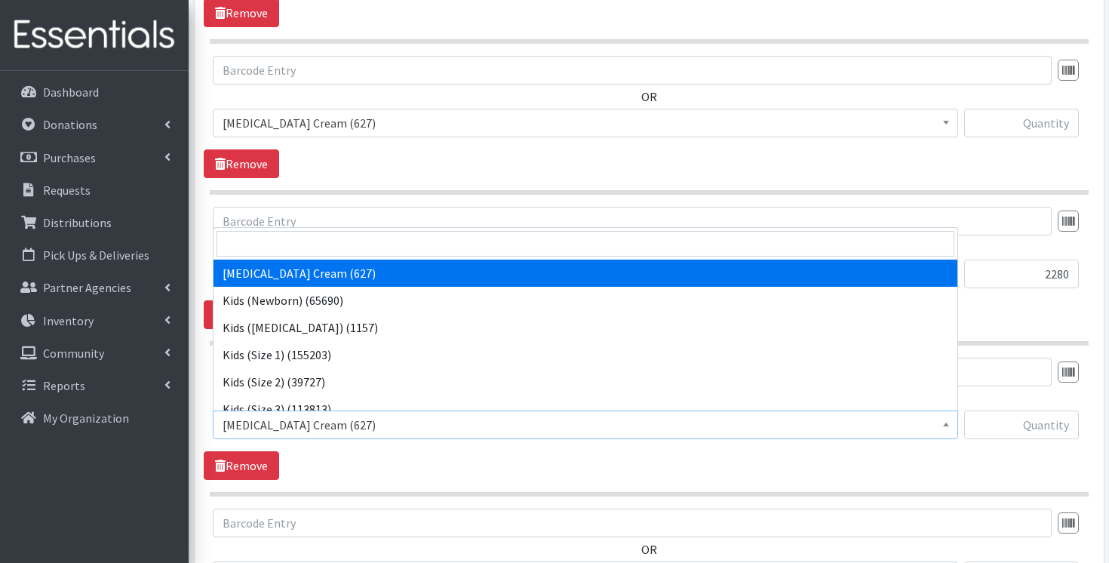
click at [881, 425] on span "Diaper Rash Cream (627)" at bounding box center [585, 424] width 726 height 21
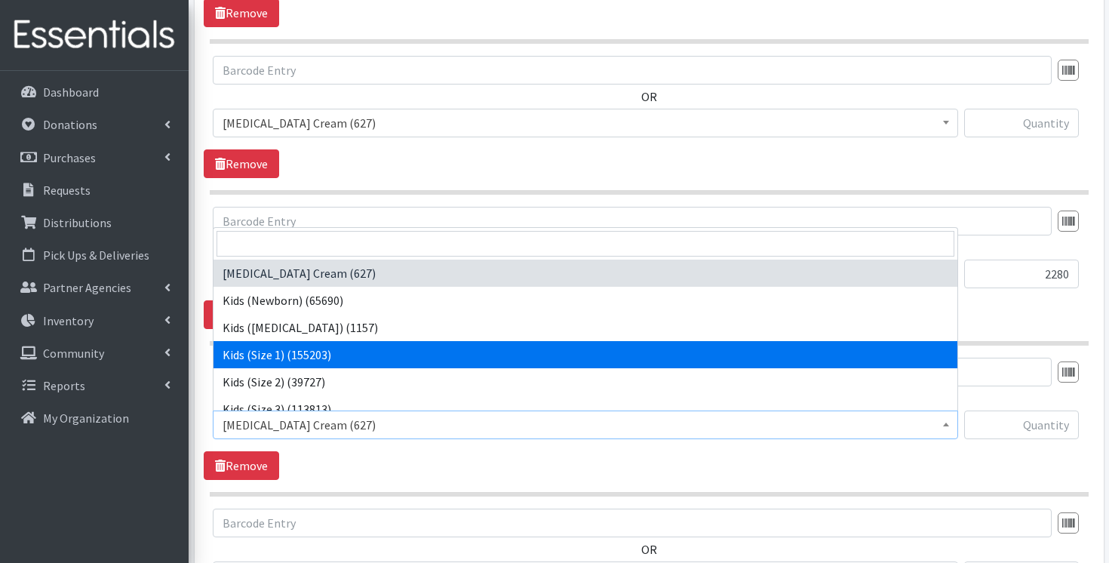
select select "3401"
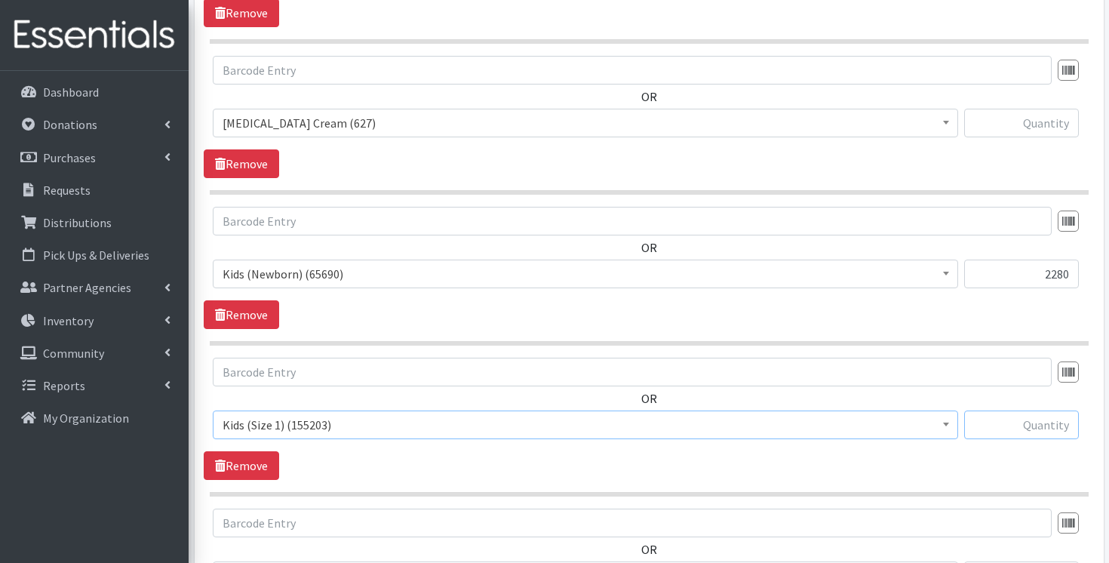
click at [1045, 433] on input "text" at bounding box center [1021, 424] width 115 height 29
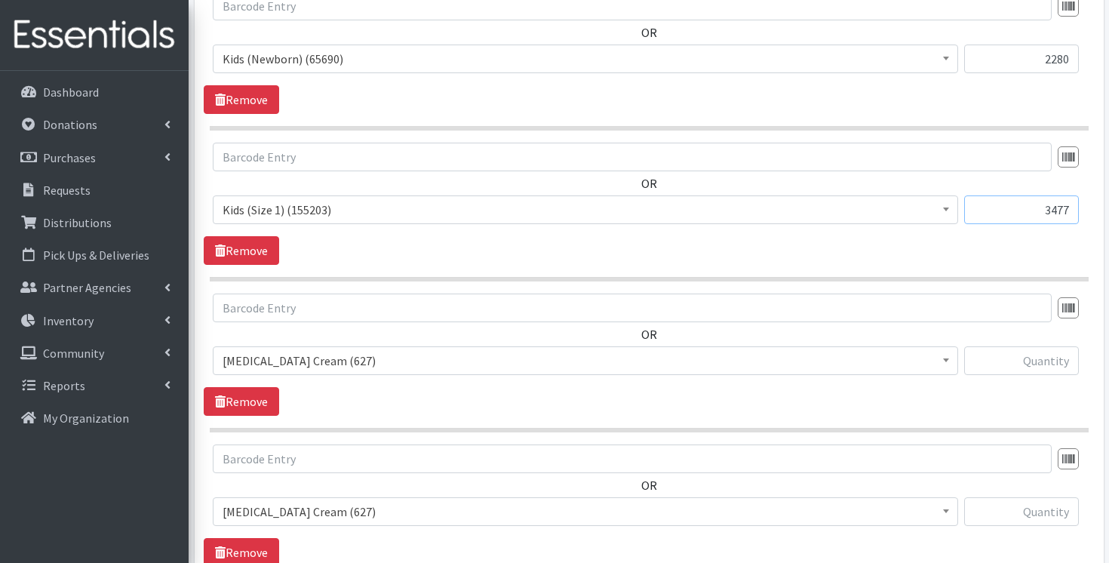
scroll to position [1044, 0]
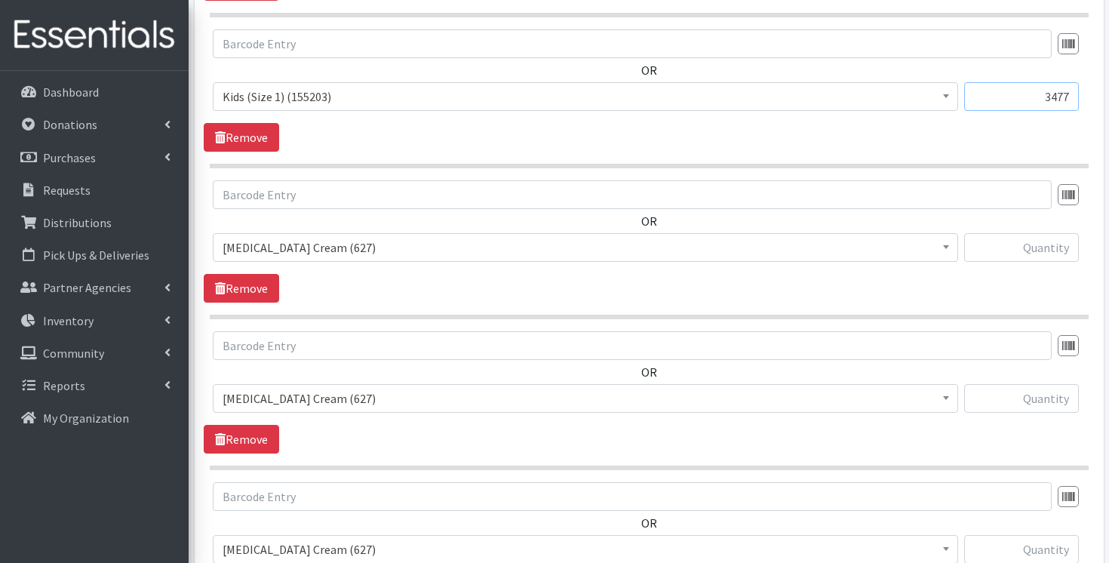
type input "3477"
click at [821, 248] on span "Diaper Rash Cream (627)" at bounding box center [585, 247] width 726 height 21
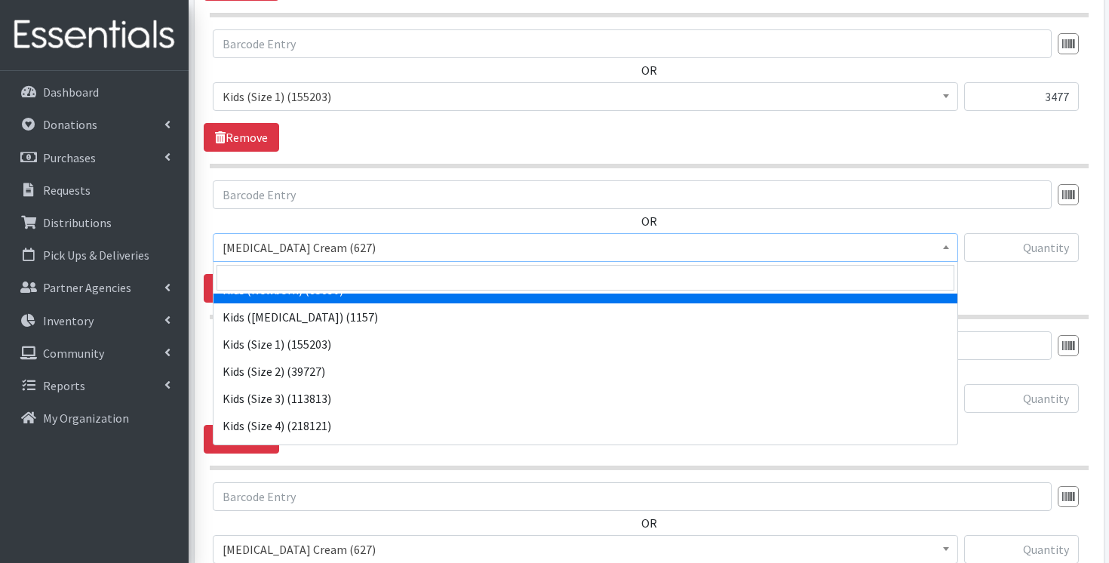
scroll to position [47, 0]
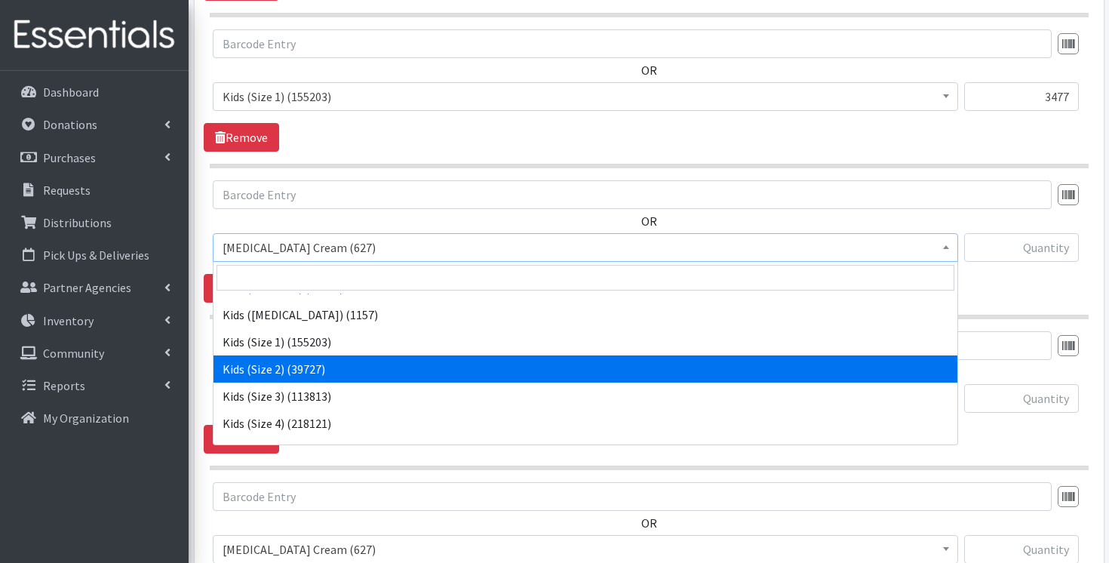
select select "3420"
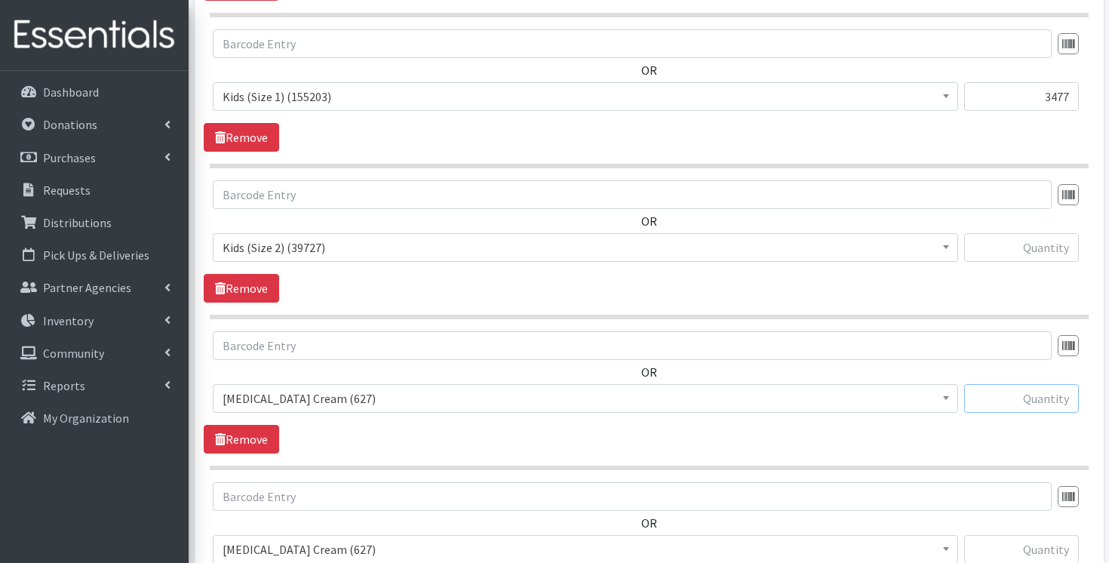
click at [1036, 399] on input "text" at bounding box center [1021, 398] width 115 height 29
paste input "2511"
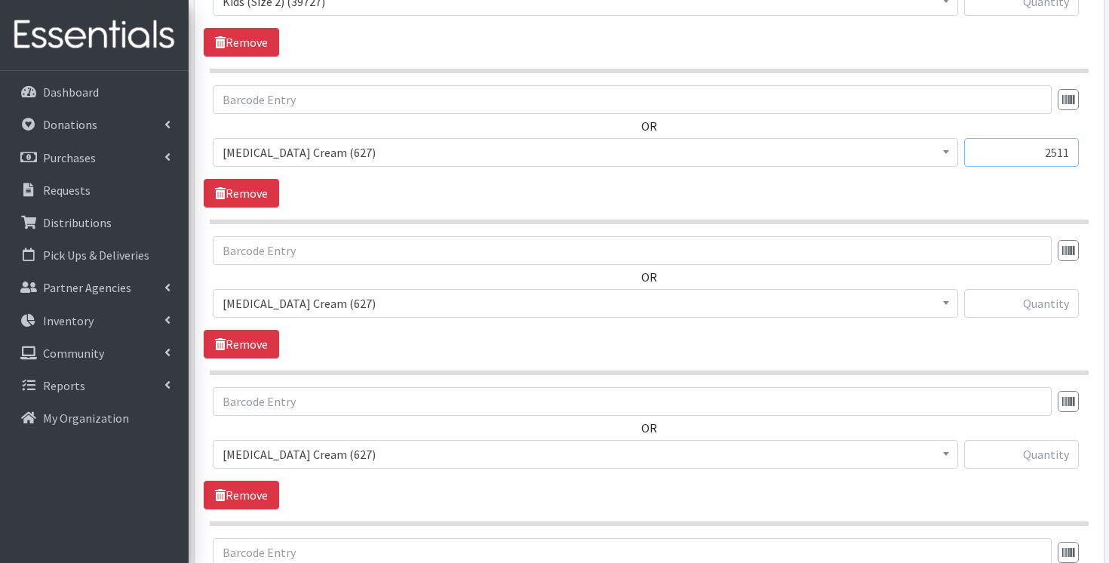
scroll to position [1293, 0]
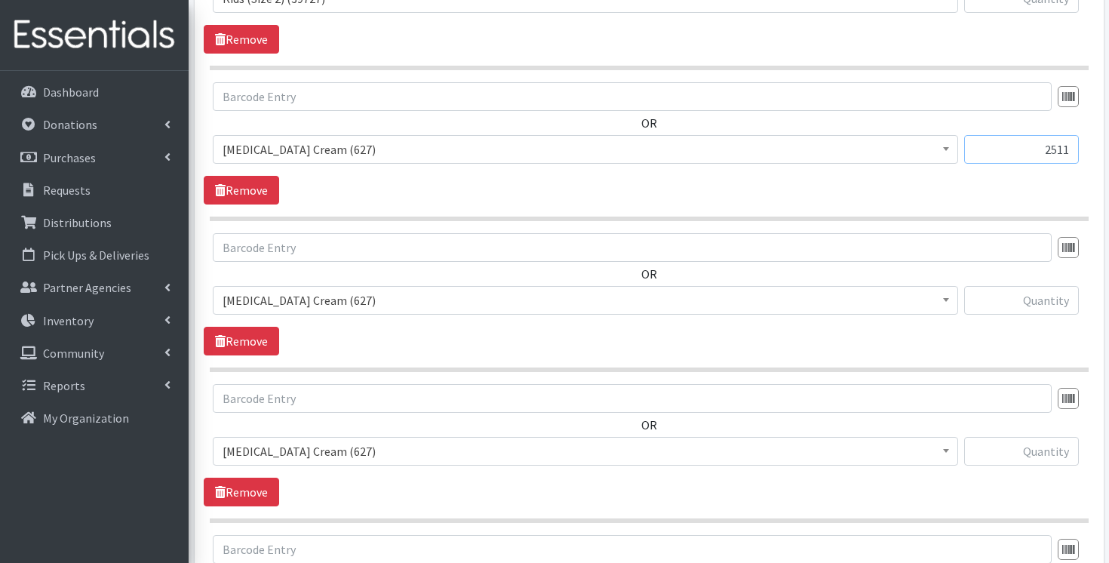
type input "2511"
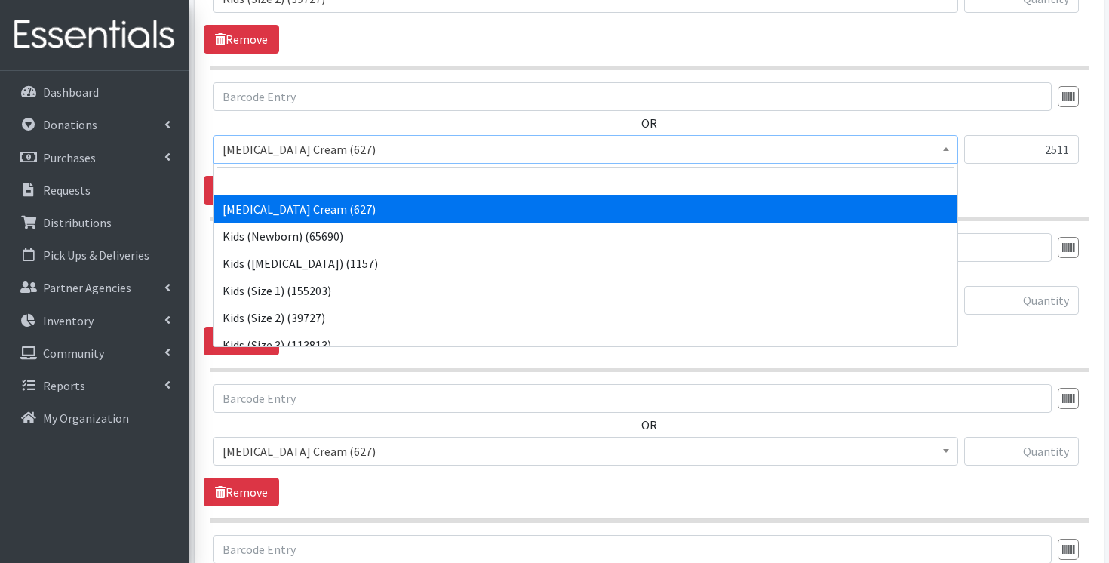
click at [719, 152] on span "Diaper Rash Cream (627)" at bounding box center [585, 149] width 726 height 21
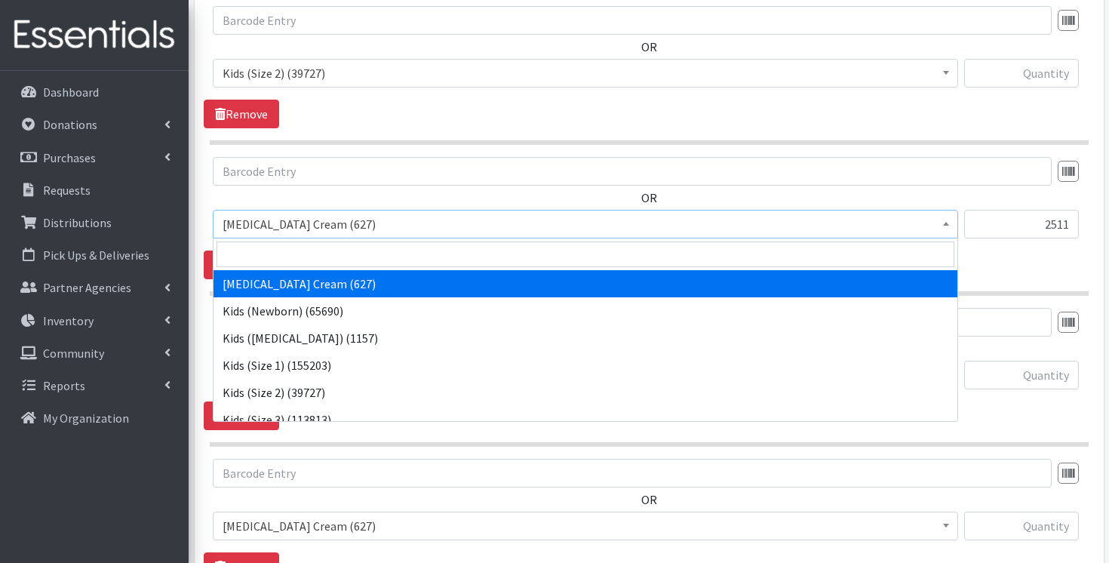
scroll to position [1216, 0]
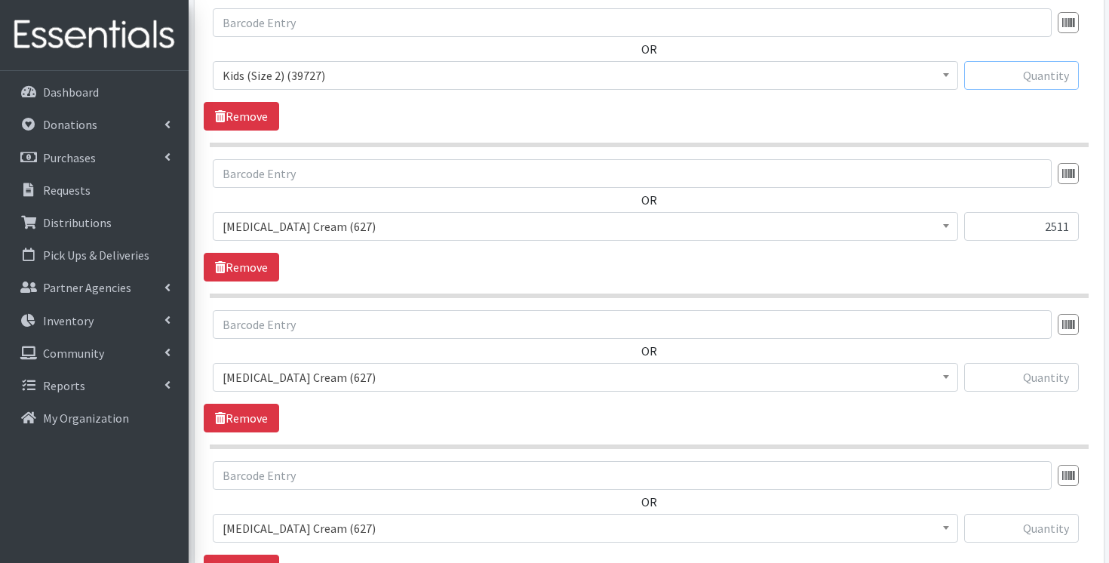
click at [1033, 70] on input "text" at bounding box center [1021, 75] width 115 height 29
paste input "2511"
type input "2511"
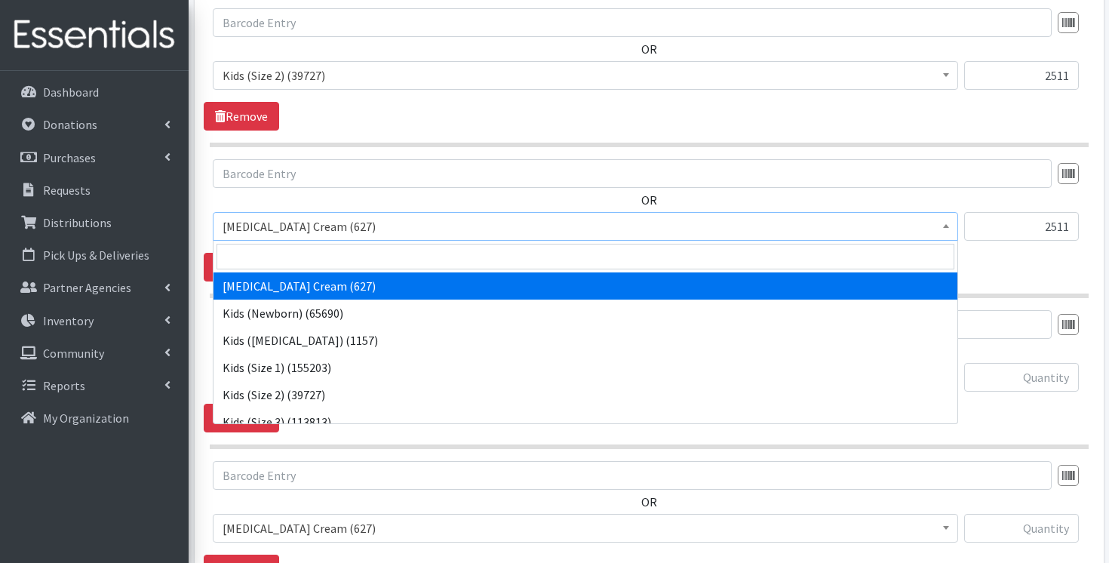
click at [907, 224] on span "Diaper Rash Cream (627)" at bounding box center [585, 226] width 726 height 21
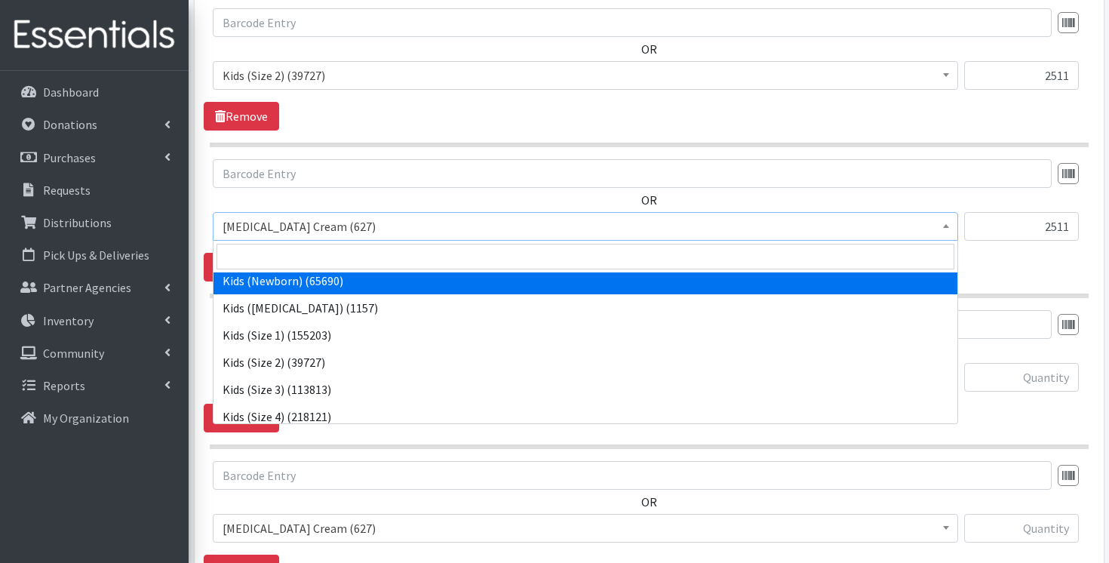
scroll to position [37, 0]
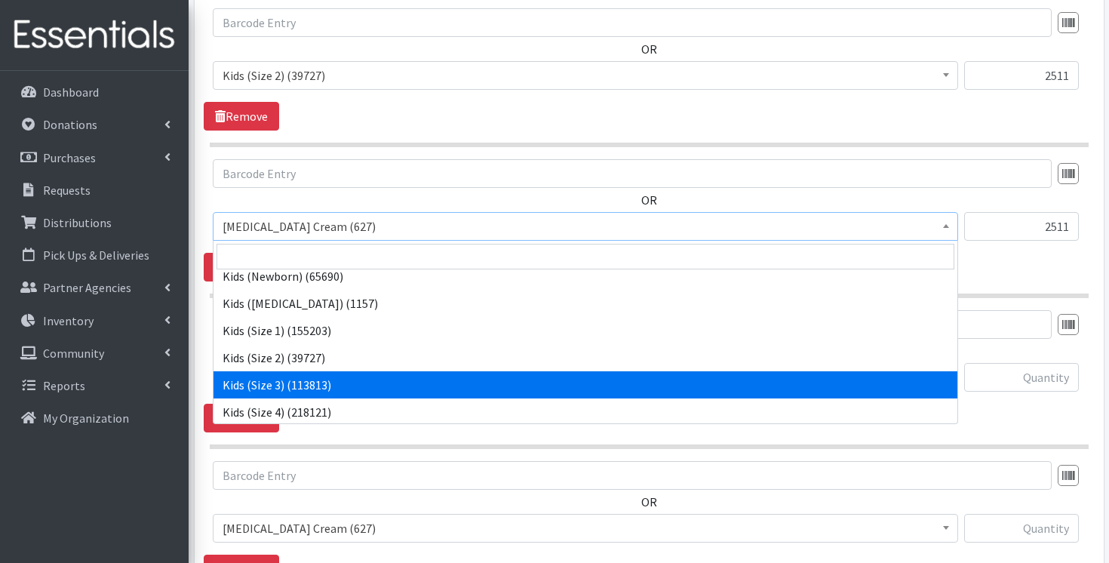
select select "3393"
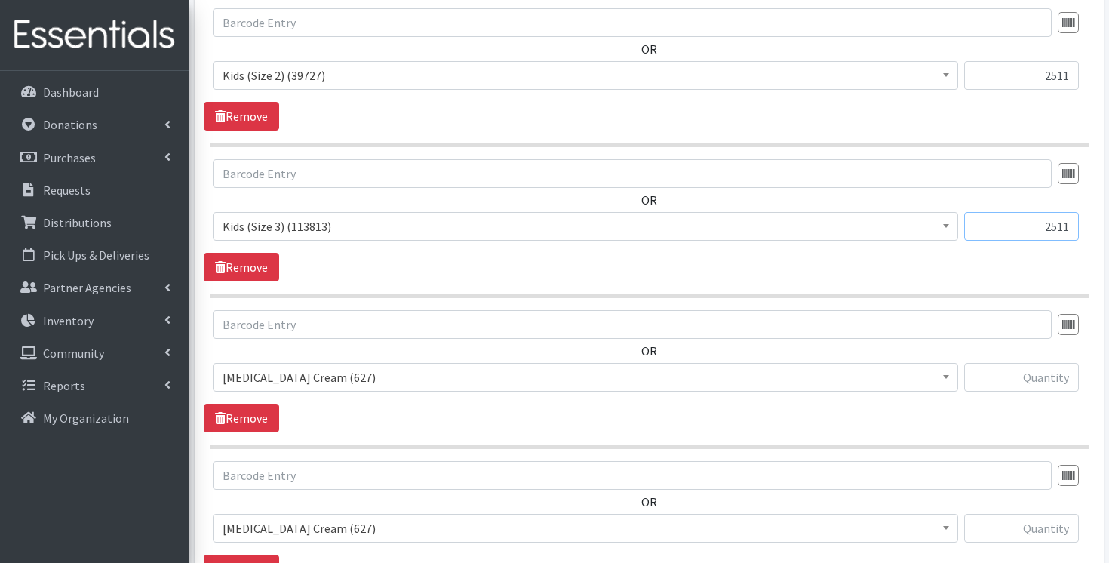
drag, startPoint x: 1029, startPoint y: 223, endPoint x: 1108, endPoint y: 232, distance: 78.9
click at [1108, 232] on div "Partner * ARC Boone and Hendricks County WIC TANF delivery/3rd Wed-11:00 Babies…" at bounding box center [649, 262] width 920 height 2761
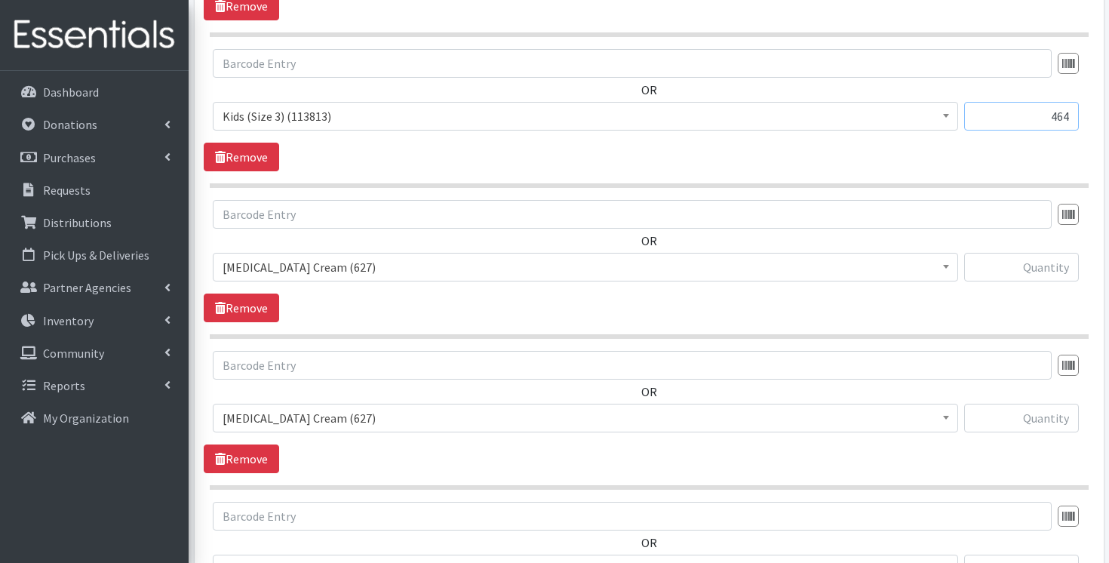
scroll to position [1330, 0]
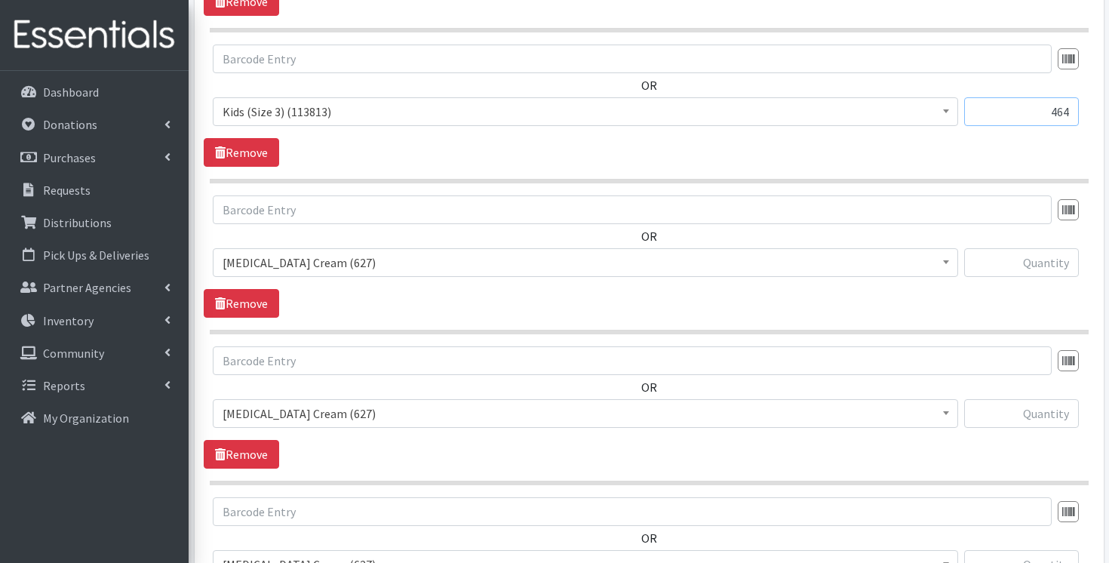
type input "464"
click at [905, 254] on span "Diaper Rash Cream (627)" at bounding box center [585, 262] width 726 height 21
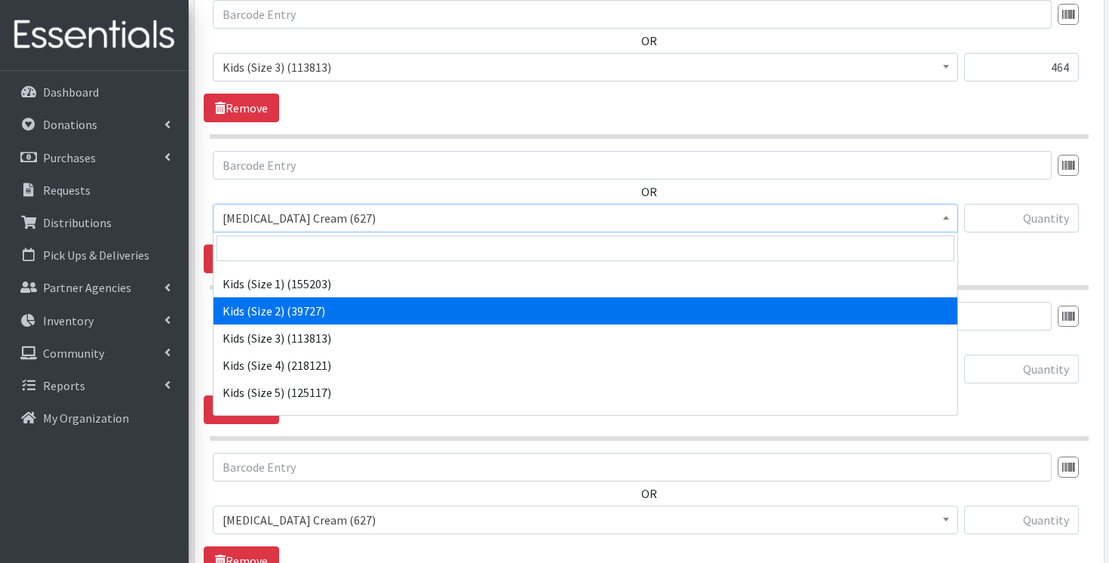
scroll to position [78, 0]
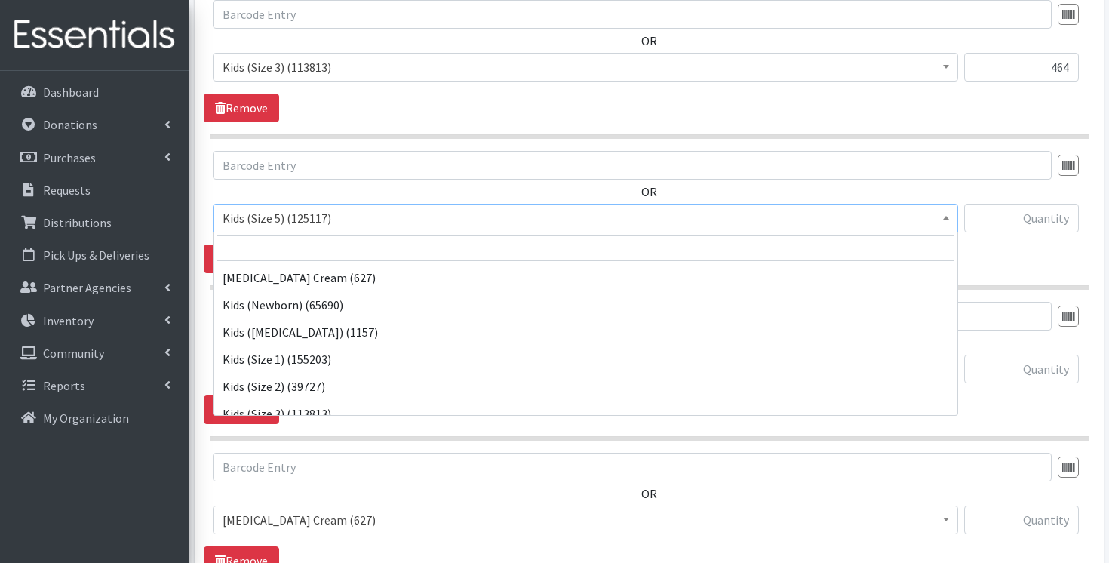
click at [784, 214] on span "Kids (Size 5) (125117)" at bounding box center [585, 217] width 726 height 21
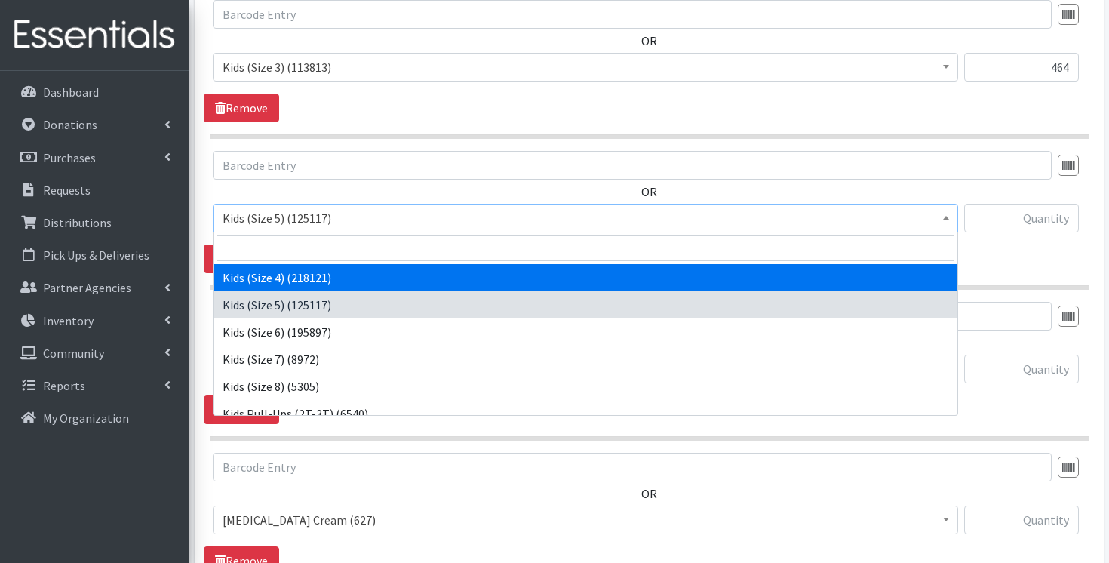
select select "3394"
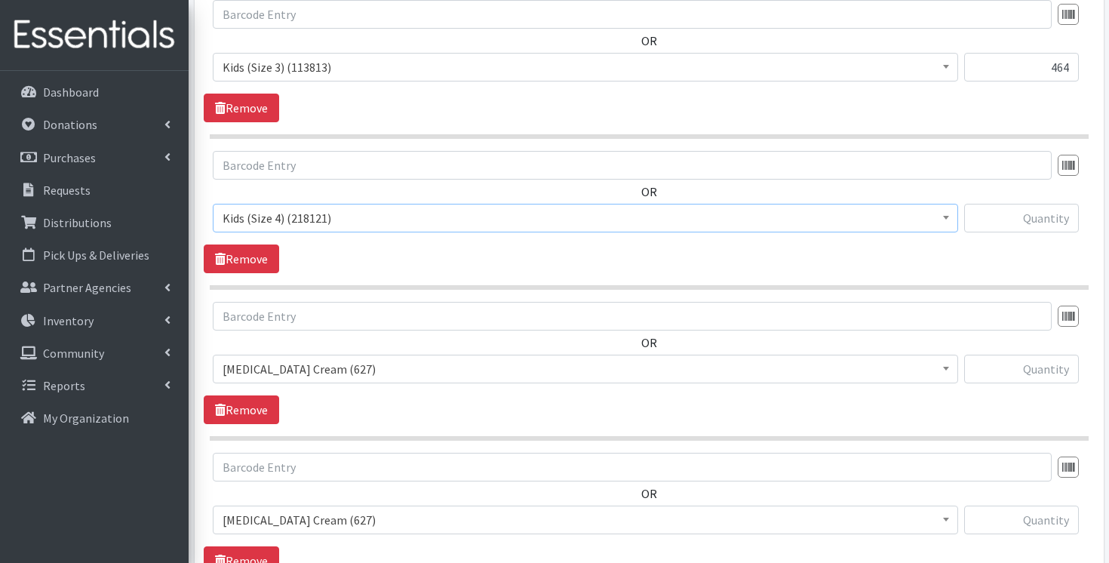
click at [742, 377] on span "Diaper Rash Cream (627)" at bounding box center [585, 368] width 726 height 21
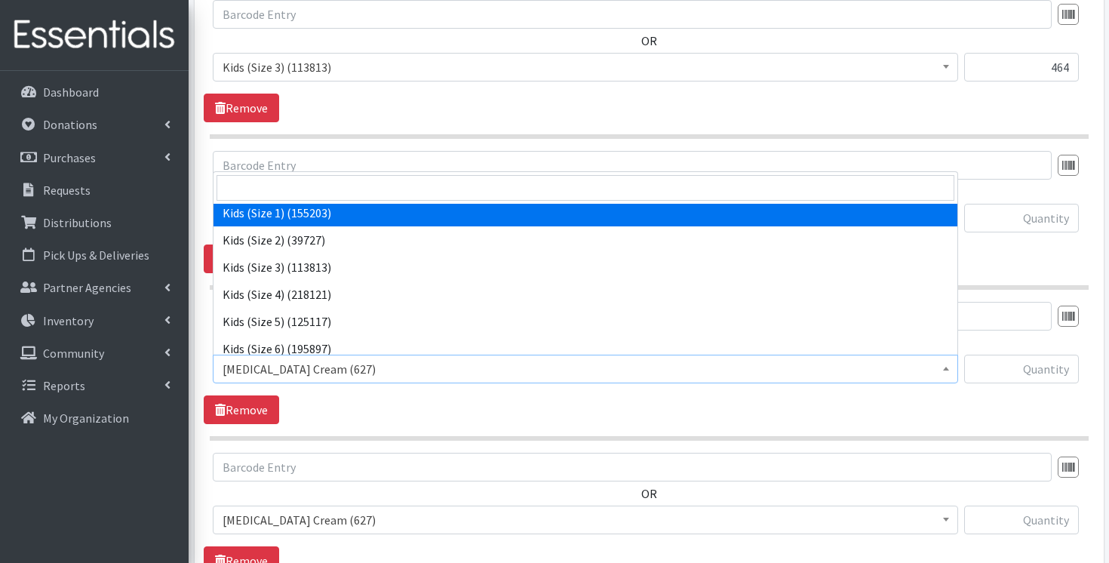
scroll to position [128, 0]
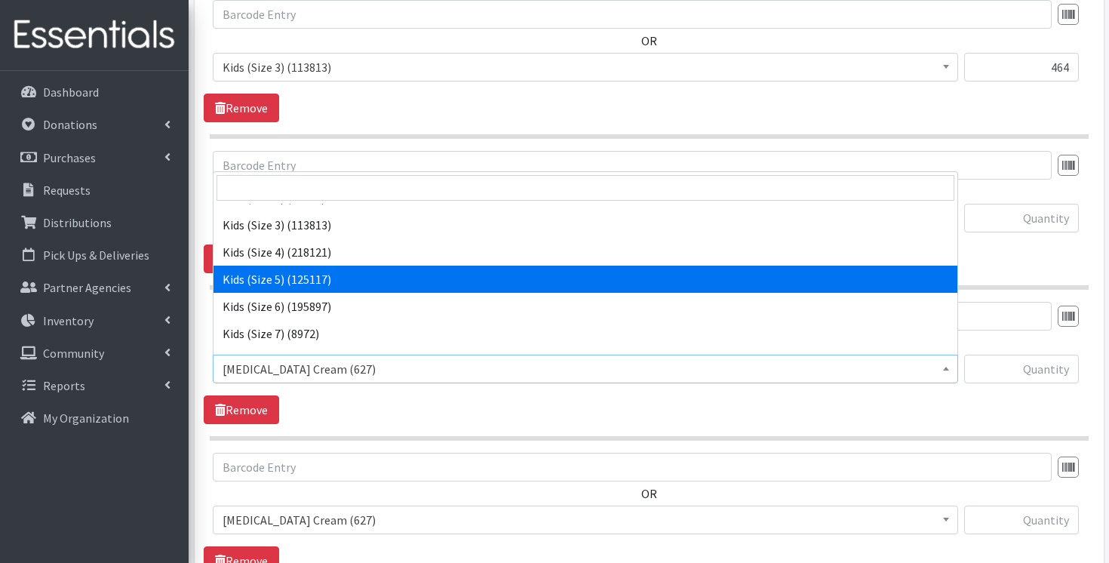
select select "3407"
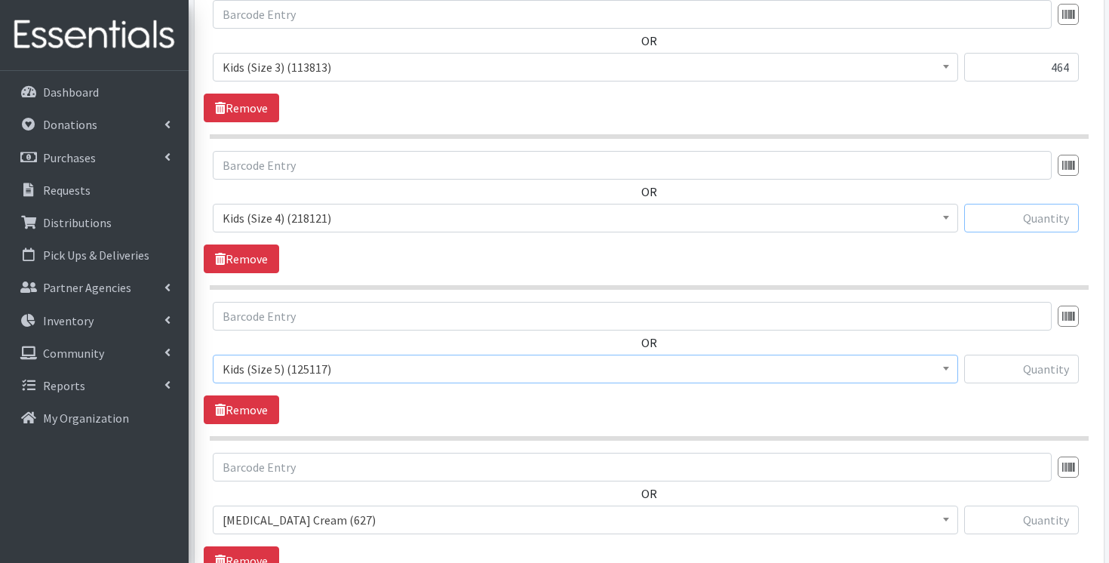
click at [1054, 212] on input "text" at bounding box center [1021, 218] width 115 height 29
paste input "1939"
type input "1939"
click at [1040, 377] on input "text" at bounding box center [1021, 368] width 115 height 29
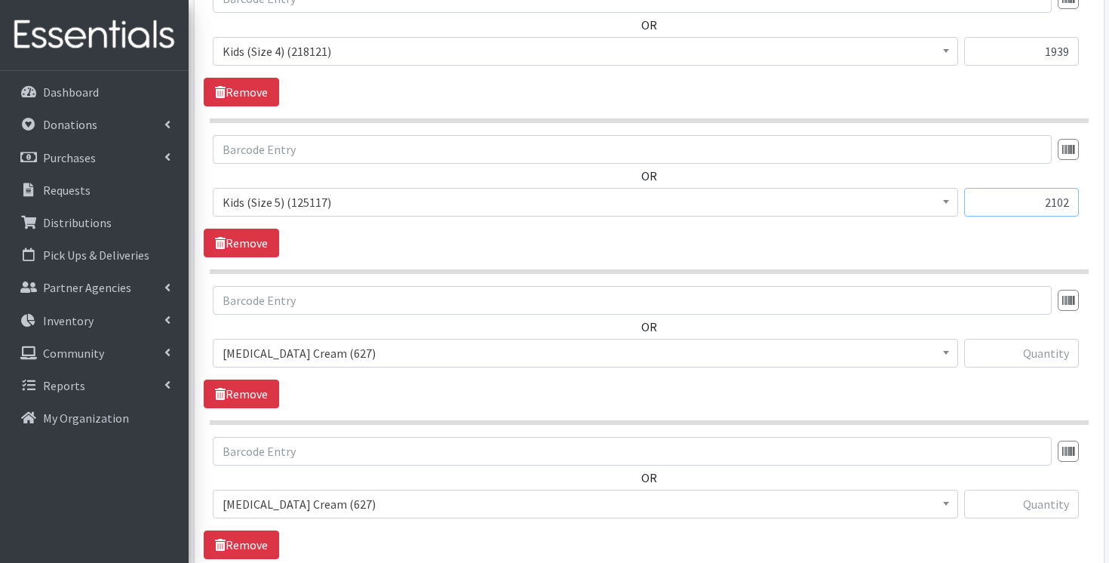
scroll to position [1546, 0]
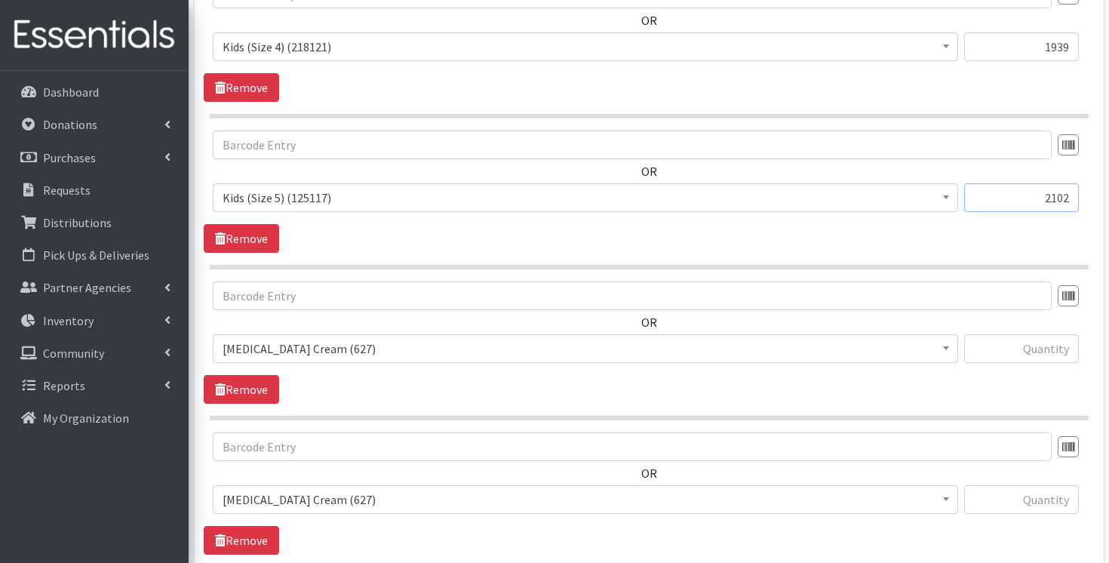
type input "2102"
click at [920, 343] on span "Diaper Rash Cream (627)" at bounding box center [585, 348] width 726 height 21
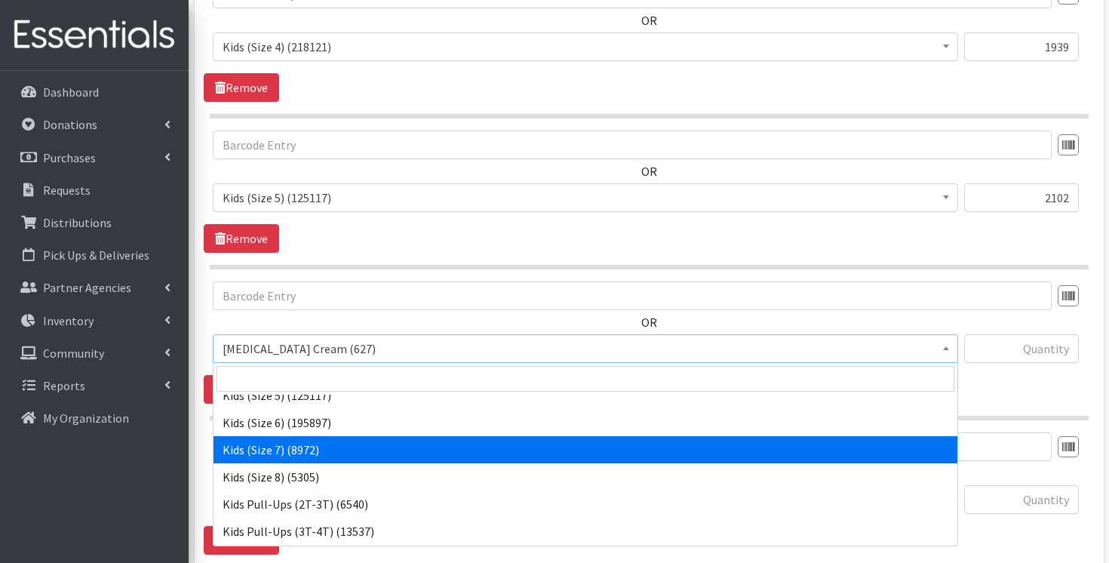
scroll to position [199, 0]
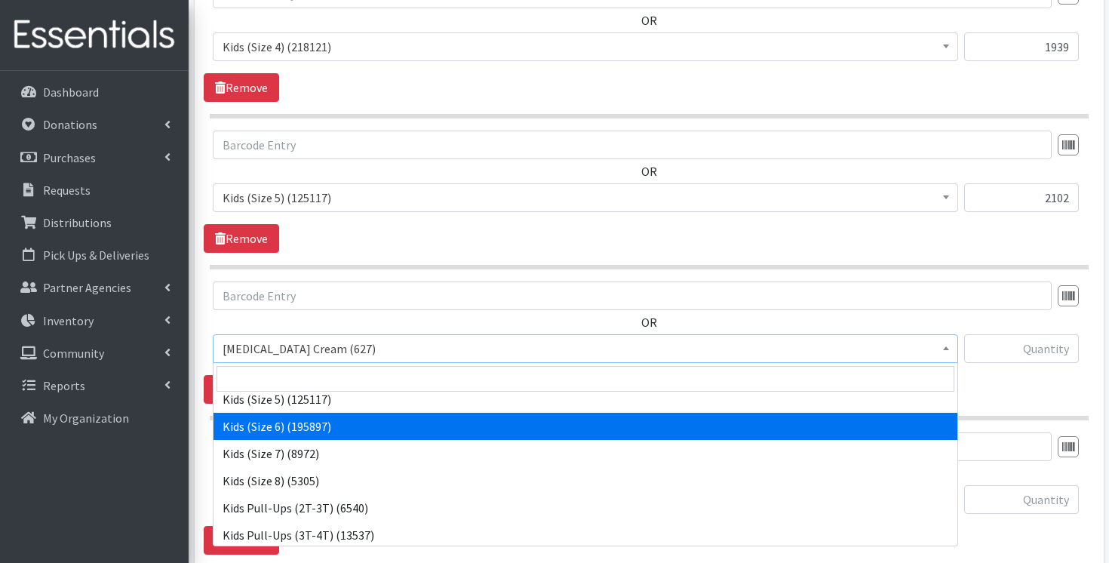
select select "3419"
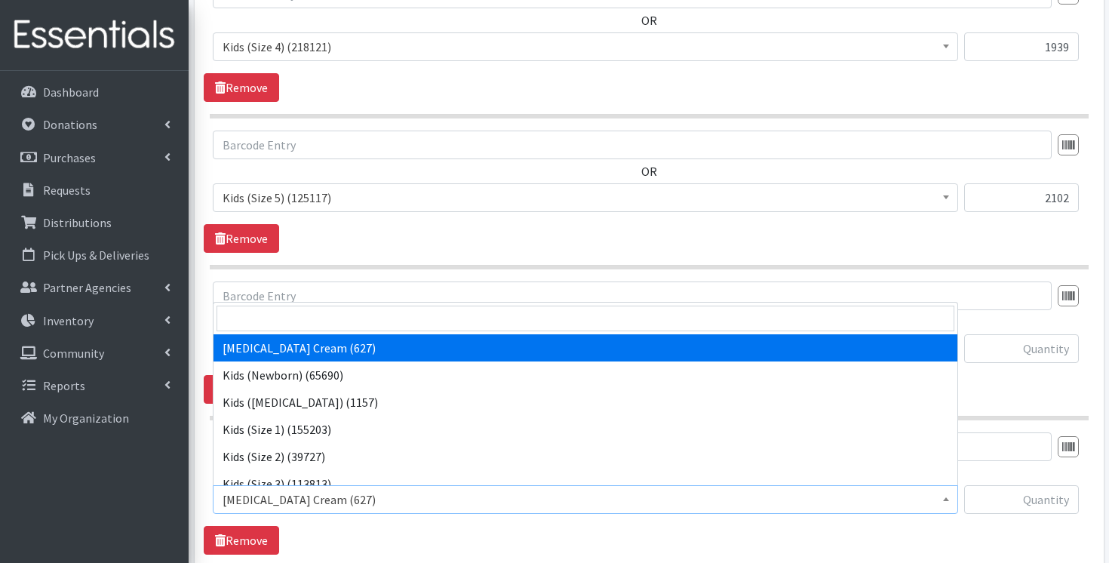
click at [801, 507] on span "Diaper Rash Cream (627)" at bounding box center [585, 499] width 726 height 21
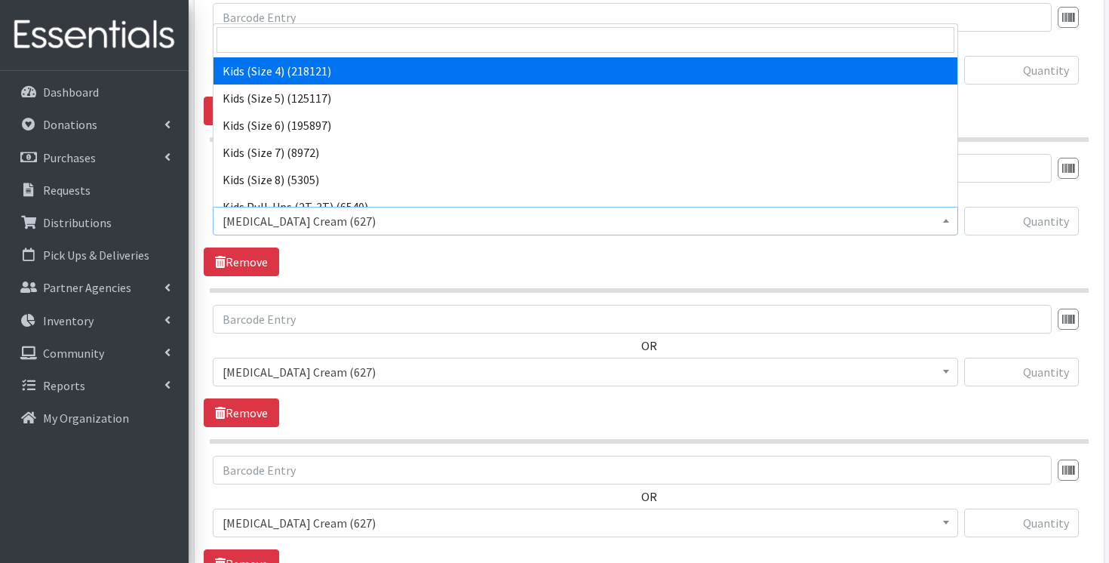
scroll to position [164, 0]
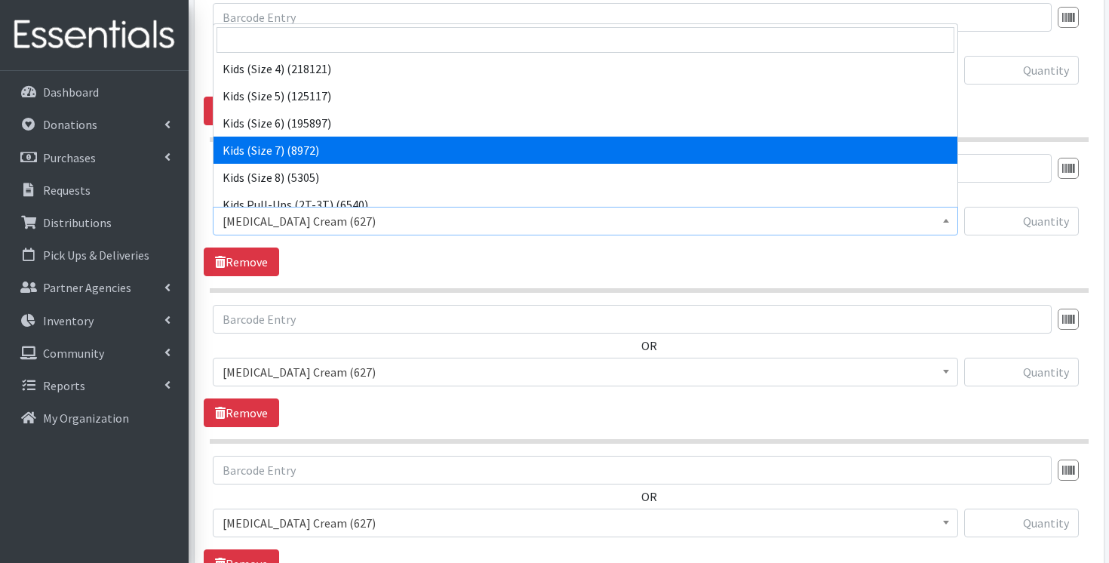
select select "7177"
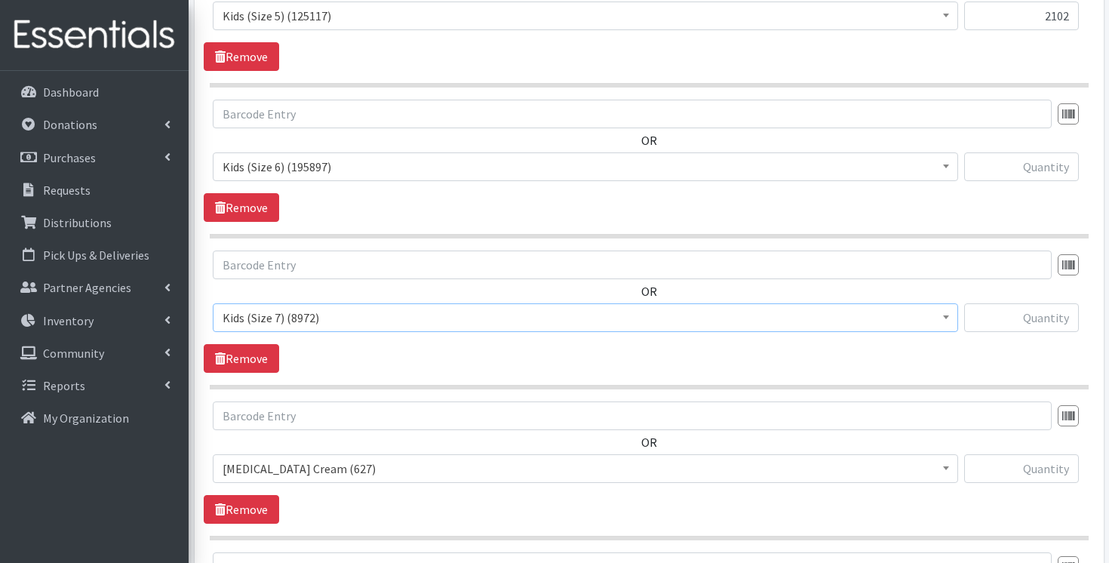
scroll to position [1715, 0]
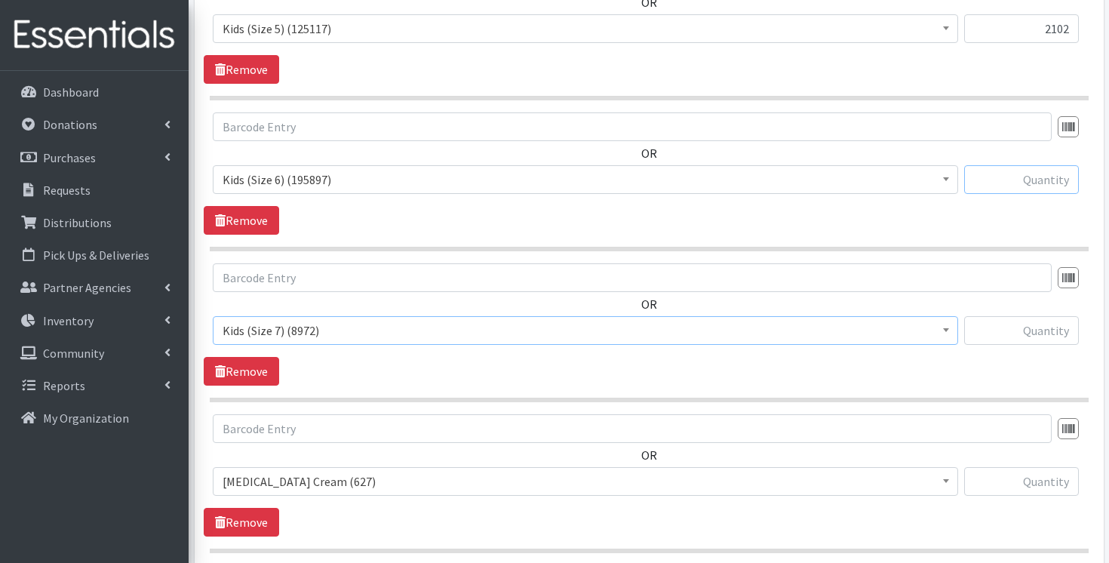
click at [1034, 183] on input "text" at bounding box center [1021, 179] width 115 height 29
paste input "1004"
type input "1004"
click at [1027, 337] on input "text" at bounding box center [1021, 330] width 115 height 29
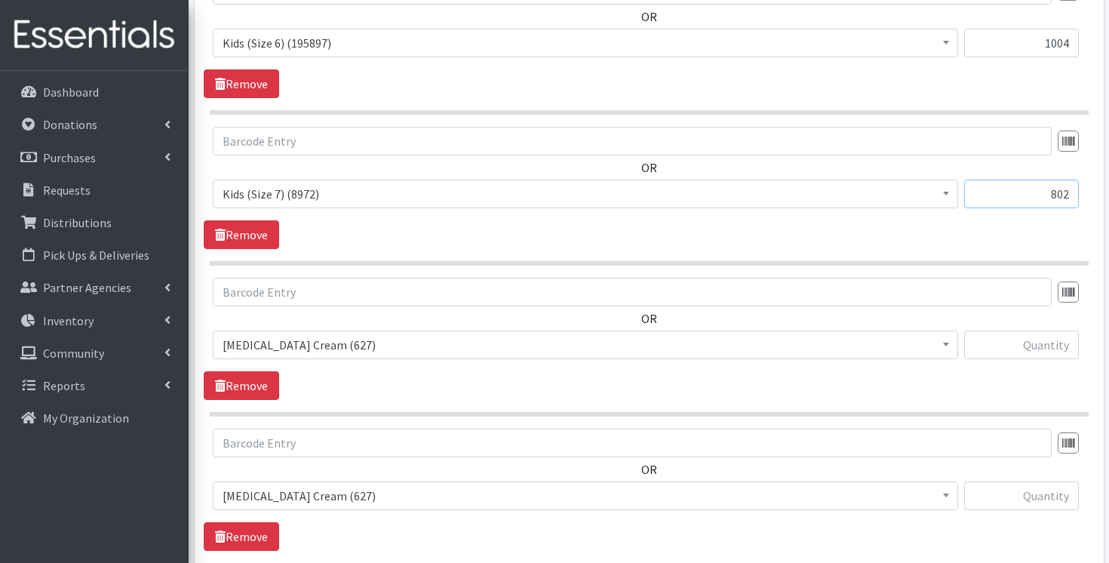
scroll to position [1926, 0]
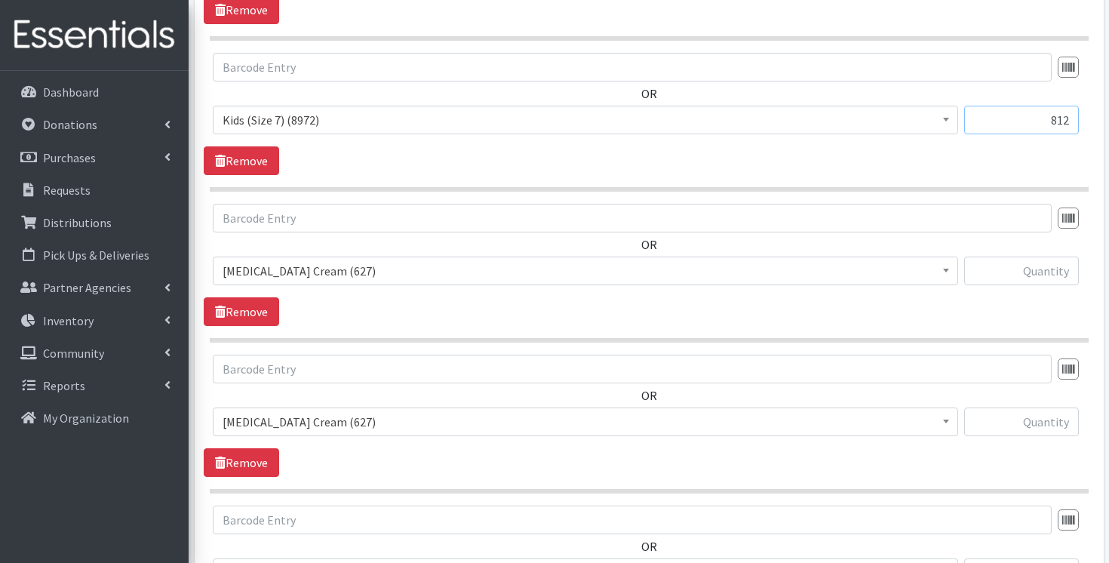
type input "812"
click at [1046, 262] on input "text" at bounding box center [1021, 270] width 115 height 29
type input "68"
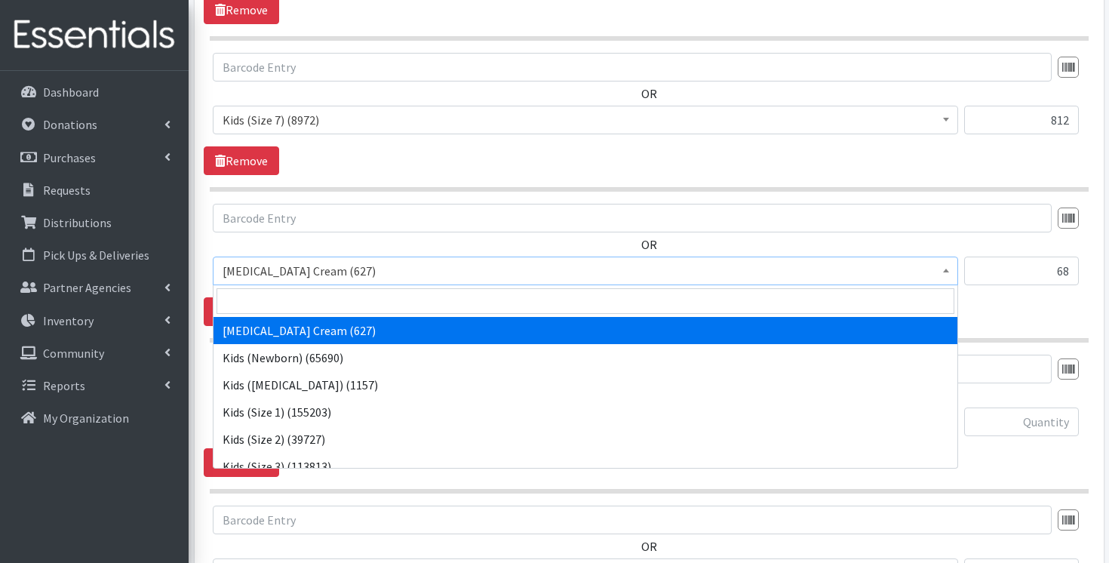
click at [858, 272] on span "Diaper Rash Cream (627)" at bounding box center [585, 270] width 726 height 21
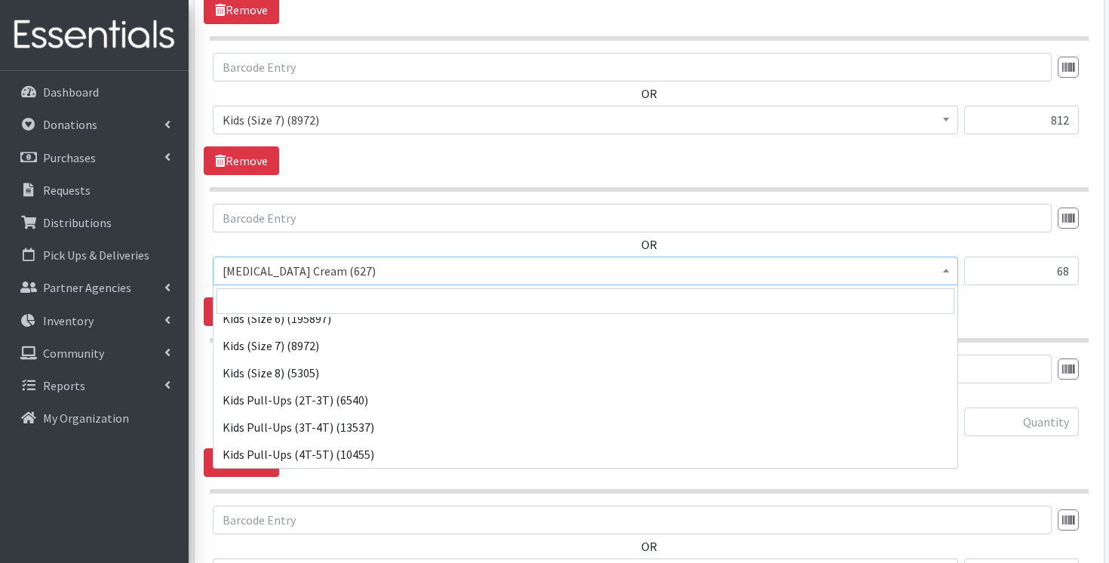
scroll to position [253, 0]
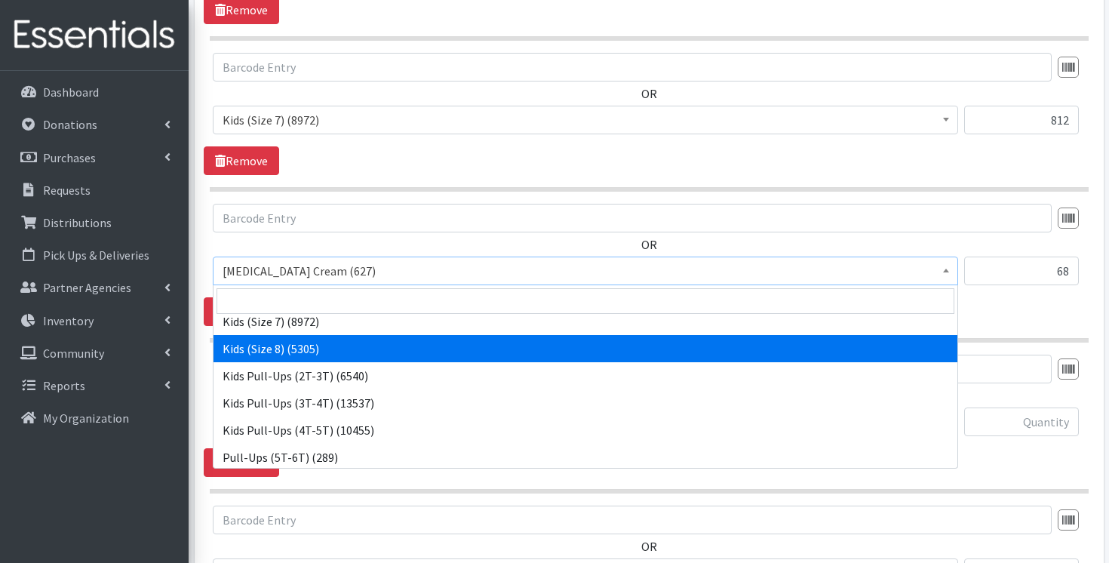
select select "14190"
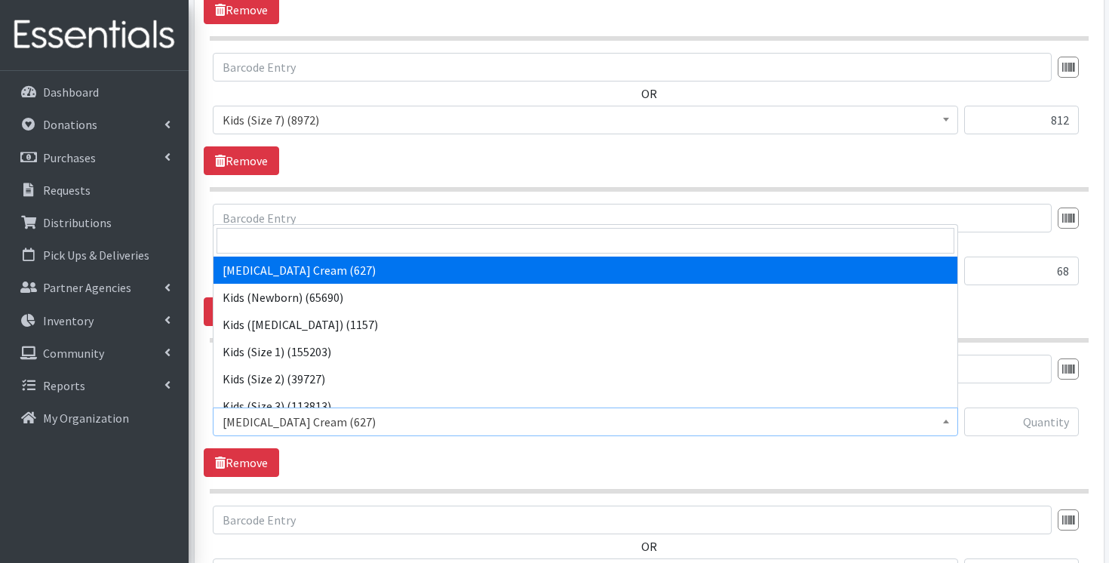
click at [720, 422] on span "Diaper Rash Cream (627)" at bounding box center [585, 421] width 726 height 21
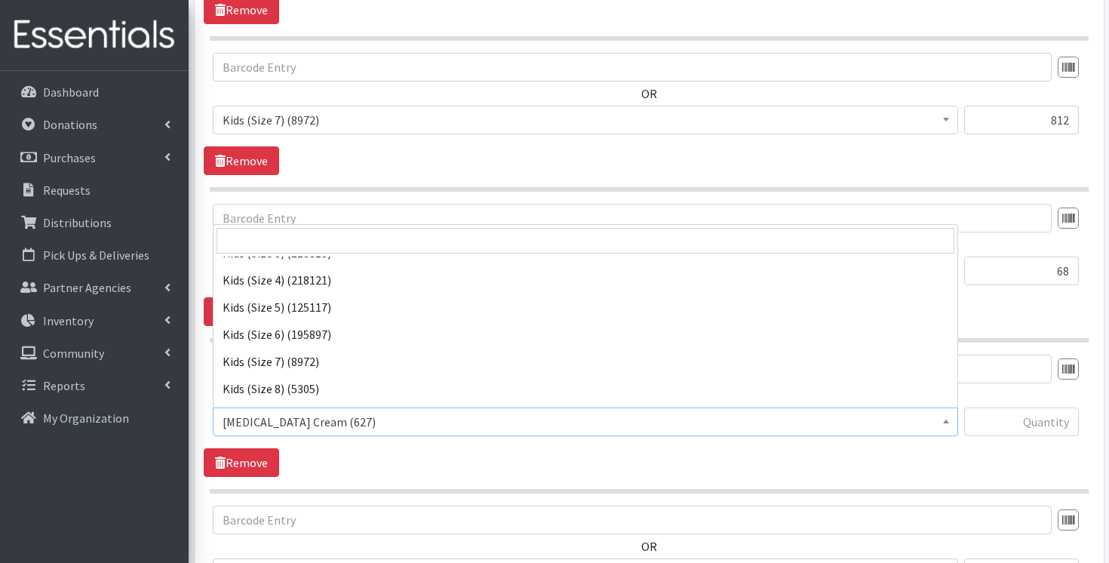
scroll to position [209, 0]
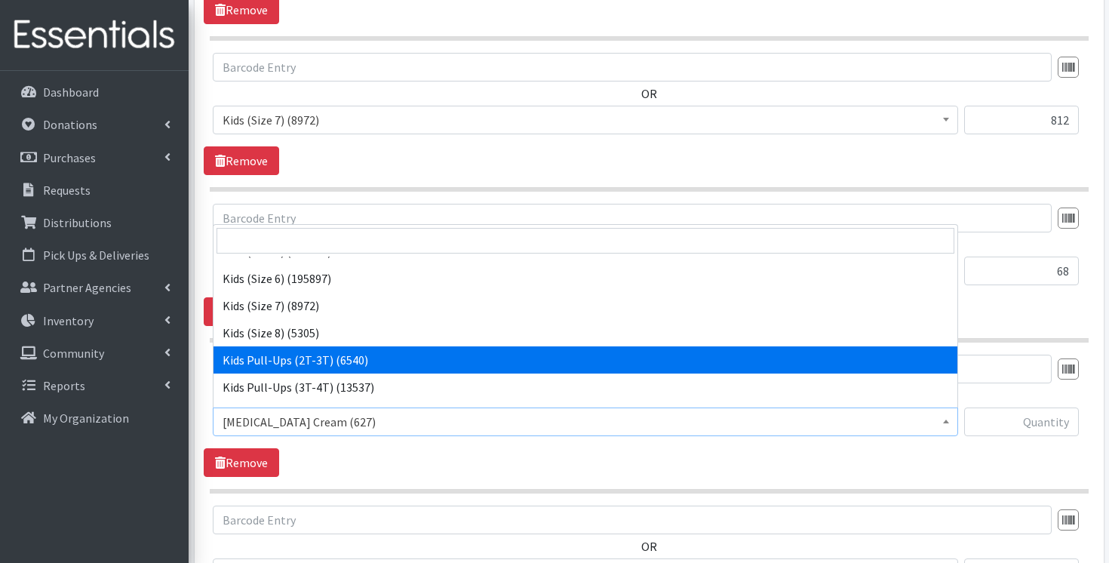
select select "3415"
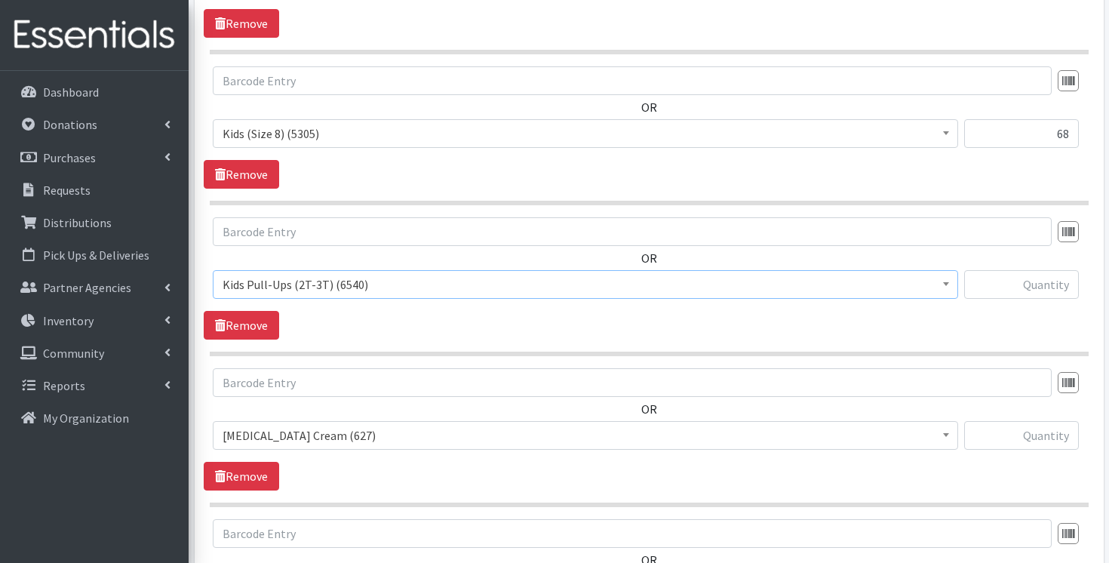
scroll to position [2071, 0]
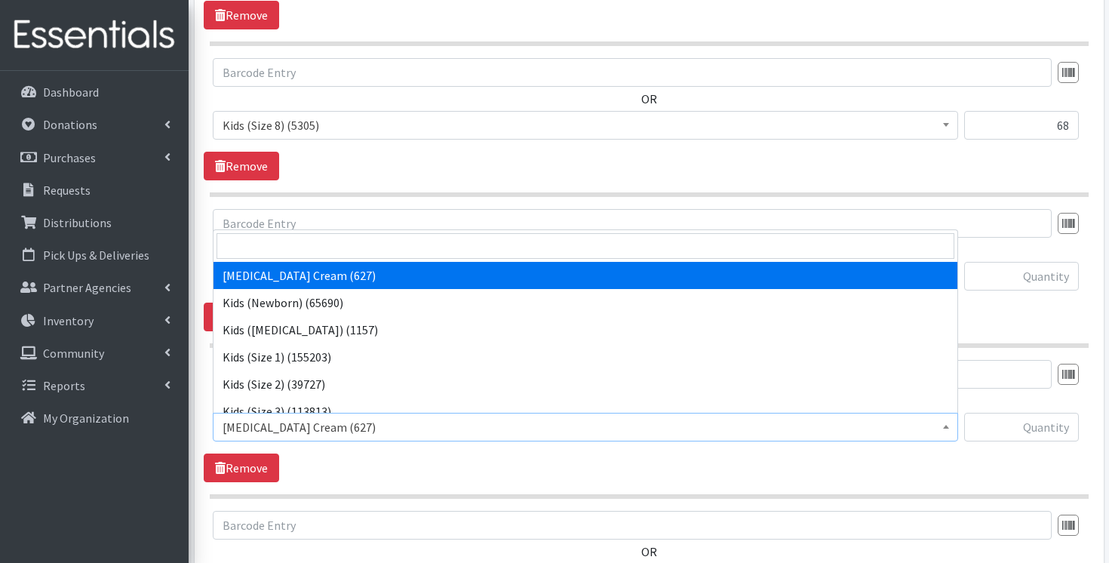
click at [664, 428] on span "Diaper Rash Cream (627)" at bounding box center [585, 426] width 726 height 21
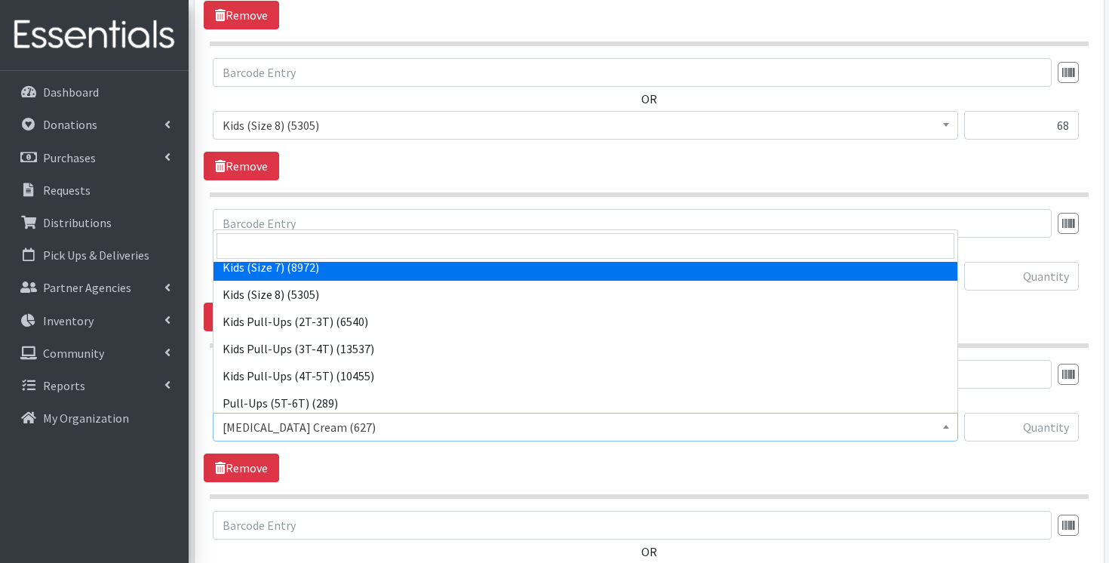
scroll to position [284, 0]
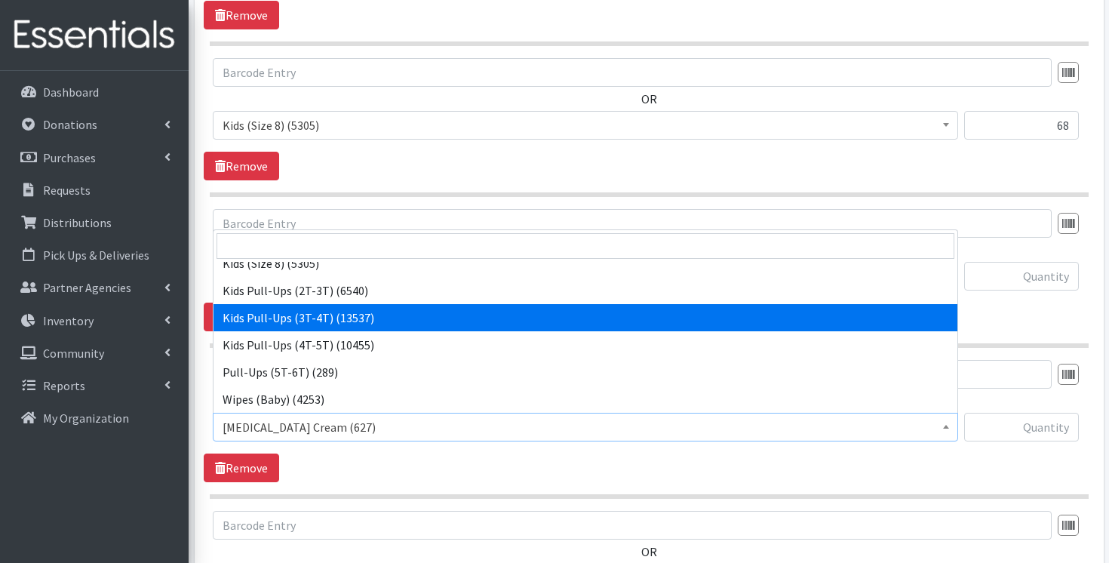
select select "3417"
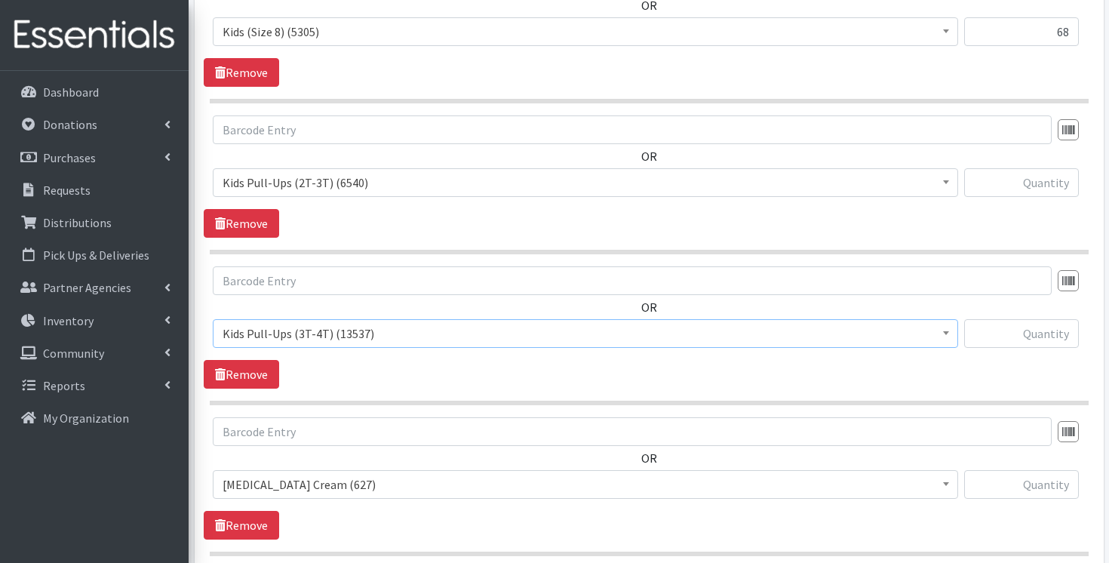
scroll to position [2232, 0]
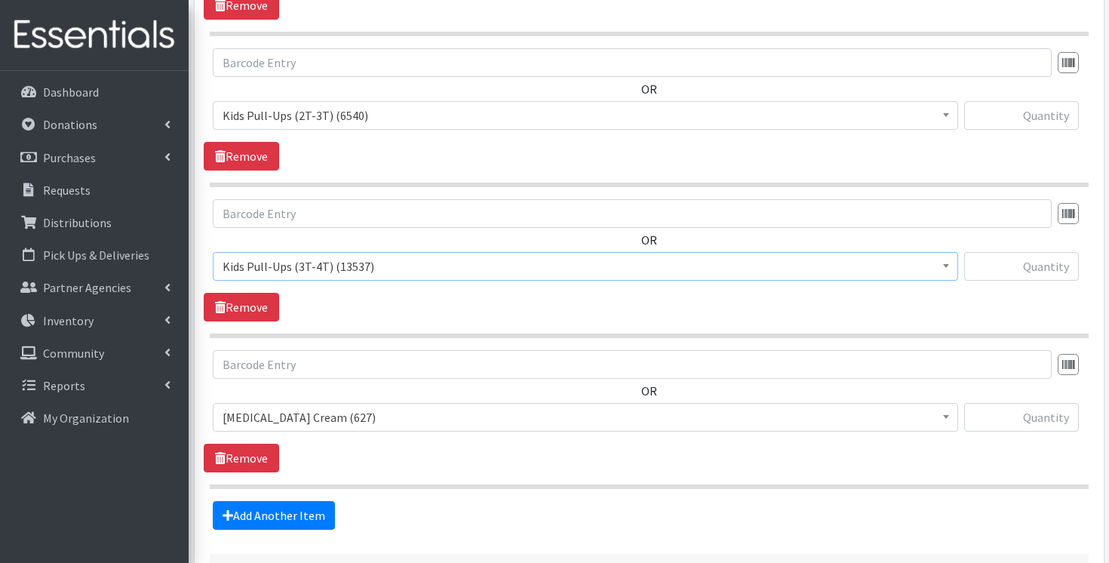
click at [695, 419] on span "Diaper Rash Cream (627)" at bounding box center [585, 417] width 726 height 21
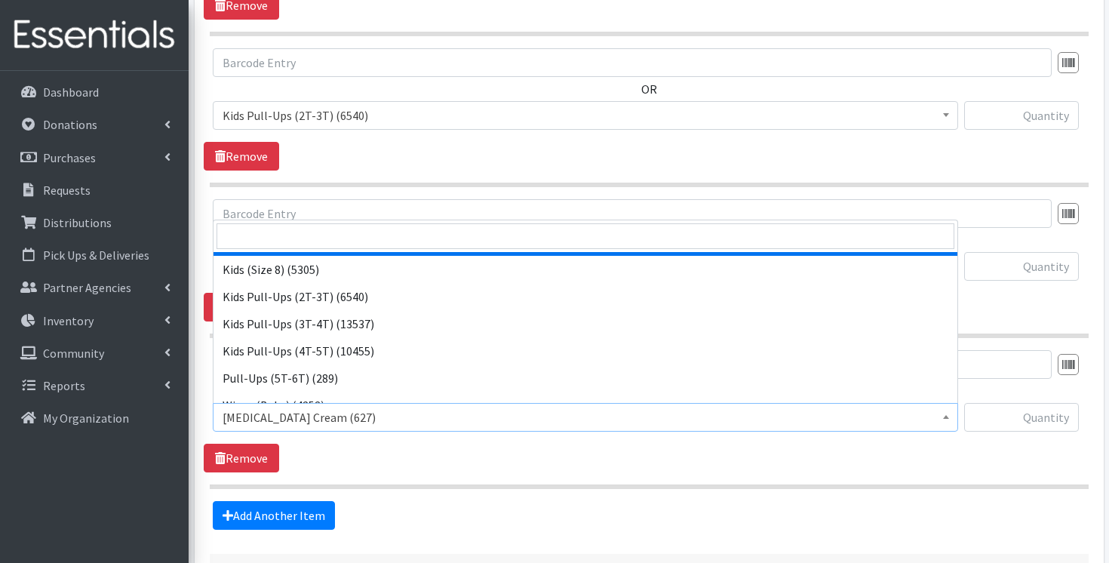
scroll to position [271, 0]
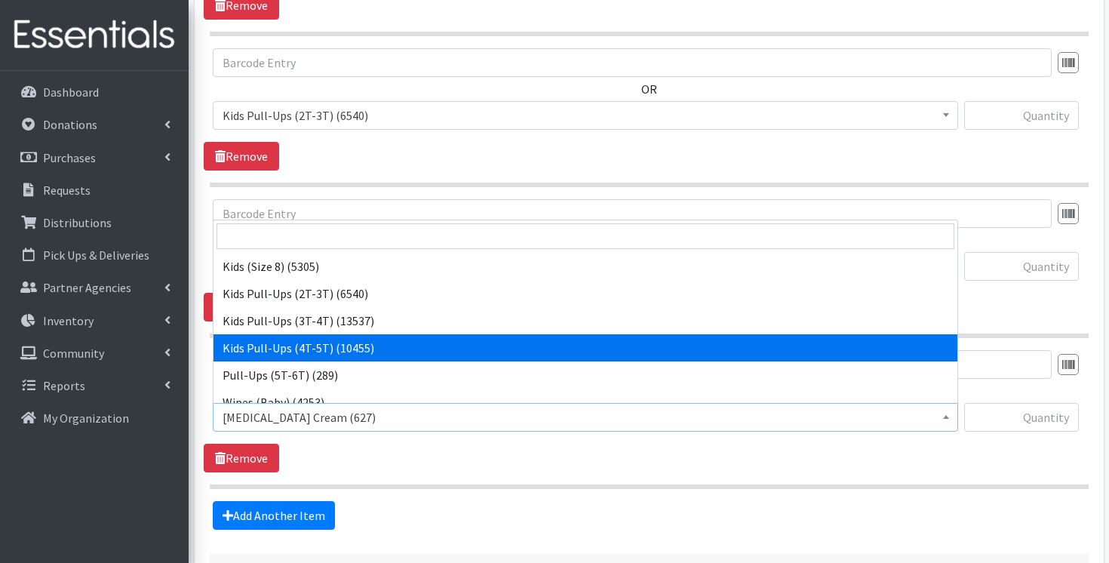
select select "3408"
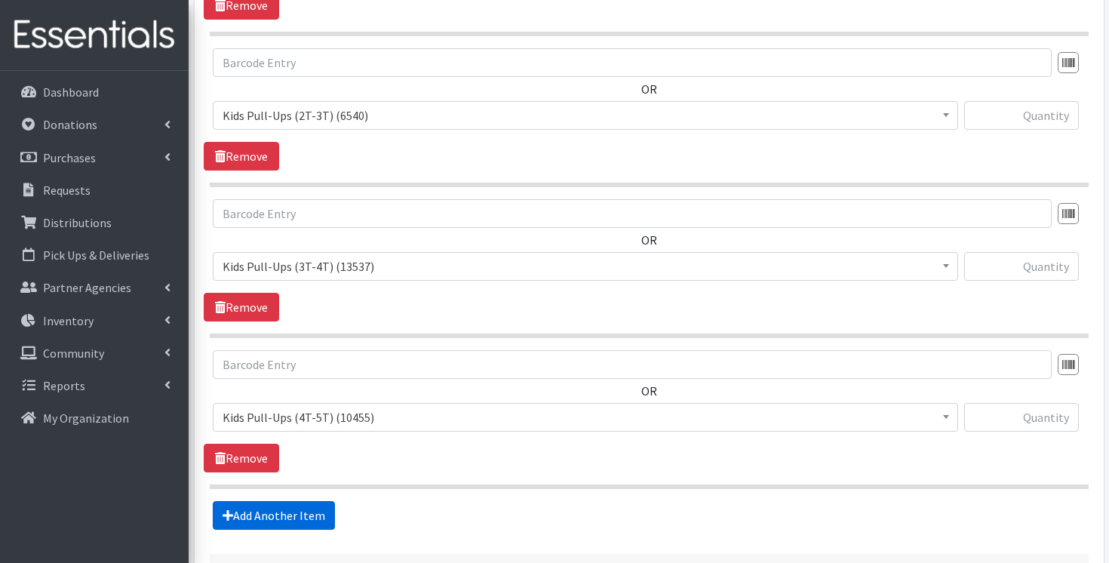
click at [274, 505] on link "Add Another Item" at bounding box center [274, 515] width 122 height 29
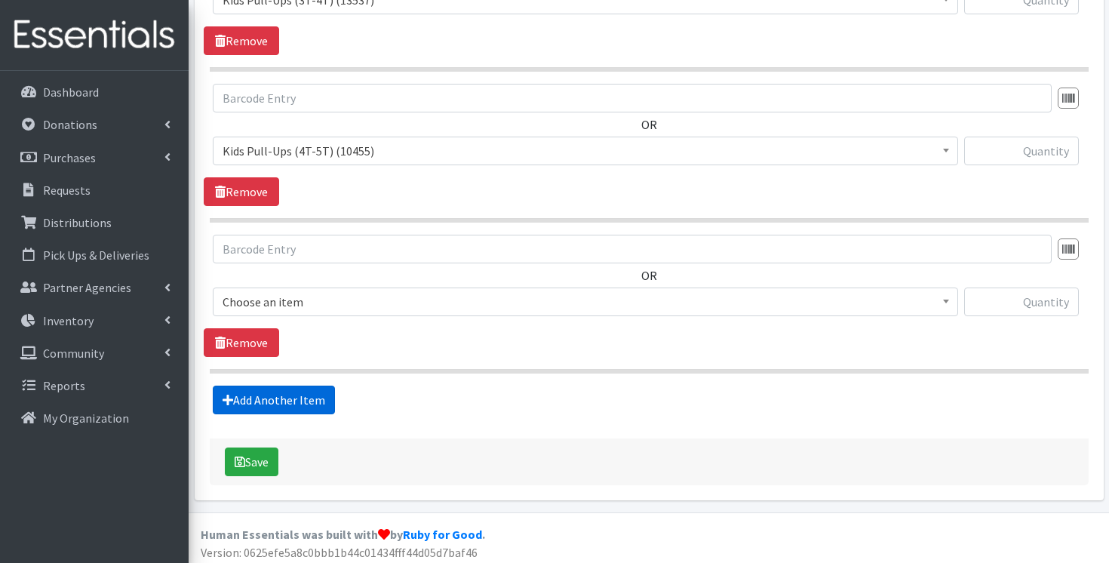
scroll to position [2503, 0]
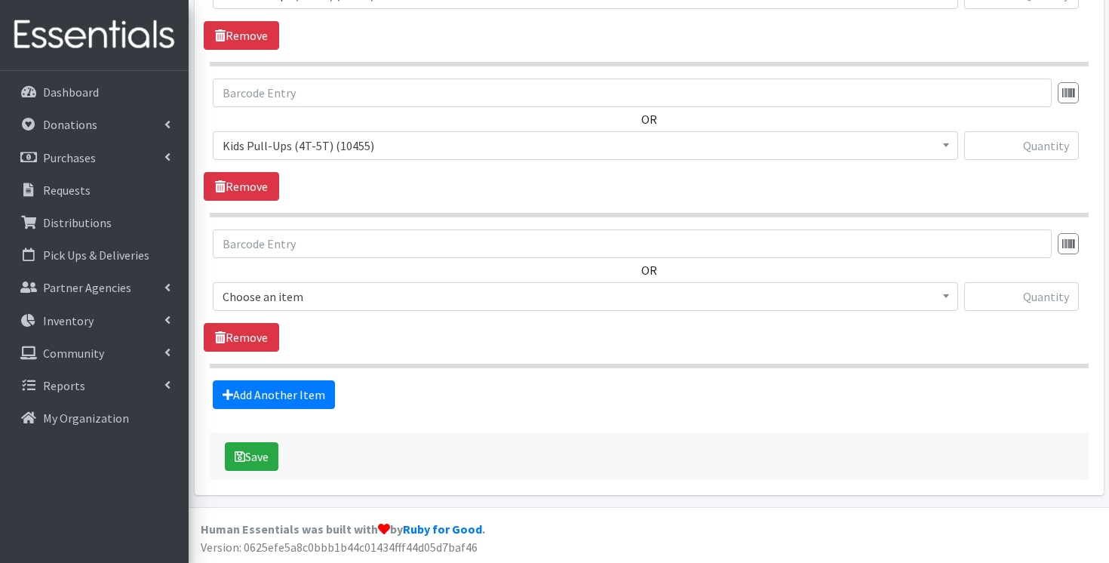
click at [489, 317] on span "Choose an item Diaper Rash Cream Kids (Newborn) Kids (Preemie) Kids Pull-Ups (2…" at bounding box center [585, 302] width 745 height 41
click at [492, 287] on span "Diaper Rash Cream (627)" at bounding box center [585, 296] width 726 height 21
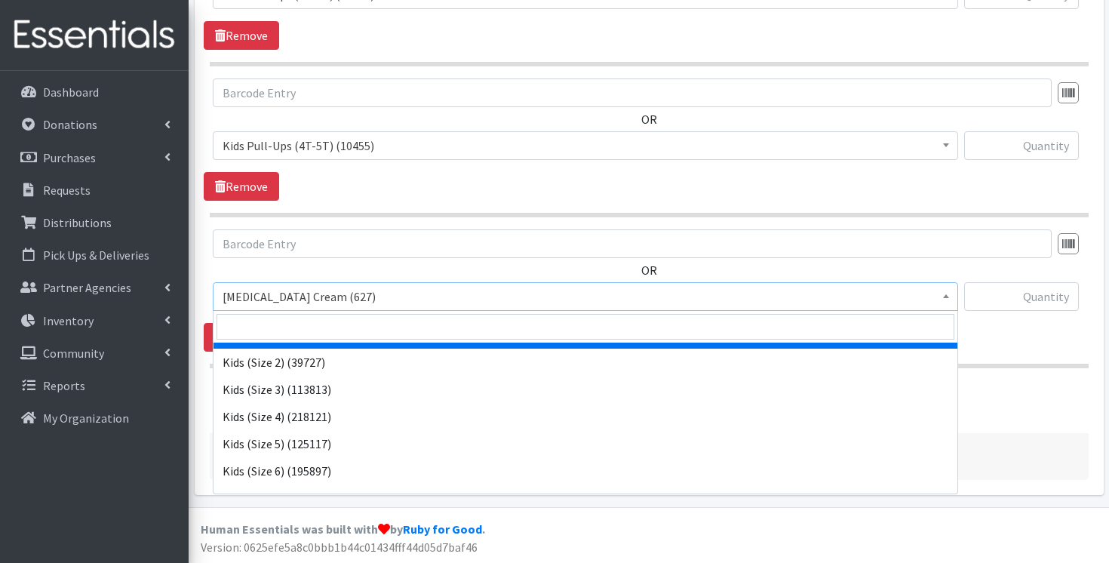
scroll to position [284, 0]
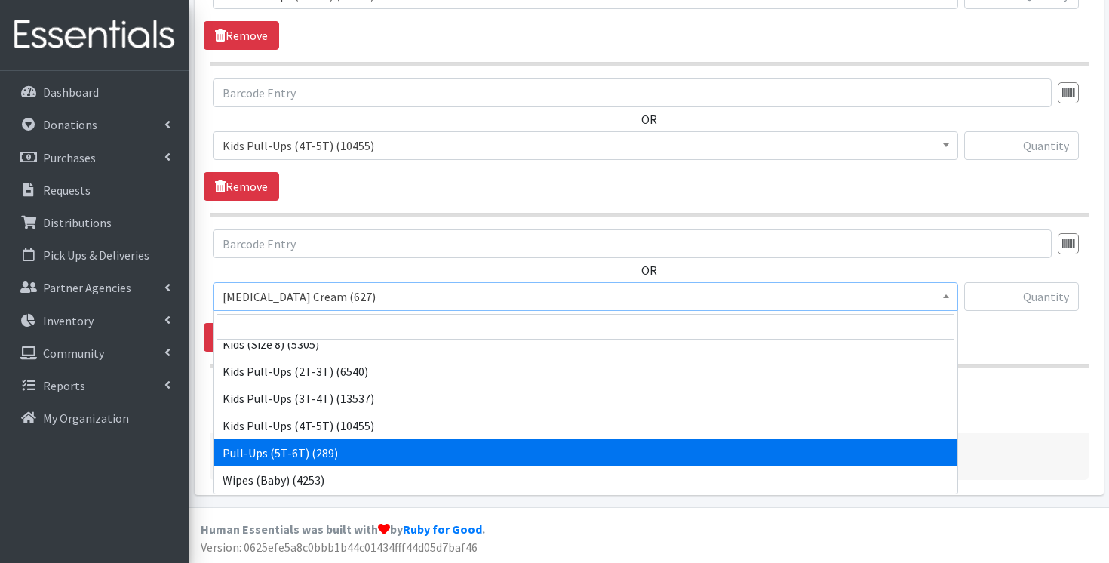
select select "15478"
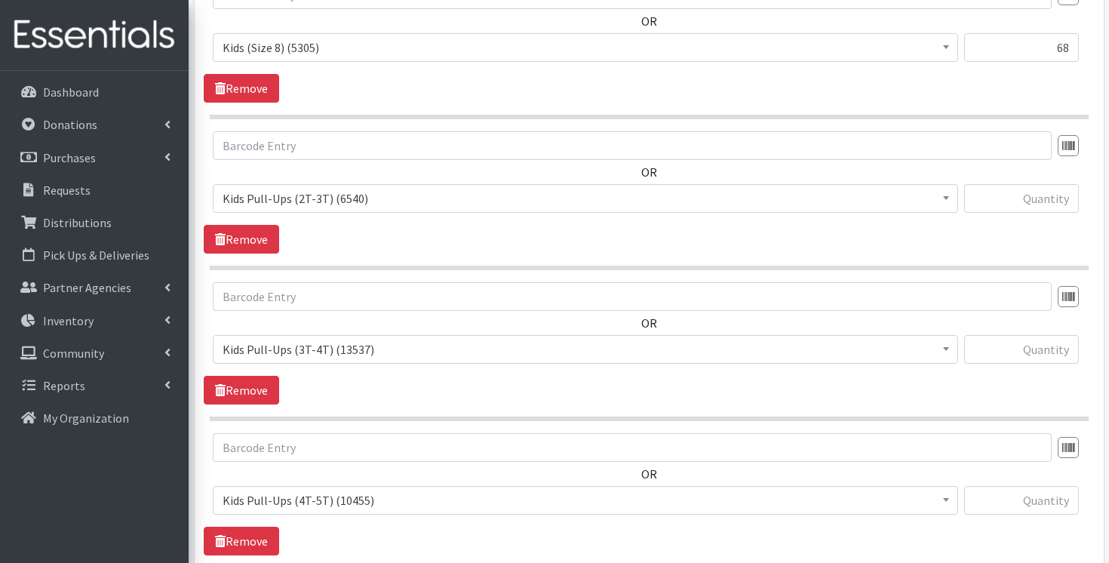
scroll to position [2150, 0]
click at [1004, 197] on input "text" at bounding box center [1021, 197] width 115 height 29
paste input "530"
type input "530"
click at [1040, 351] on input "text" at bounding box center [1021, 347] width 115 height 29
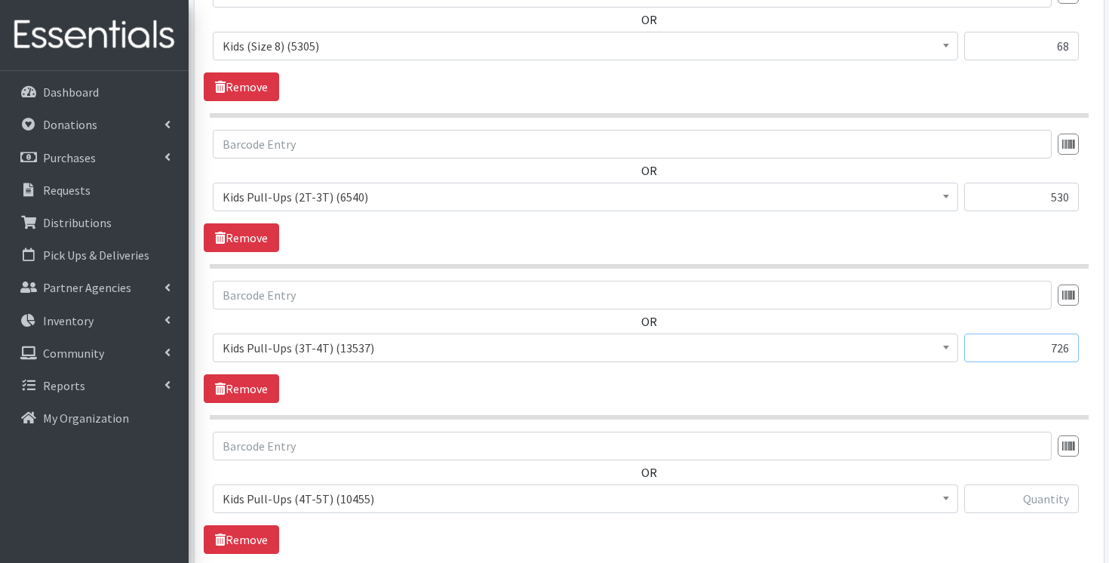
type input "726"
click at [1029, 499] on input "text" at bounding box center [1021, 498] width 115 height 29
paste input "645"
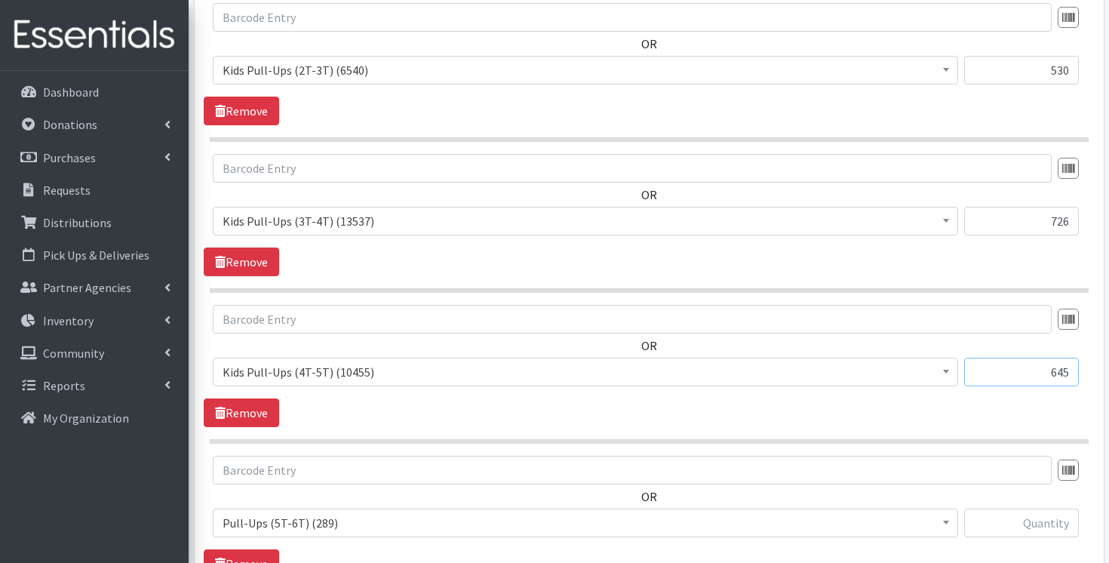
scroll to position [2312, 0]
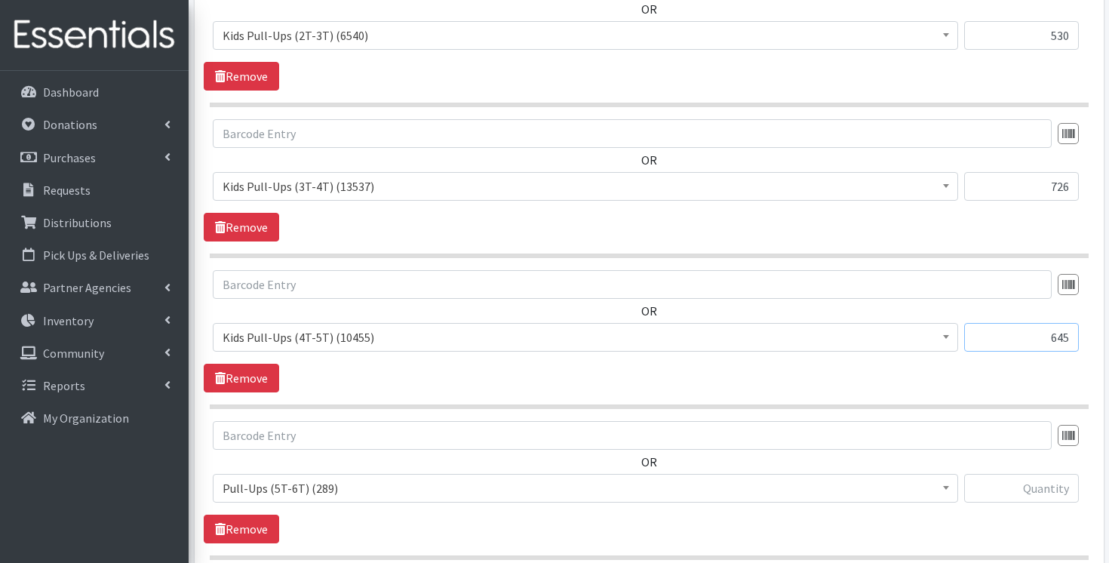
type input "645"
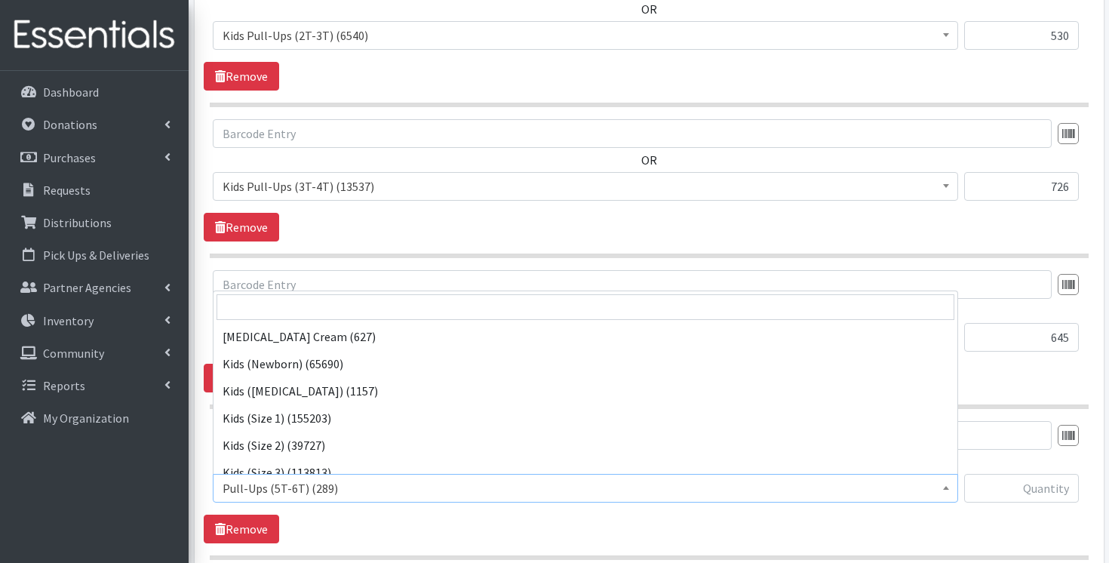
click at [879, 489] on span "Pull-Ups (5T-6T) (289)" at bounding box center [585, 487] width 726 height 21
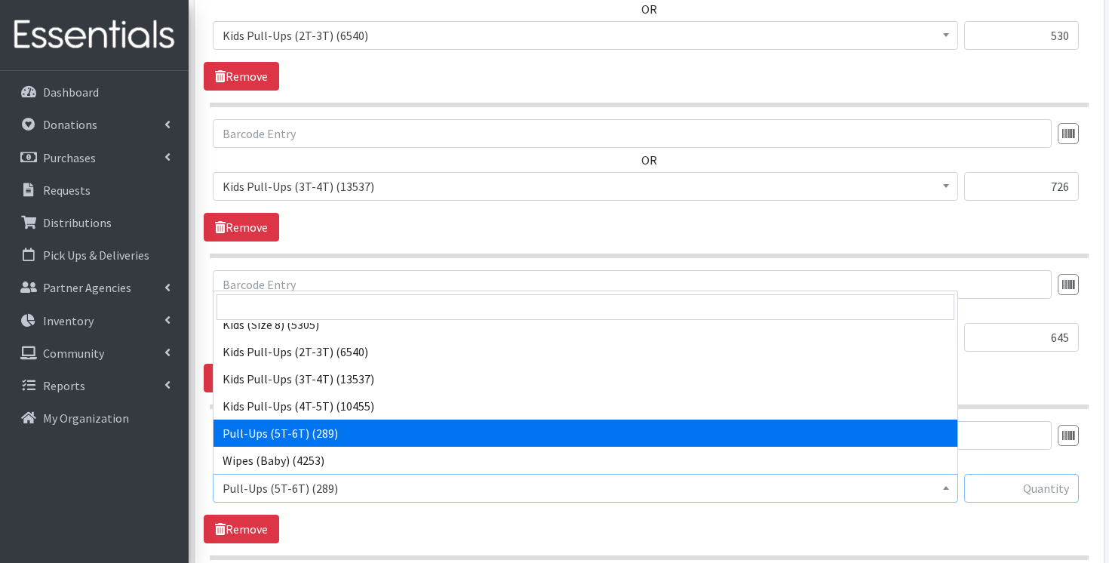
click at [1028, 481] on input "text" at bounding box center [1021, 488] width 115 height 29
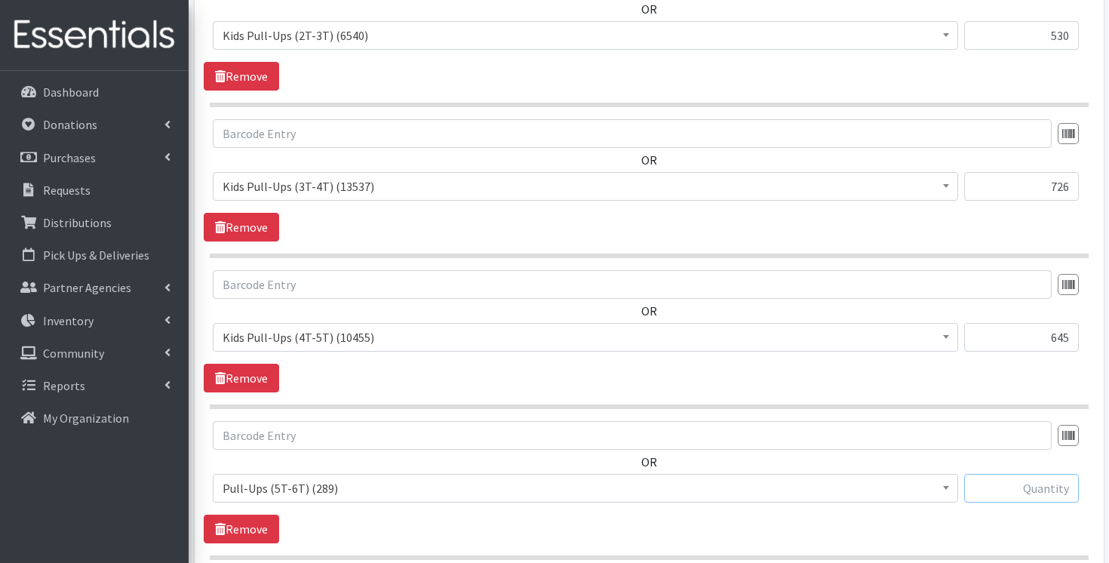
click at [1028, 480] on input "text" at bounding box center [1021, 488] width 115 height 29
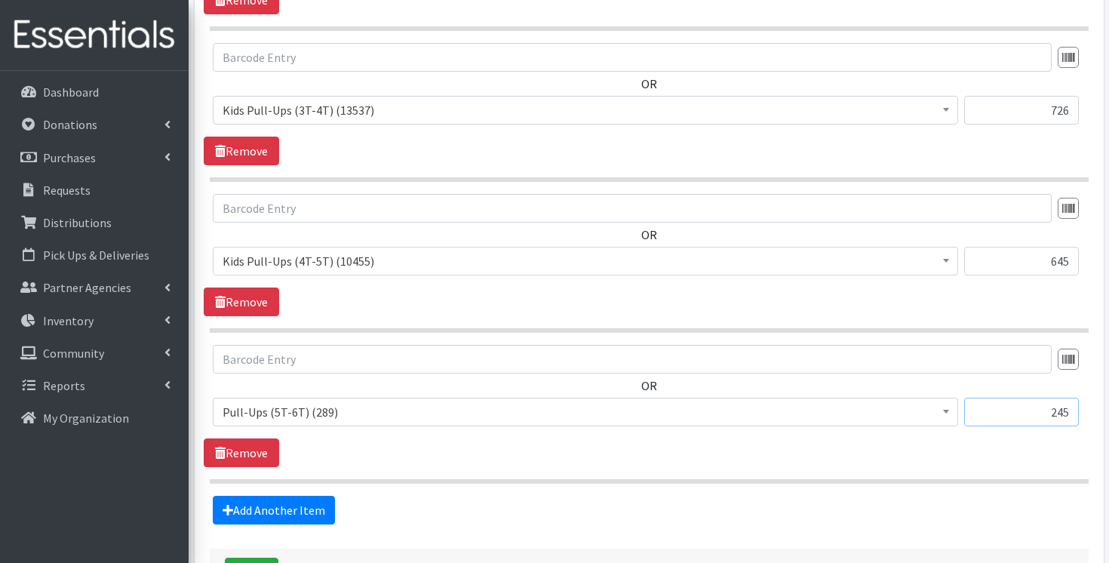
scroll to position [2420, 0]
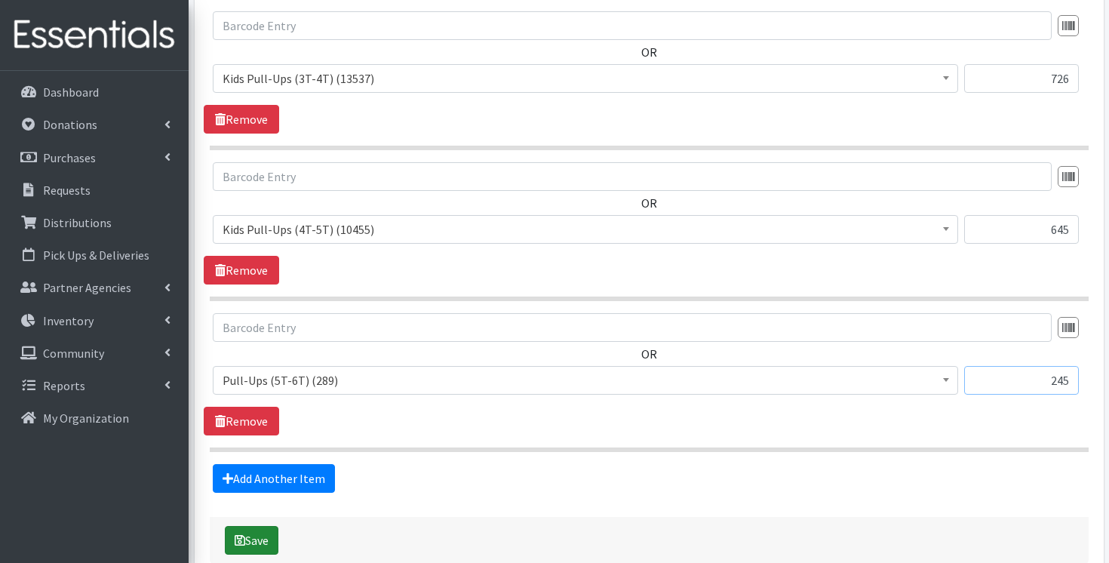
type input "245"
click at [232, 544] on button "Save" at bounding box center [252, 540] width 54 height 29
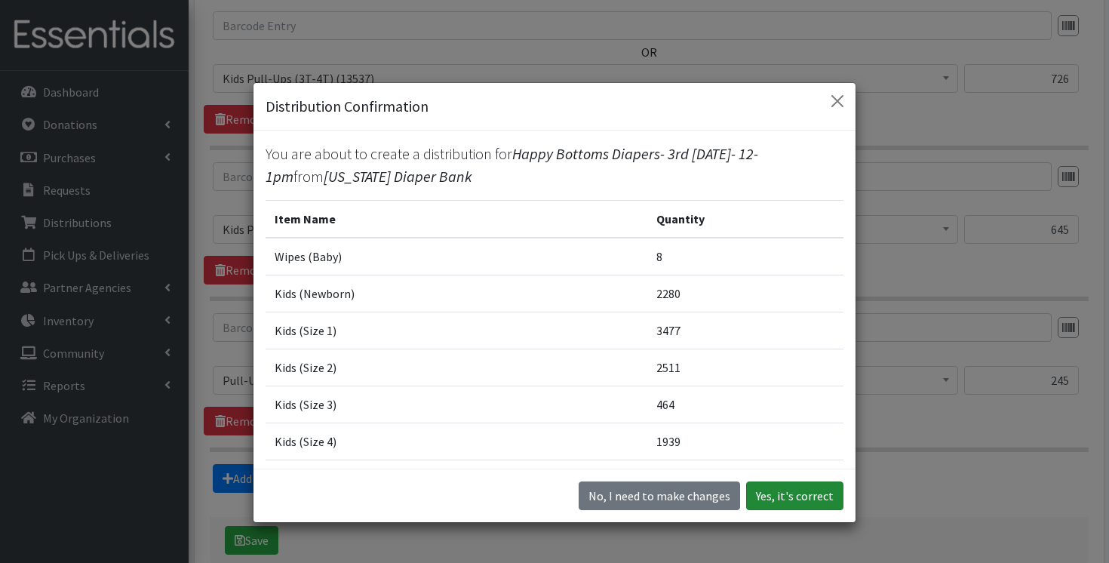
click at [808, 494] on button "Yes, it's correct" at bounding box center [794, 495] width 97 height 29
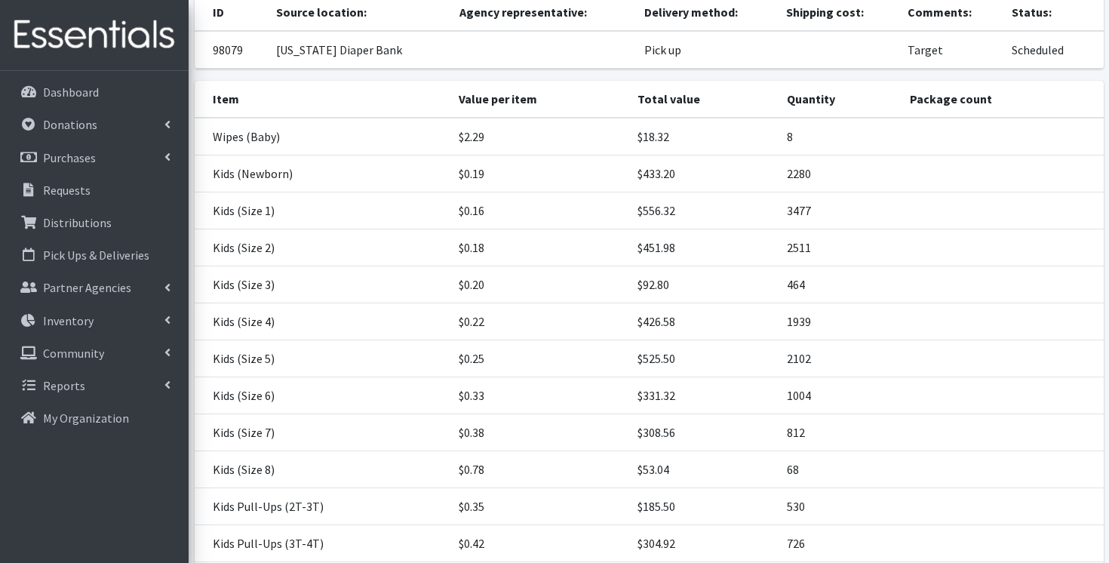
scroll to position [405, 0]
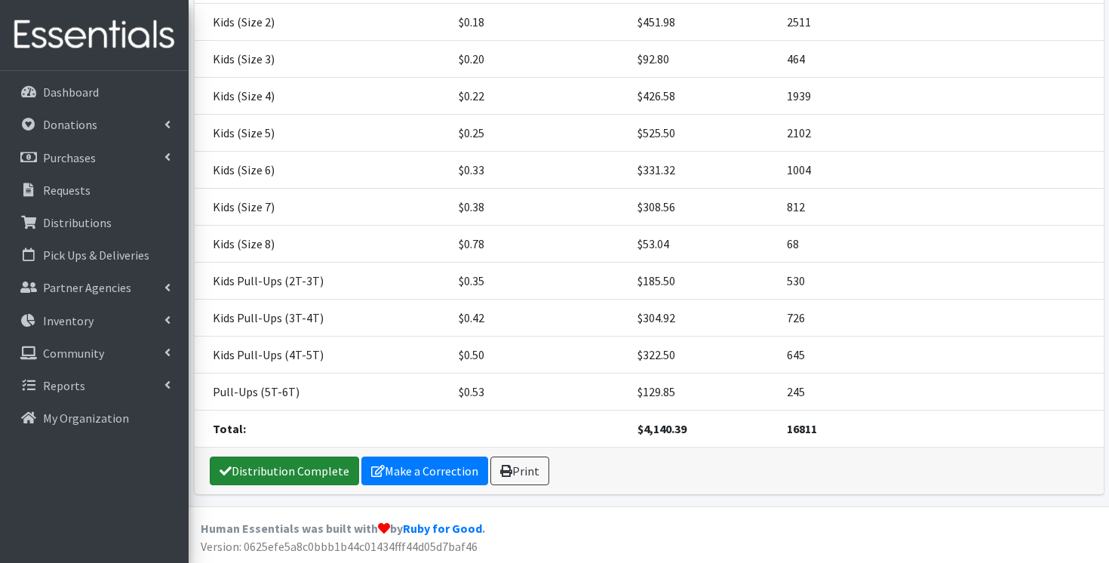
click at [296, 466] on link "Distribution Complete" at bounding box center [284, 470] width 149 height 29
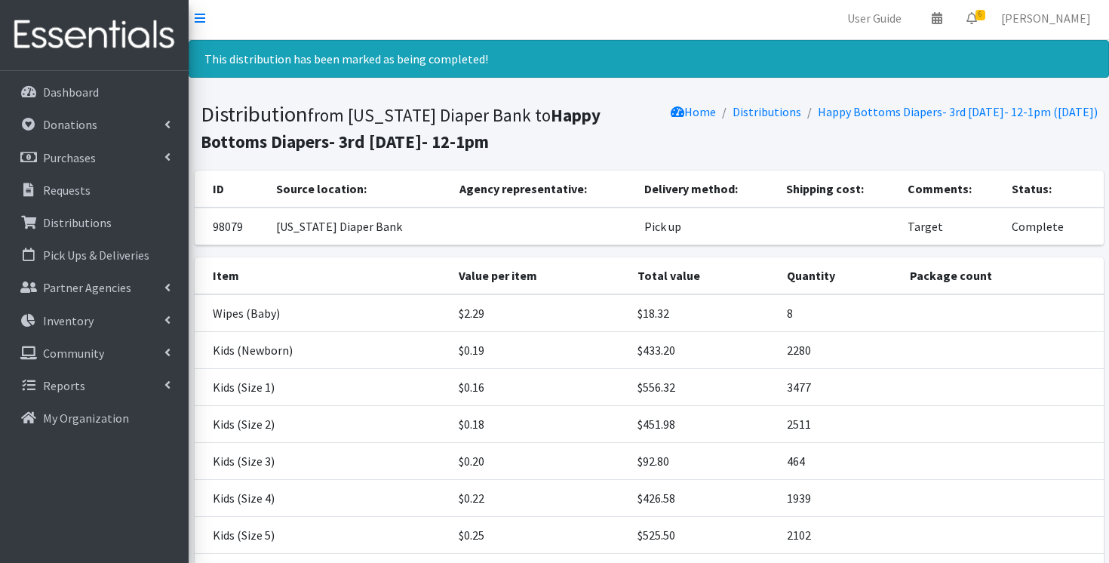
scroll to position [0, 0]
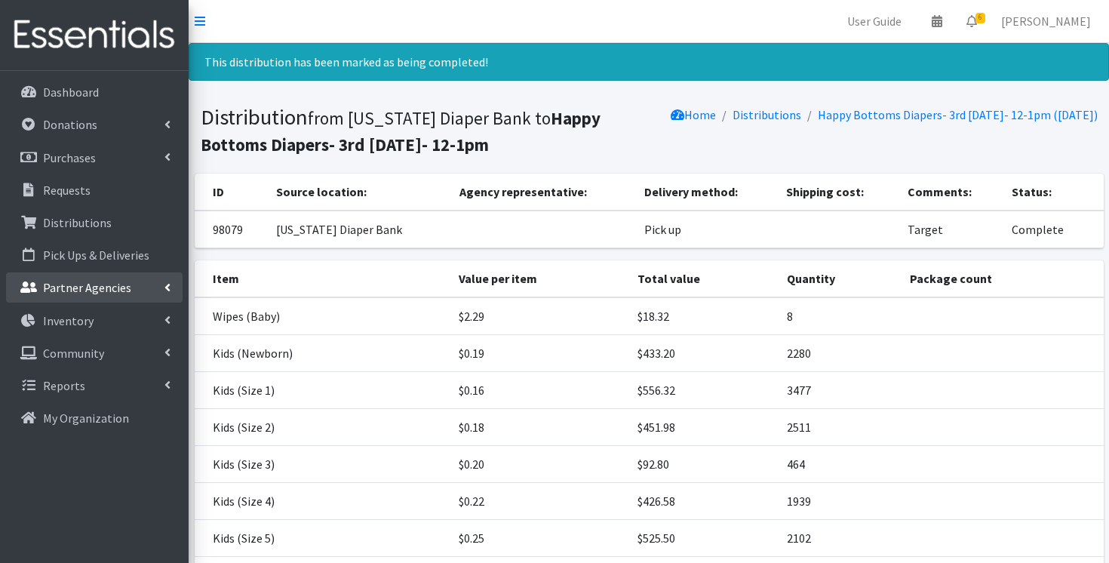
click at [100, 293] on p "Partner Agencies" at bounding box center [87, 287] width 88 height 15
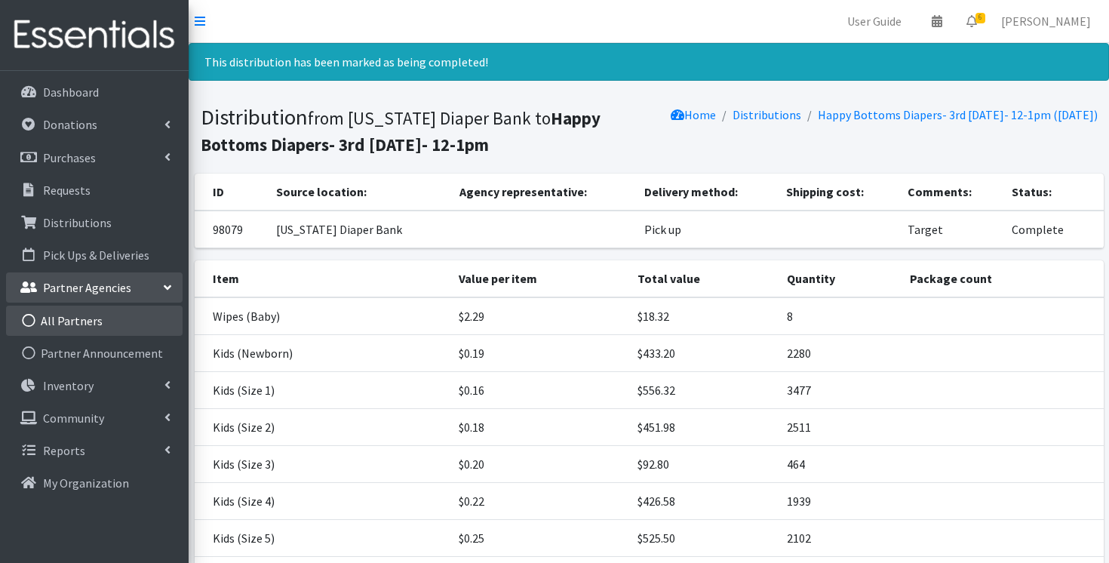
click at [121, 324] on link "All Partners" at bounding box center [94, 320] width 176 height 30
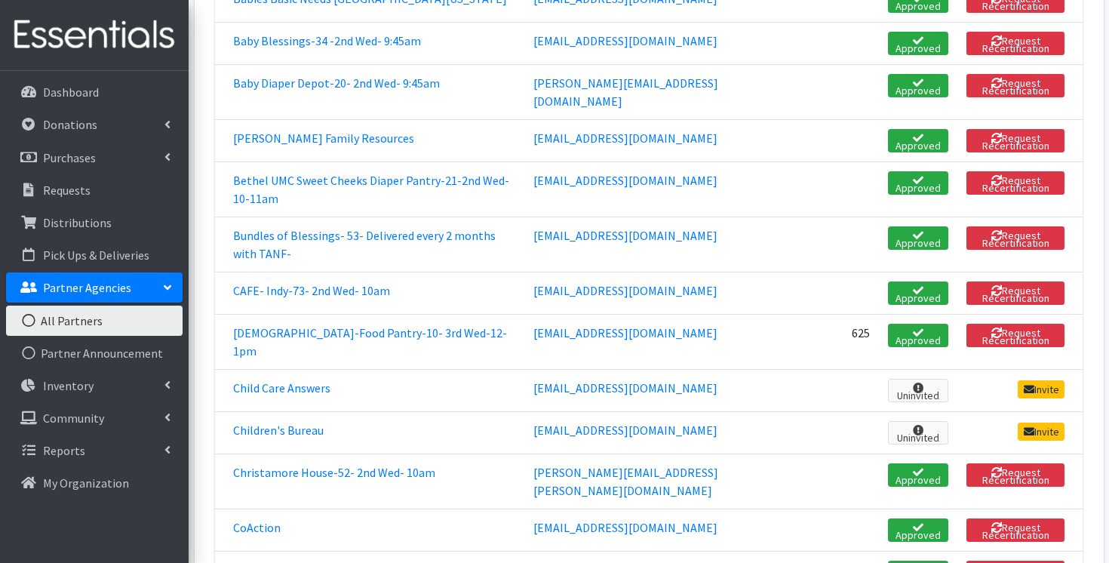
scroll to position [419, 0]
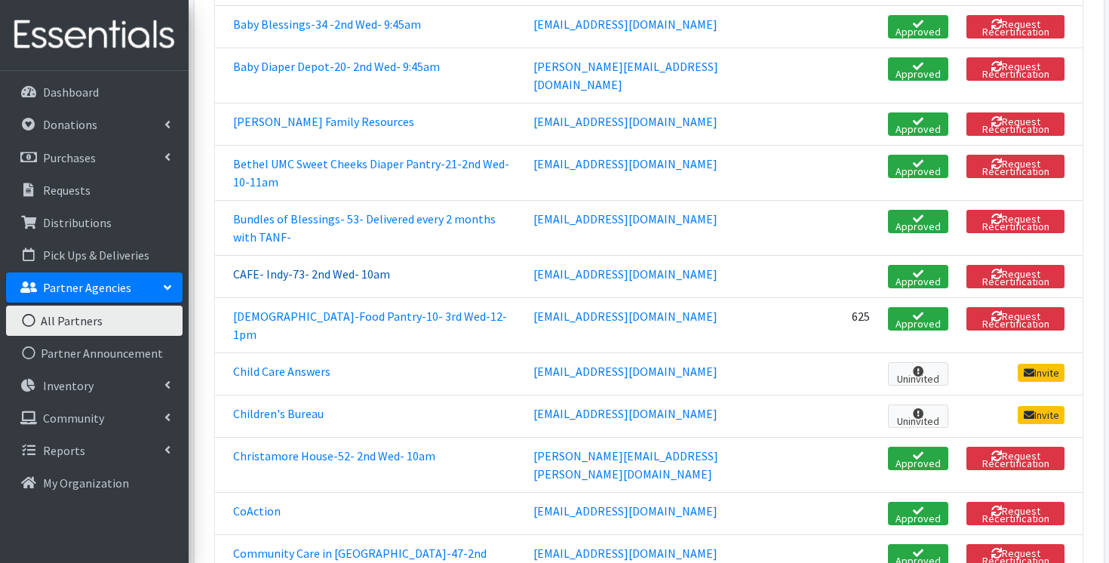
click at [327, 266] on link "CAFE- Indy-73- 2nd Wed- 10am" at bounding box center [311, 273] width 157 height 15
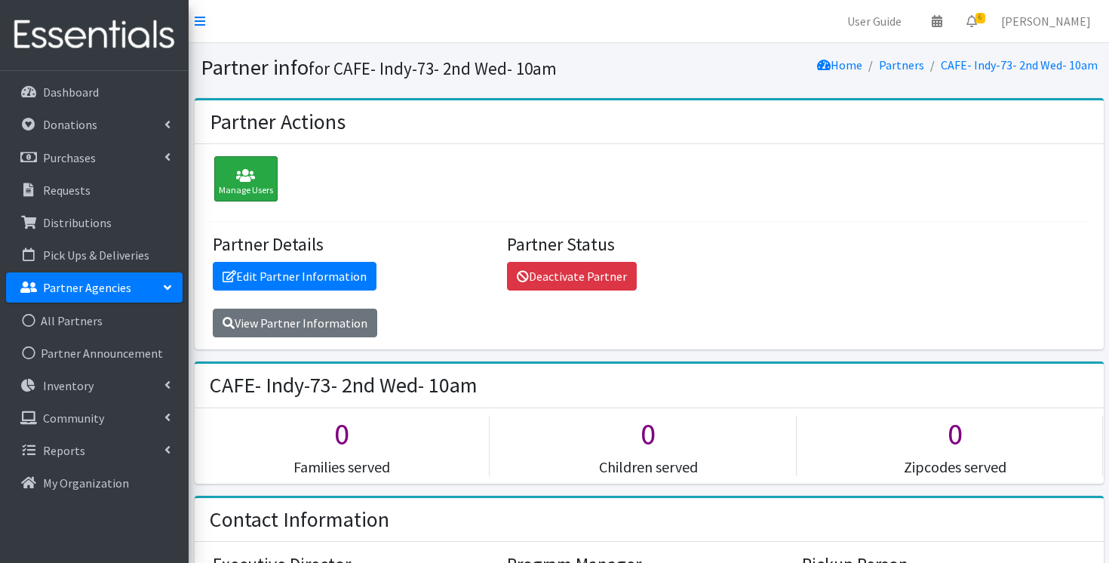
click at [250, 181] on icon at bounding box center [246, 175] width 54 height 15
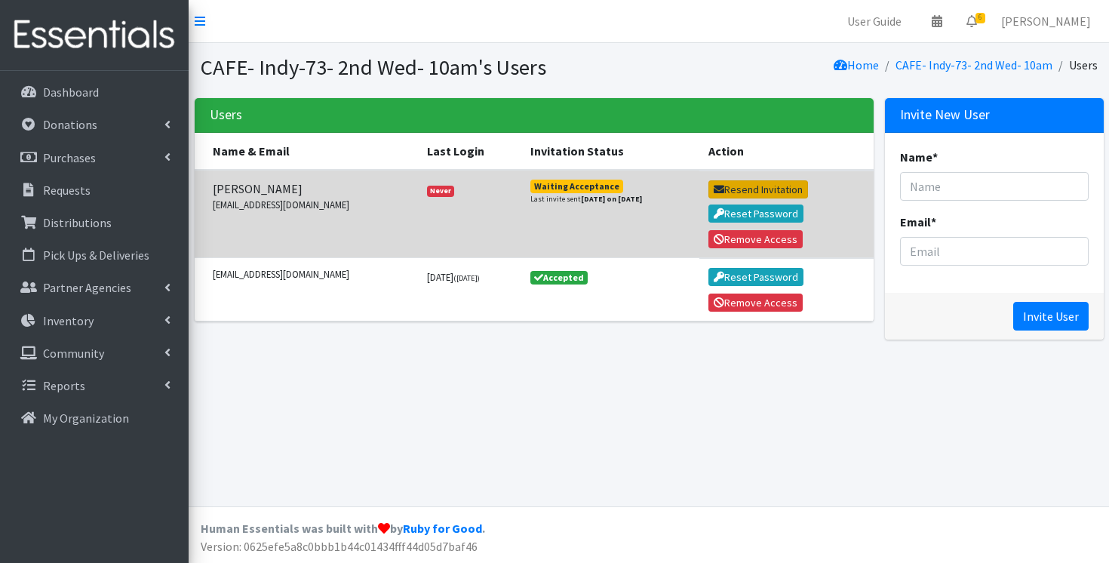
click at [746, 181] on button "Resend Invitation" at bounding box center [758, 189] width 100 height 18
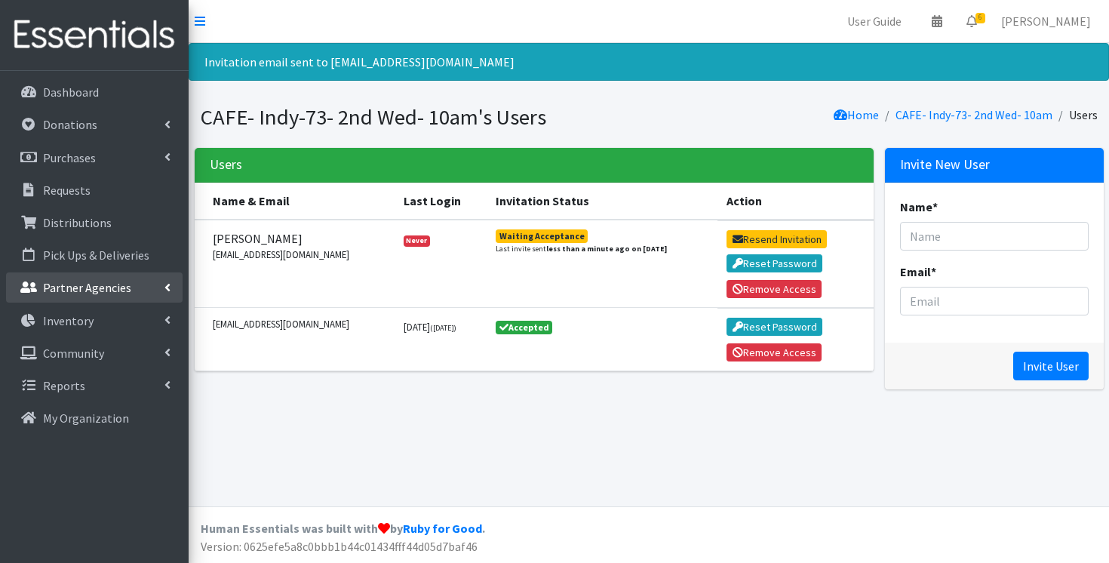
click at [129, 290] on link "Partner Agencies" at bounding box center [94, 287] width 176 height 30
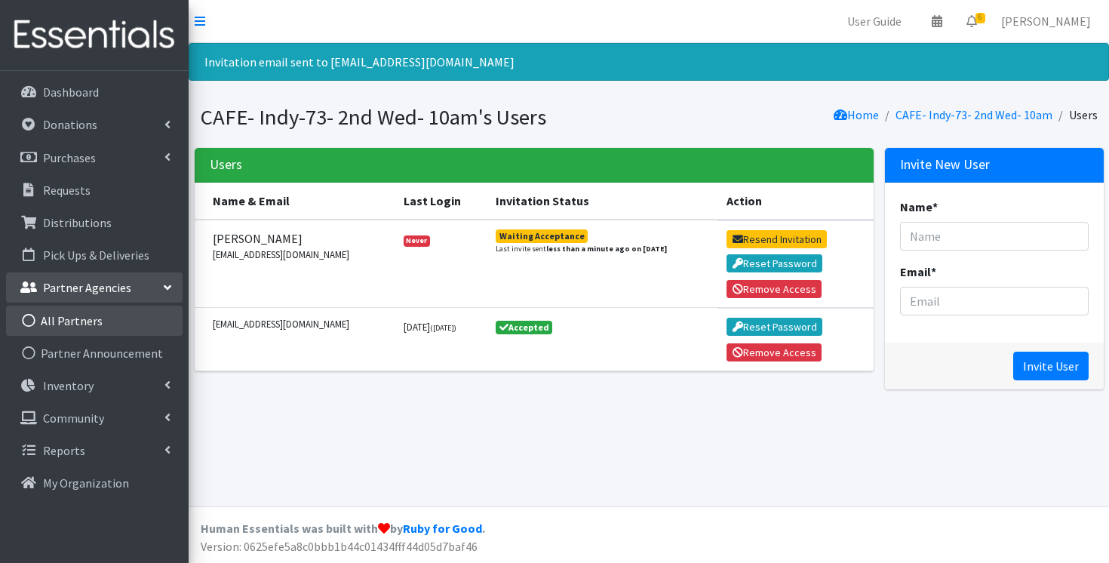
click at [108, 318] on link "All Partners" at bounding box center [94, 320] width 176 height 30
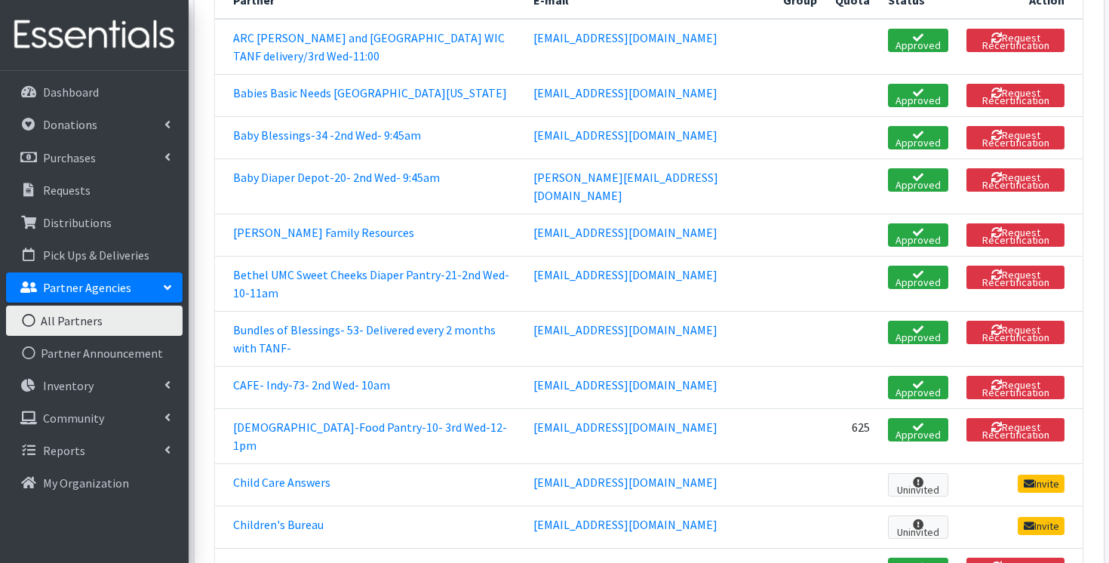
scroll to position [313, 0]
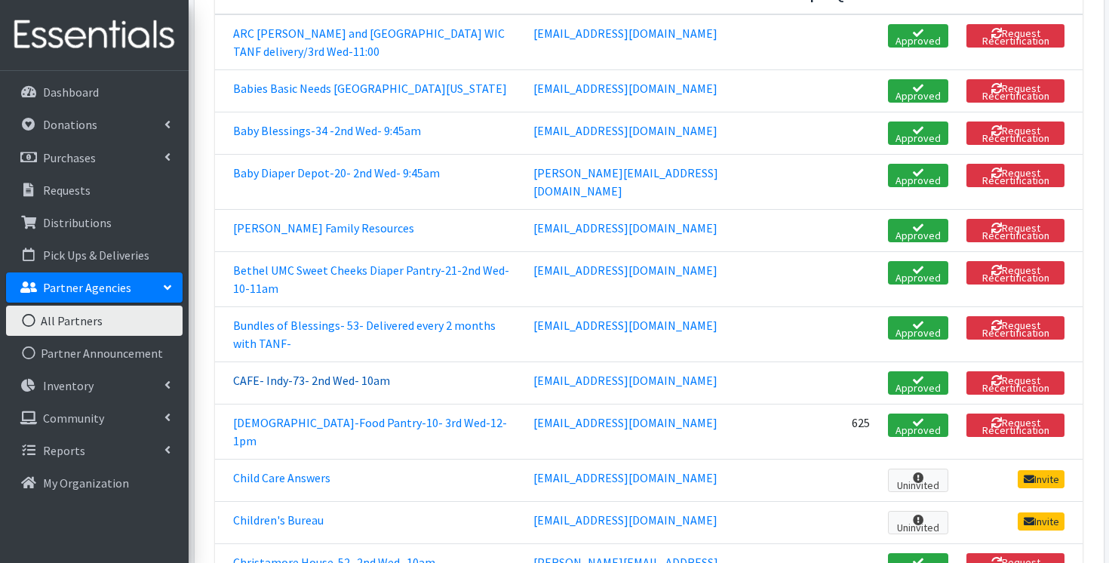
click at [340, 373] on link "CAFE- Indy-73- 2nd Wed- 10am" at bounding box center [311, 380] width 157 height 15
